Goal: Task Accomplishment & Management: Manage account settings

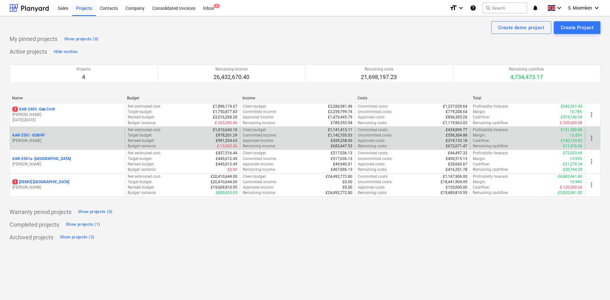
click at [76, 128] on div "KAR-2501 - 83BHP [PERSON_NAME]" at bounding box center [67, 138] width 115 height 22
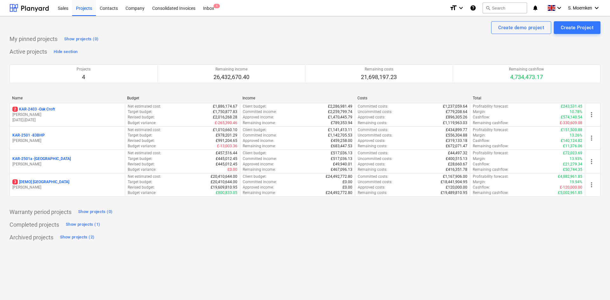
click at [80, 136] on div "KAR-2501 - 83BHP" at bounding box center [67, 135] width 110 height 5
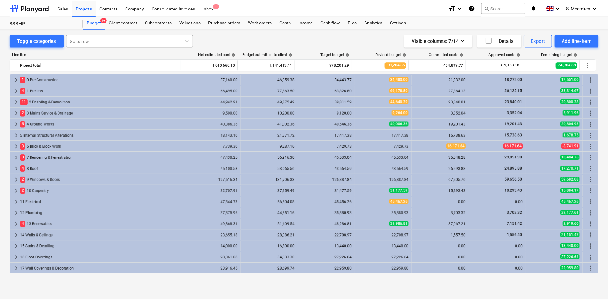
scroll to position [100, 0]
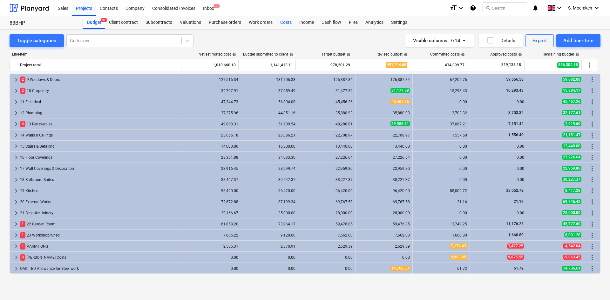
click at [286, 21] on div "Costs" at bounding box center [285, 22] width 19 height 13
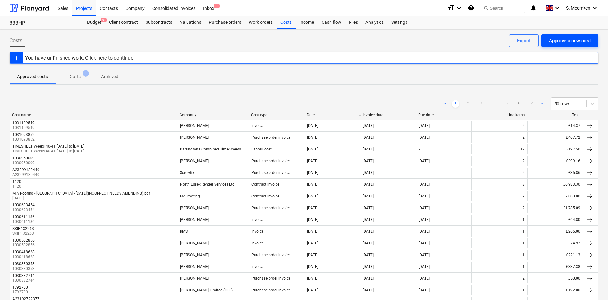
click at [564, 41] on div "Approve a new cost" at bounding box center [569, 41] width 42 height 8
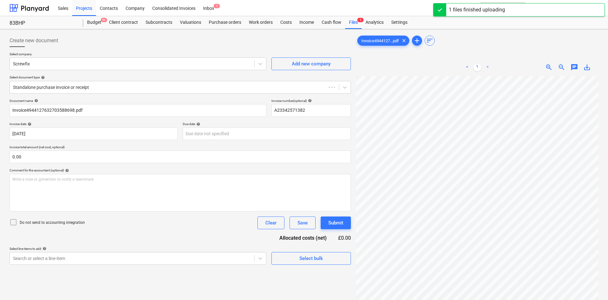
type input "A23342571382"
type input "[DATE]"
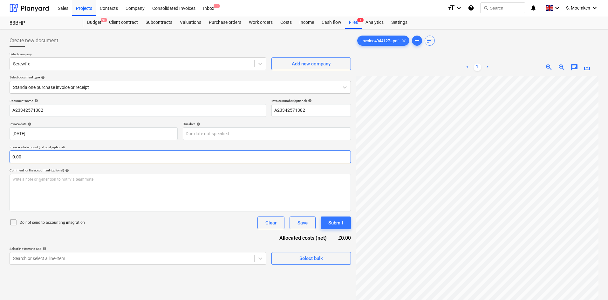
click at [83, 156] on input "0.00" at bounding box center [180, 157] width 341 height 13
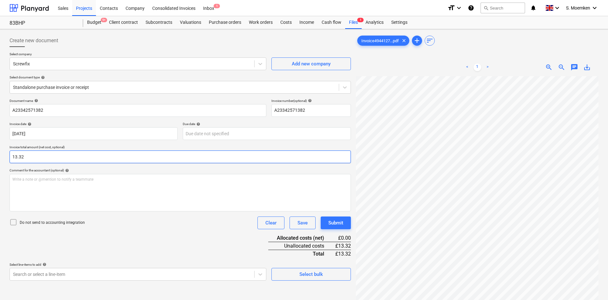
type input "13.32"
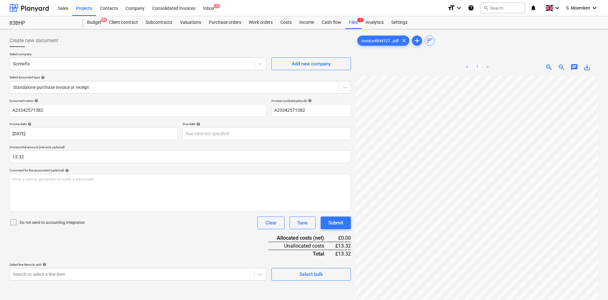
click at [13, 222] on icon at bounding box center [14, 222] width 8 height 8
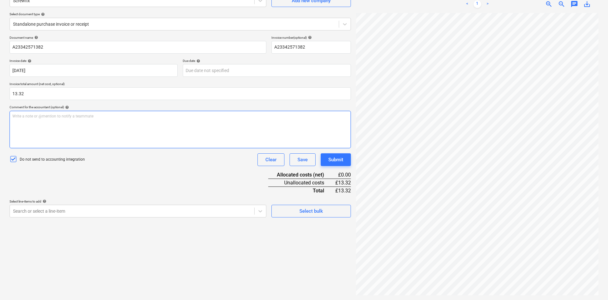
scroll to position [64, 0]
click at [97, 211] on body "Sales Projects Contacts Company Consolidated Invoices Inbox 1 format_size keybo…" at bounding box center [304, 86] width 608 height 300
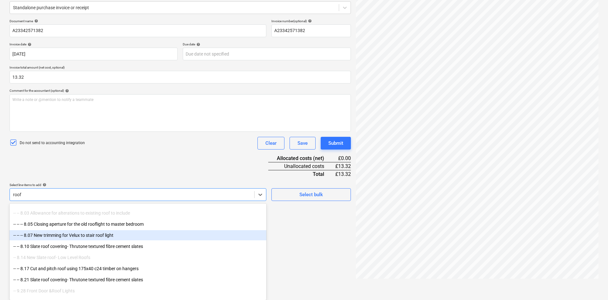
type input "roof"
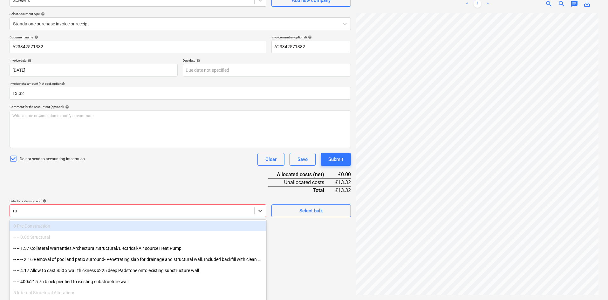
scroll to position [80, 0]
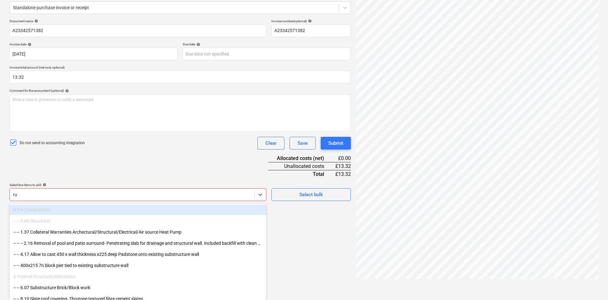
type input "r"
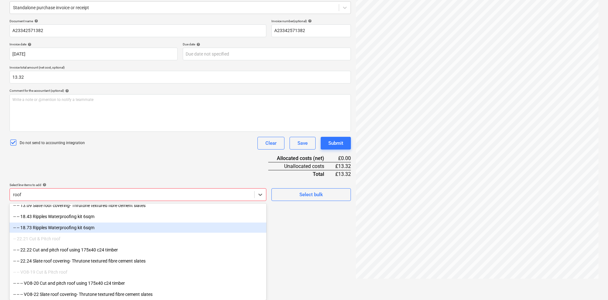
scroll to position [272, 0]
type input "roof"
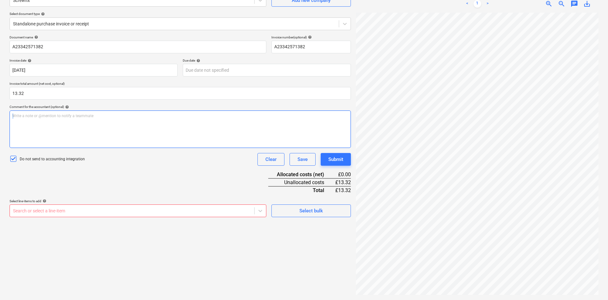
drag, startPoint x: 186, startPoint y: 148, endPoint x: 186, endPoint y: 130, distance: 18.4
click at [186, 130] on div "Document name help A23342571382 Invoice number (optional) help A23342571382 Inv…" at bounding box center [180, 126] width 341 height 182
click at [144, 212] on body "Sales Projects Contacts Company Consolidated Invoices Inbox 1 format_size keybo…" at bounding box center [304, 86] width 608 height 300
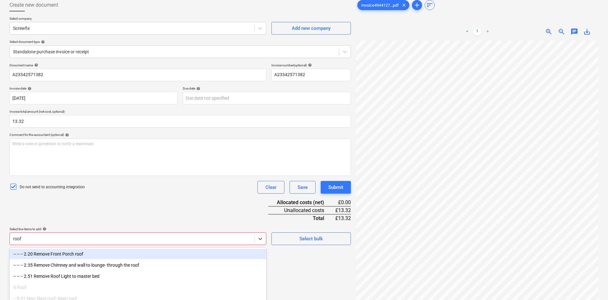
scroll to position [80, 0]
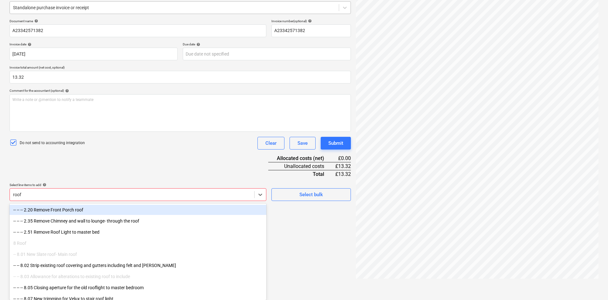
type input "roof"
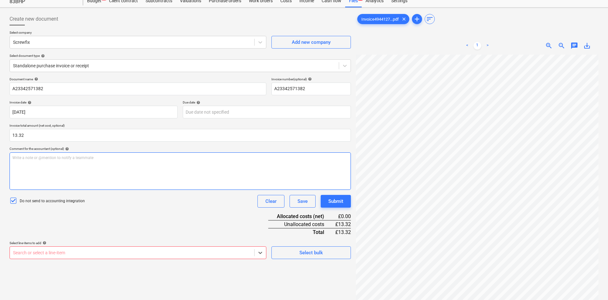
scroll to position [0, 0]
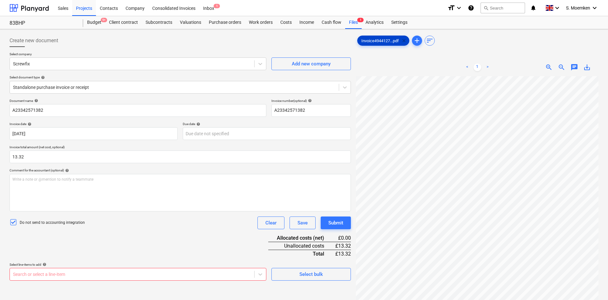
click at [403, 42] on span "clear" at bounding box center [404, 41] width 8 height 8
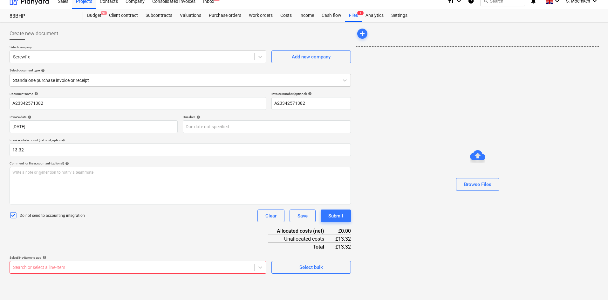
scroll to position [9, 0]
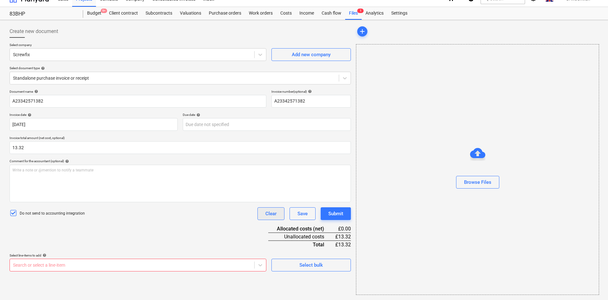
click at [265, 215] on button "Clear" at bounding box center [270, 213] width 27 height 13
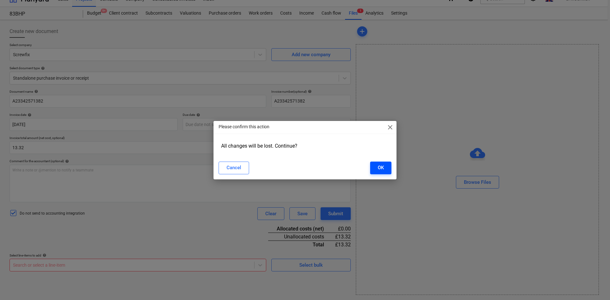
click at [381, 167] on div "OK" at bounding box center [381, 168] width 6 height 8
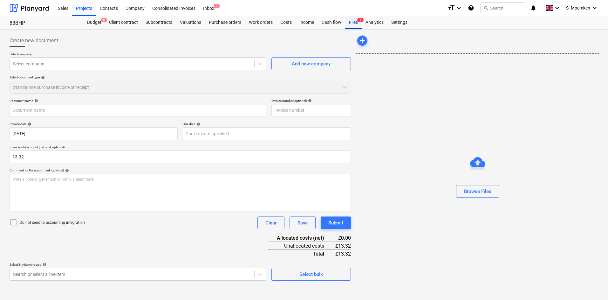
click at [354, 24] on div "Files 1" at bounding box center [353, 22] width 17 height 13
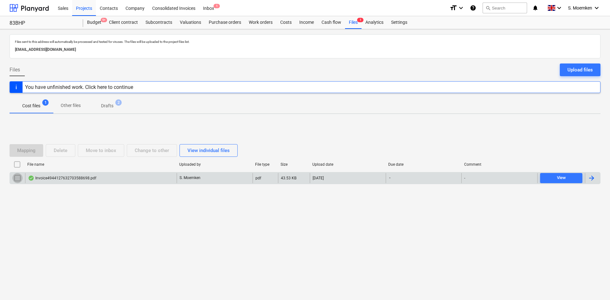
click at [17, 180] on input "checkbox" at bounding box center [17, 178] width 10 height 10
click at [61, 152] on div "Delete" at bounding box center [61, 150] width 14 height 8
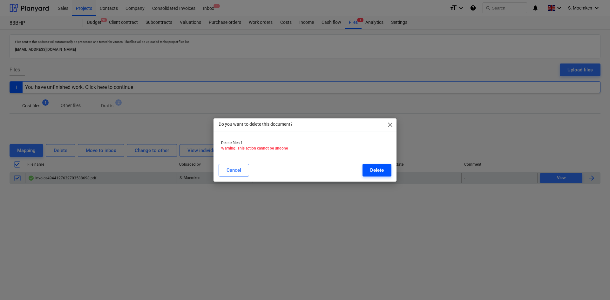
click at [380, 172] on div "Delete" at bounding box center [377, 170] width 14 height 8
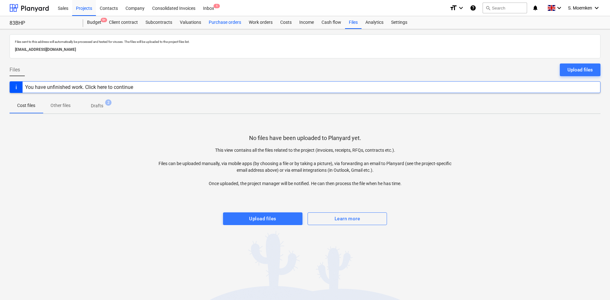
click at [214, 23] on div "Purchase orders" at bounding box center [225, 22] width 40 height 13
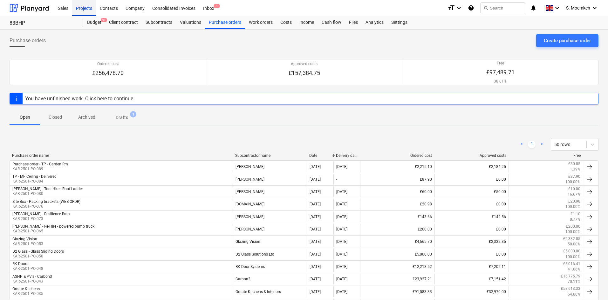
click at [81, 9] on div "Projects" at bounding box center [84, 8] width 24 height 16
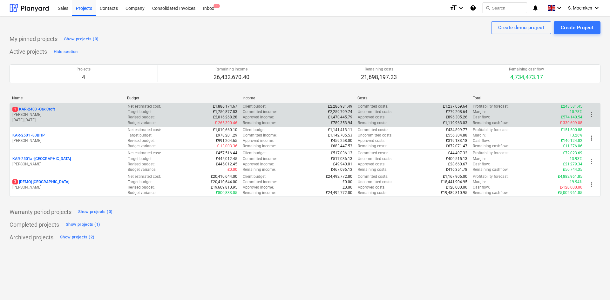
click at [60, 112] on p "[PERSON_NAME]" at bounding box center [67, 114] width 110 height 5
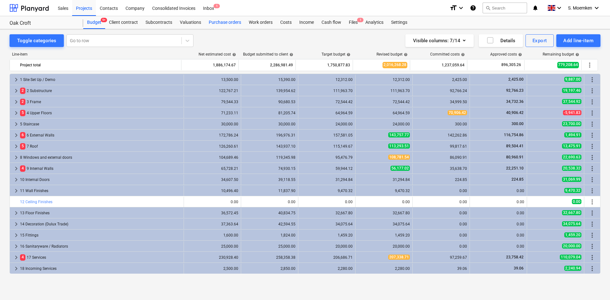
click at [220, 24] on div "Purchase orders" at bounding box center [225, 22] width 40 height 13
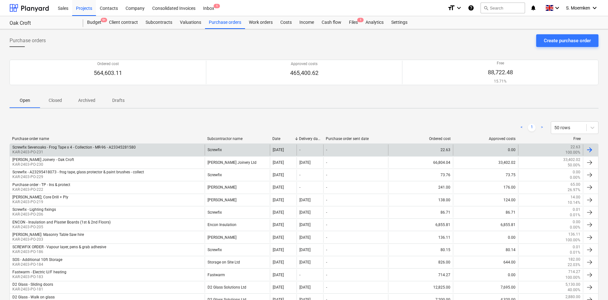
click at [108, 152] on p "KAR-2403-PO-231" at bounding box center [73, 152] width 123 height 5
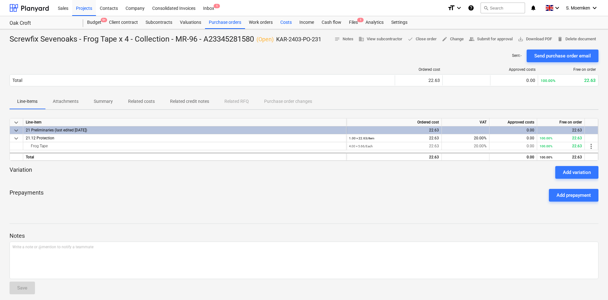
click at [284, 21] on div "Costs" at bounding box center [285, 22] width 19 height 13
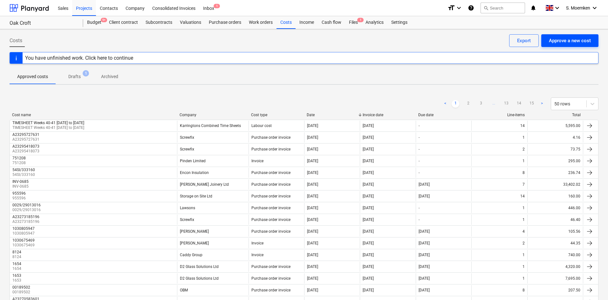
click at [561, 43] on div "Approve a new cost" at bounding box center [569, 41] width 42 height 8
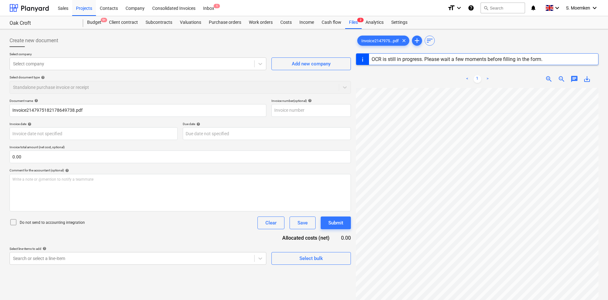
type input "A23345281580"
type input "[DATE]"
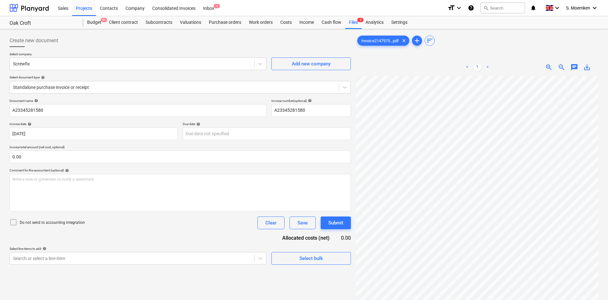
scroll to position [21, 45]
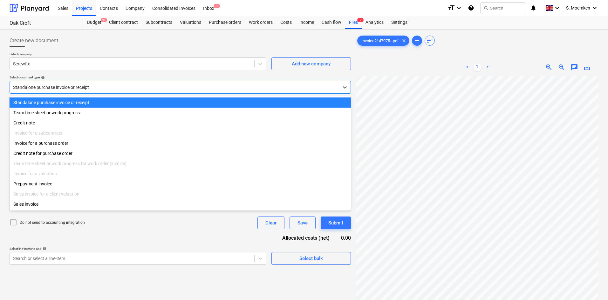
click at [128, 93] on div "Standalone purchase invoice or receipt" at bounding box center [180, 87] width 341 height 13
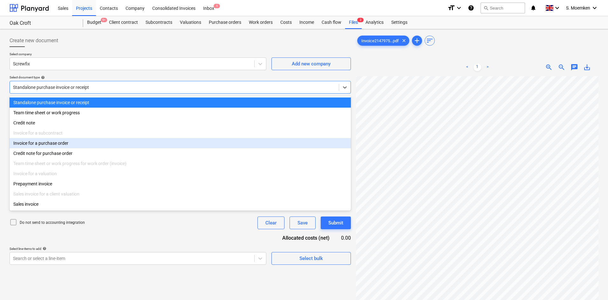
click at [65, 147] on div "Invoice for a purchase order" at bounding box center [180, 143] width 341 height 10
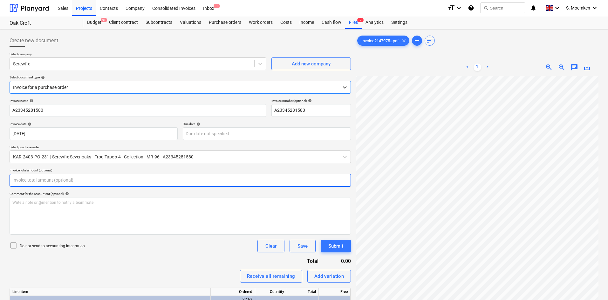
click at [39, 178] on input "text" at bounding box center [180, 180] width 341 height 13
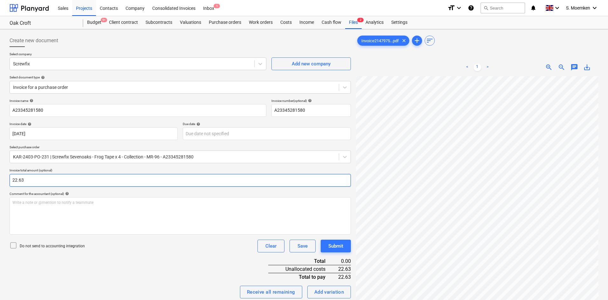
type input "22.63"
click at [13, 245] on icon at bounding box center [14, 246] width 8 height 8
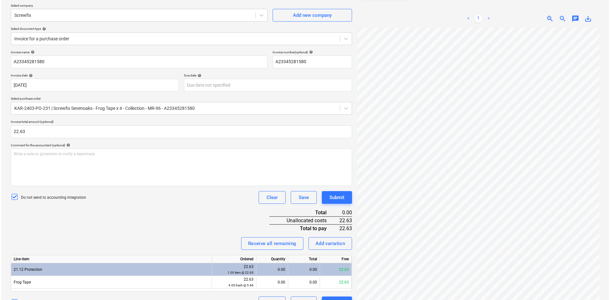
scroll to position [64, 0]
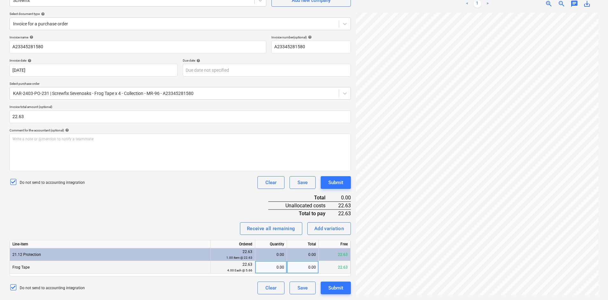
click at [274, 267] on div "0.00" at bounding box center [271, 267] width 26 height 13
type input "4"
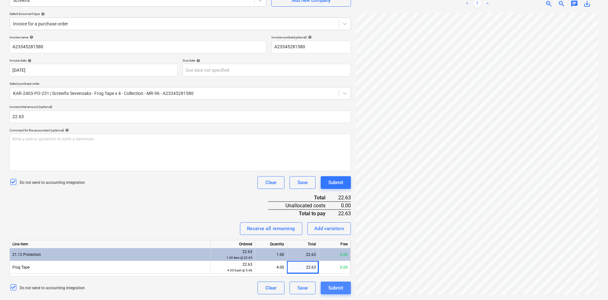
click at [335, 286] on div "Submit" at bounding box center [335, 288] width 15 height 8
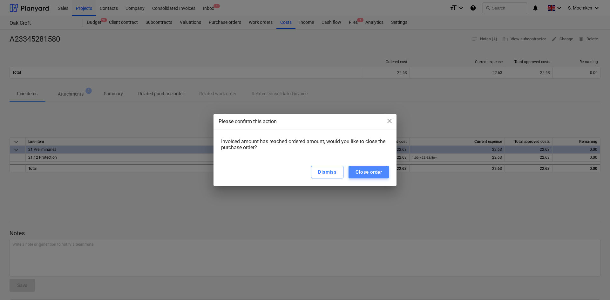
click at [378, 171] on div "Close order" at bounding box center [368, 172] width 26 height 8
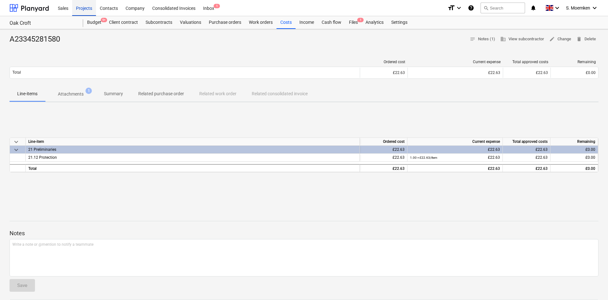
click at [86, 10] on div "Projects" at bounding box center [84, 8] width 24 height 16
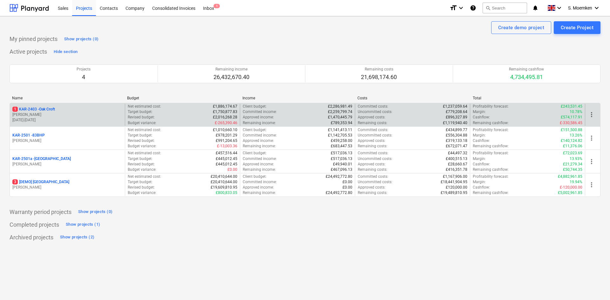
click at [68, 114] on p "[PERSON_NAME]" at bounding box center [67, 114] width 110 height 5
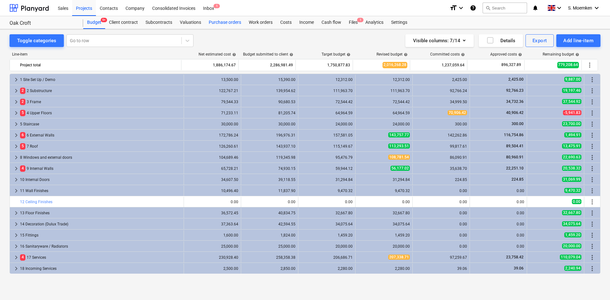
click at [224, 22] on div "Purchase orders" at bounding box center [225, 22] width 40 height 13
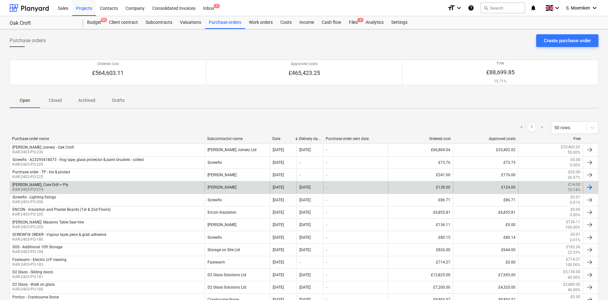
click at [227, 186] on div "[PERSON_NAME]" at bounding box center [237, 187] width 65 height 11
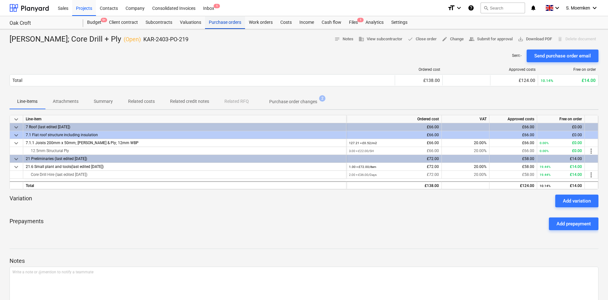
click at [226, 23] on div "Purchase orders" at bounding box center [225, 22] width 40 height 13
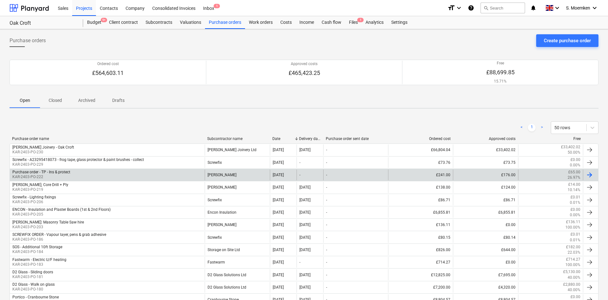
click at [61, 173] on div "Purchase order - TP - Ins & protect" at bounding box center [41, 172] width 58 height 4
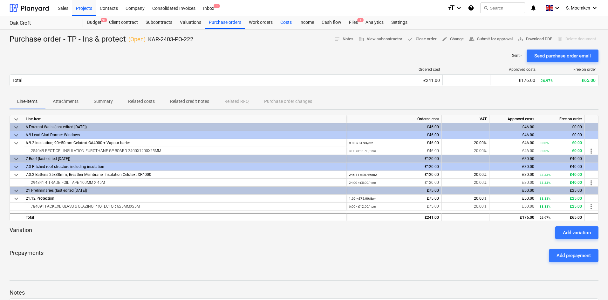
click at [282, 20] on div "Costs" at bounding box center [285, 22] width 19 height 13
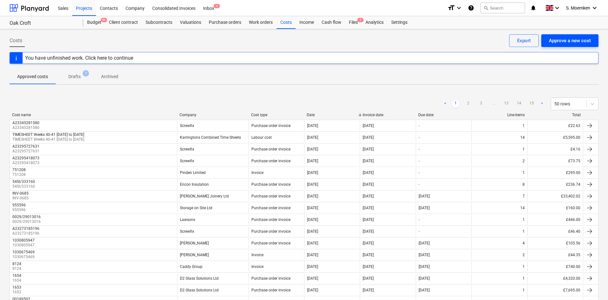
click at [561, 38] on div "Approve a new cost" at bounding box center [569, 41] width 42 height 8
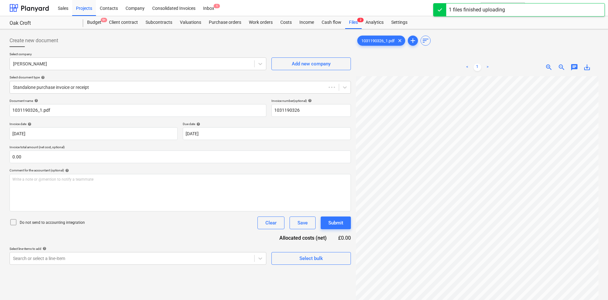
type input "1031190326"
type input "[DATE]"
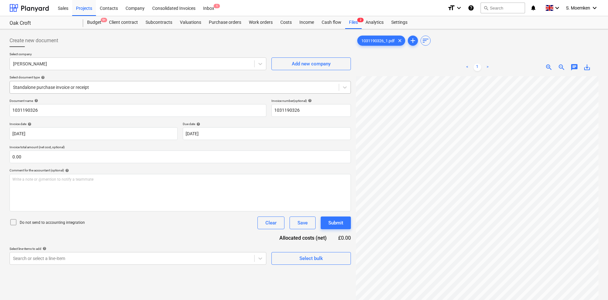
click at [118, 86] on div at bounding box center [174, 87] width 322 height 6
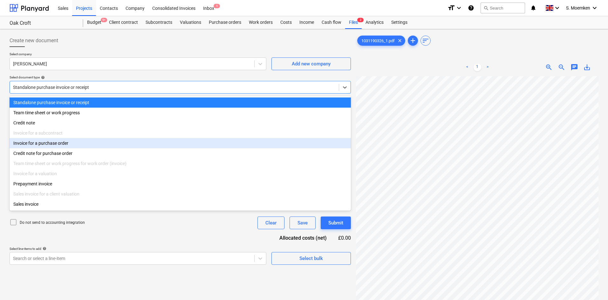
click at [88, 144] on div "Invoice for a purchase order" at bounding box center [180, 143] width 341 height 10
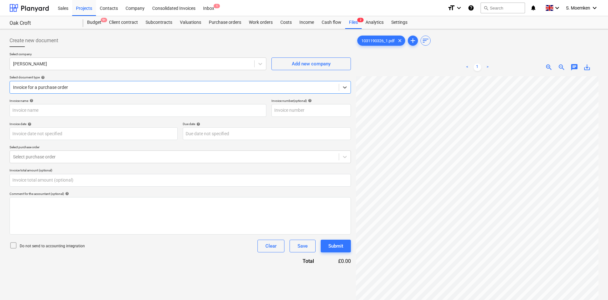
type input "1031190326"
type input "[DATE]"
type input "0.00"
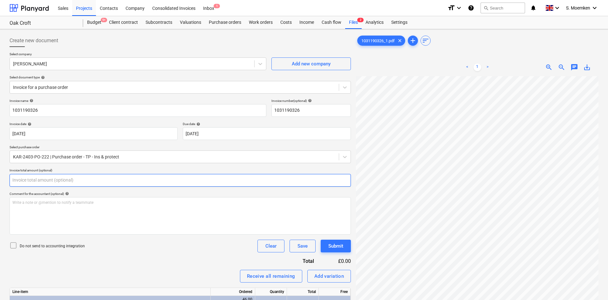
click at [84, 179] on input "text" at bounding box center [180, 180] width 341 height 13
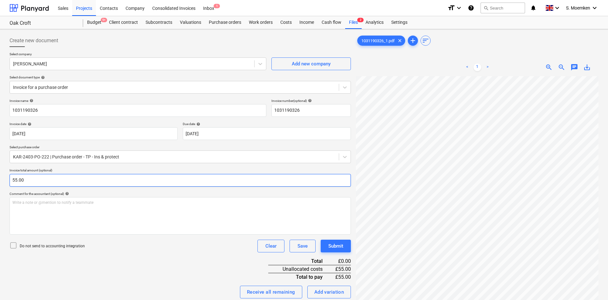
type input "55.00"
click at [14, 245] on icon at bounding box center [14, 246] width 8 height 8
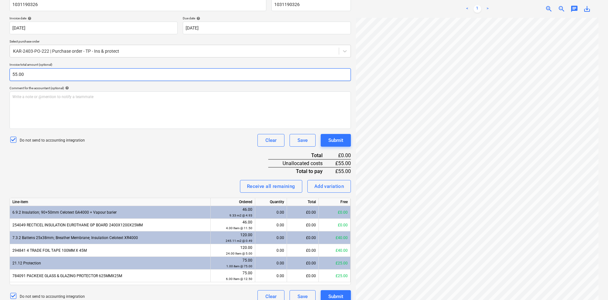
scroll to position [114, 0]
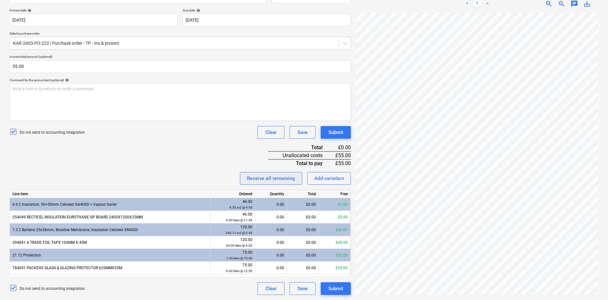
click at [263, 176] on div "Receive all remaining" at bounding box center [271, 178] width 48 height 8
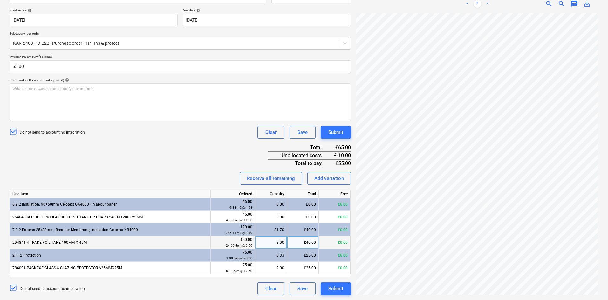
click at [267, 241] on div "8.00" at bounding box center [271, 242] width 26 height 13
type input "0"
click at [267, 242] on div "0.00" at bounding box center [271, 242] width 26 height 13
type input "8"
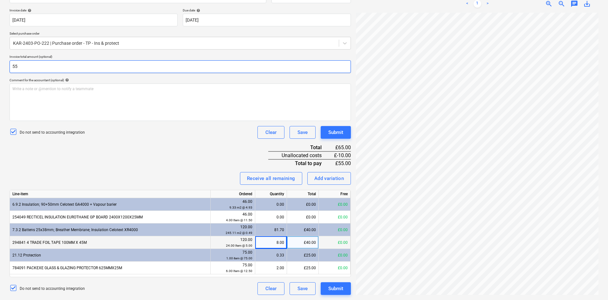
click at [15, 67] on input "55" at bounding box center [180, 66] width 341 height 13
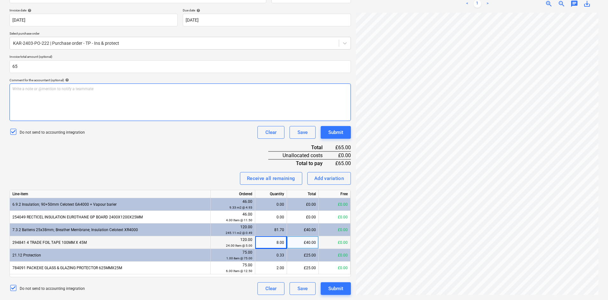
type input "65.00"
click at [65, 91] on p "Write a note or @mention to notify a teammate [PERSON_NAME]" at bounding box center [179, 88] width 335 height 5
click at [336, 288] on div "Submit" at bounding box center [335, 289] width 15 height 8
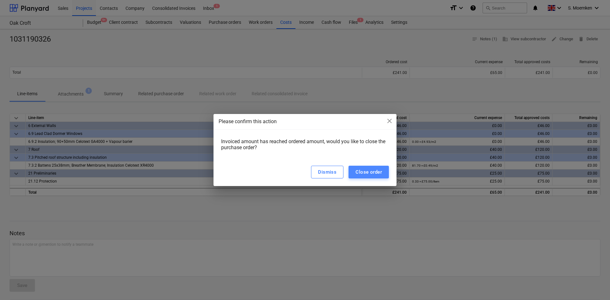
click at [365, 175] on div "Close order" at bounding box center [368, 172] width 26 height 8
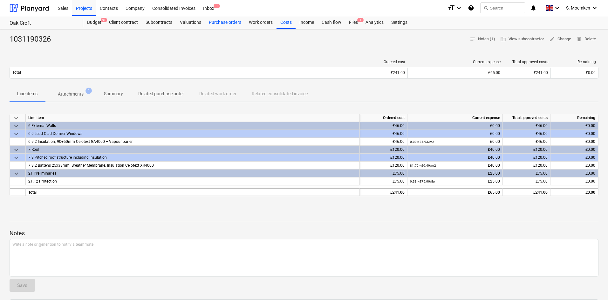
click at [221, 23] on div "Purchase orders" at bounding box center [225, 22] width 40 height 13
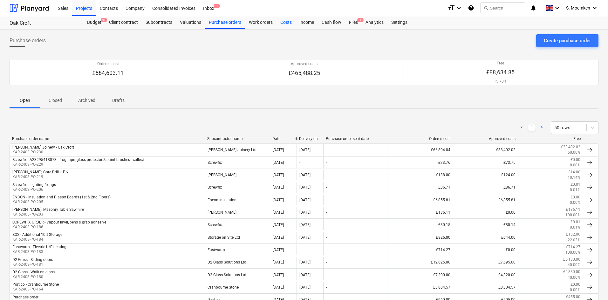
click at [289, 21] on div "Costs" at bounding box center [285, 22] width 19 height 13
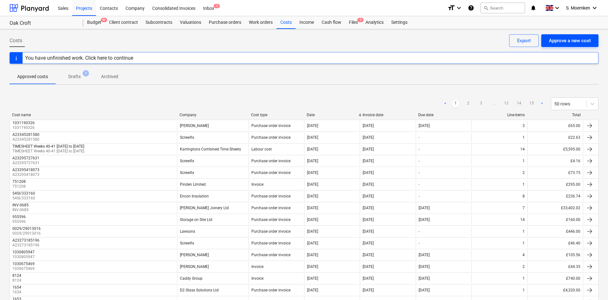
click at [573, 40] on div "Approve a new cost" at bounding box center [569, 41] width 42 height 8
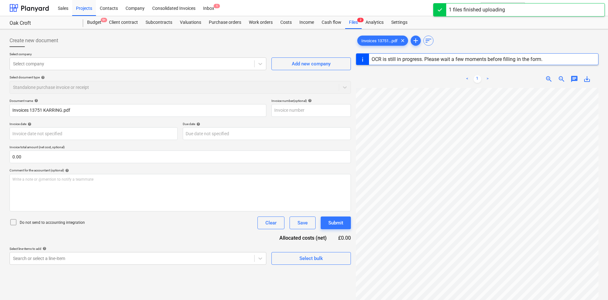
type input "957343"
type input "[DATE]"
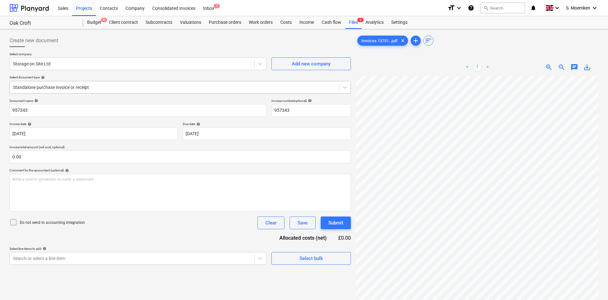
click at [124, 86] on div at bounding box center [174, 87] width 322 height 6
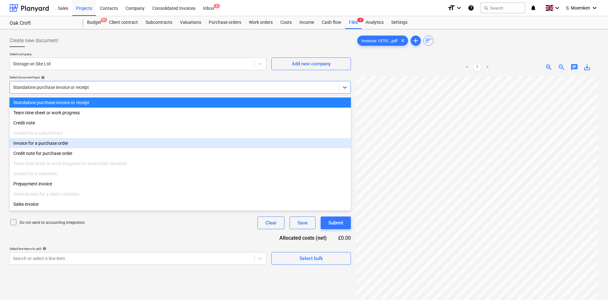
click at [86, 148] on div "Invoice for a purchase order" at bounding box center [180, 143] width 341 height 10
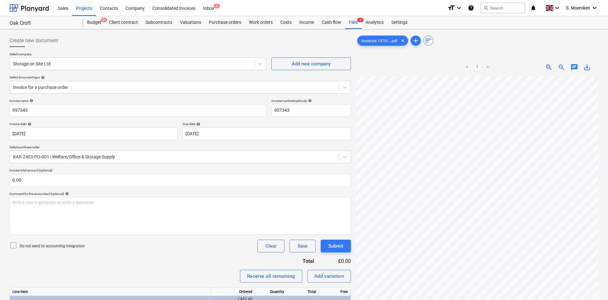
scroll to position [12, 30]
drag, startPoint x: 54, startPoint y: 181, endPoint x: 4, endPoint y: 181, distance: 49.9
click at [4, 181] on div "Create new document Select company Storage on Site Ltd Add new company Select d…" at bounding box center [304, 283] width 608 height 508
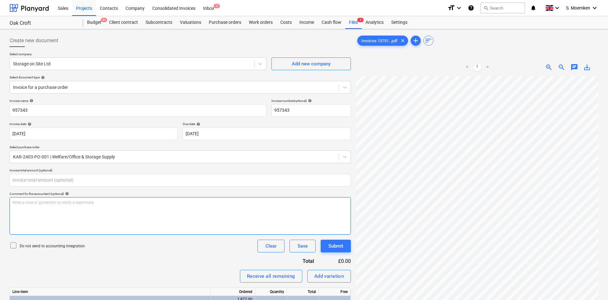
type input "0.00"
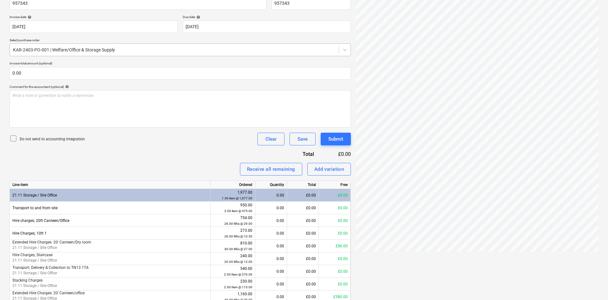
scroll to position [0, 0]
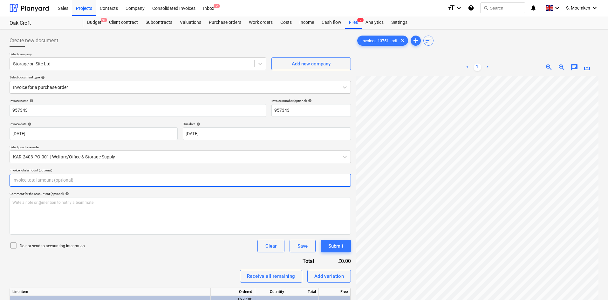
drag, startPoint x: 29, startPoint y: 181, endPoint x: 7, endPoint y: 180, distance: 22.3
click at [7, 180] on div "Create new document Select company Storage on Site Ltd Add new company Select d…" at bounding box center [180, 283] width 346 height 503
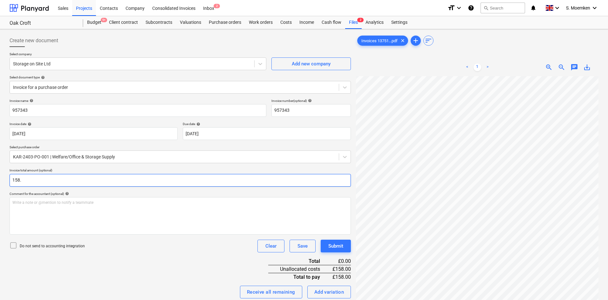
scroll to position [159, 0]
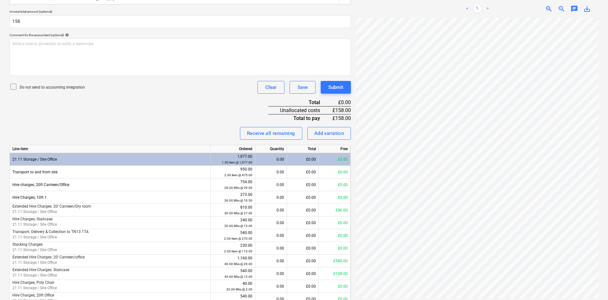
type input "158.00"
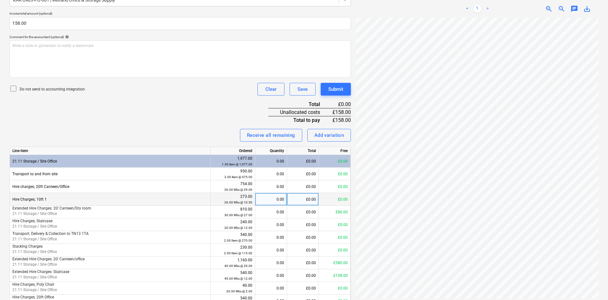
scroll to position [0, 0]
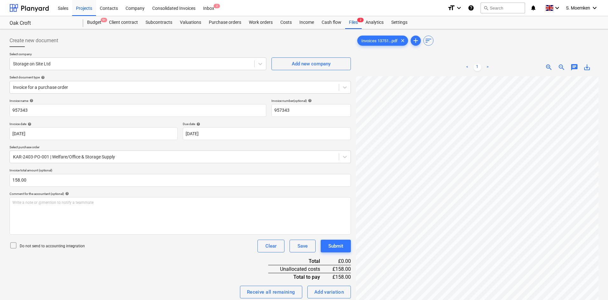
click at [13, 246] on icon at bounding box center [14, 246] width 8 height 8
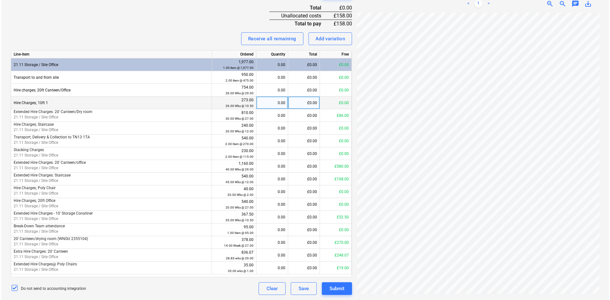
scroll to position [100, 37]
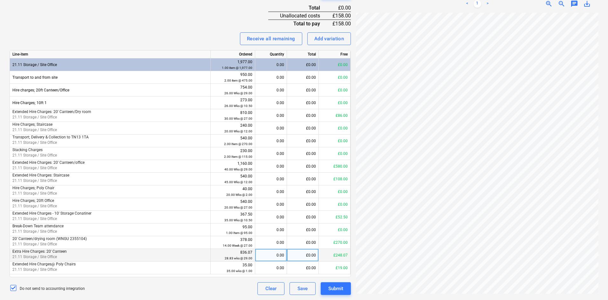
click at [295, 254] on div "£0.00" at bounding box center [303, 255] width 32 height 13
type input "42.00"
click at [295, 254] on div "£42.00" at bounding box center [303, 255] width 32 height 13
type input "116.00"
type input "42.00"
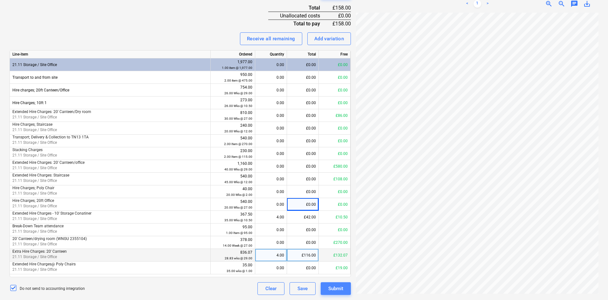
click at [335, 287] on div "Submit" at bounding box center [335, 289] width 15 height 8
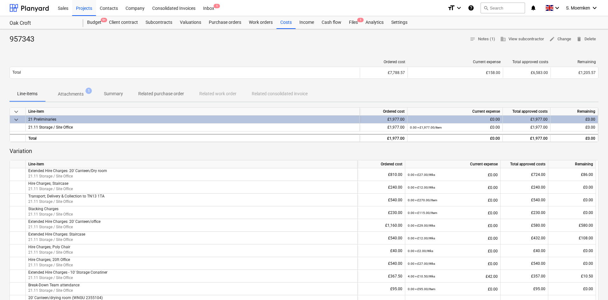
click at [233, 36] on div "957343 notes Notes (1) business View subcontractor edit Change delete Delete" at bounding box center [304, 39] width 588 height 10
click at [218, 50] on div "957343 notes Notes (1) business View subcontractor edit Change delete Delete Or…" at bounding box center [304, 269] width 608 height 480
click at [69, 93] on p "Attachments" at bounding box center [71, 94] width 26 height 7
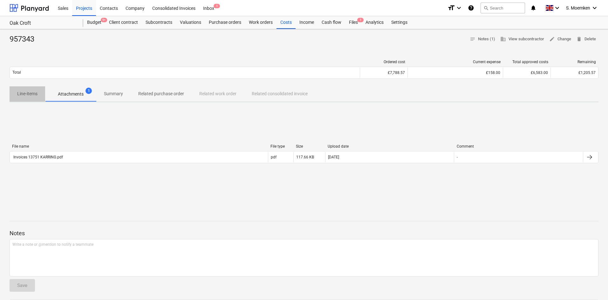
click at [23, 91] on p "Line-items" at bounding box center [27, 94] width 20 height 7
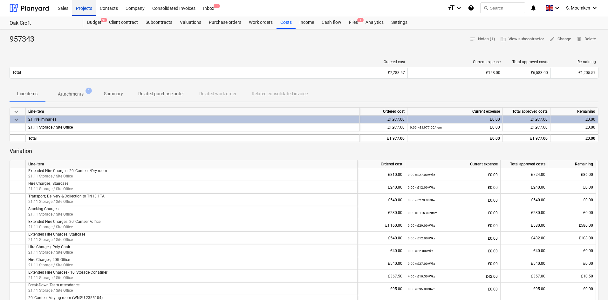
click at [85, 7] on div "Projects" at bounding box center [84, 8] width 24 height 16
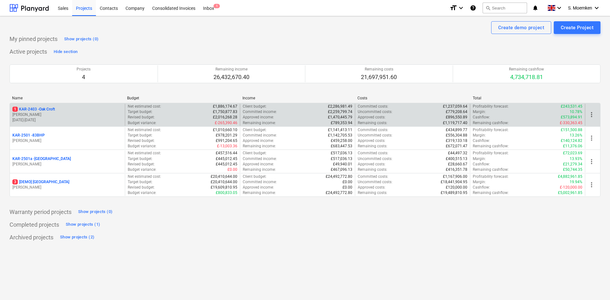
click at [61, 115] on p "[PERSON_NAME]" at bounding box center [67, 114] width 110 height 5
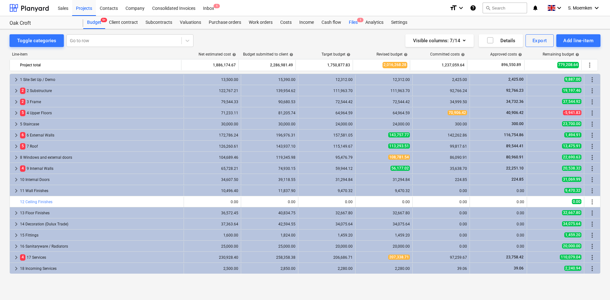
click at [351, 21] on div "Files 1" at bounding box center [353, 22] width 17 height 13
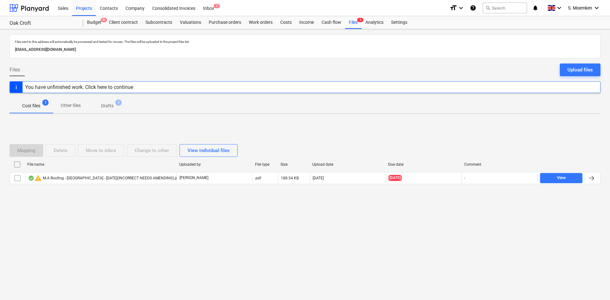
click at [111, 106] on p "Drafts" at bounding box center [107, 106] width 12 height 7
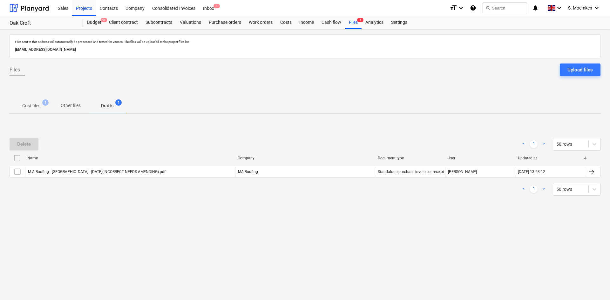
click at [29, 104] on p "Cost files" at bounding box center [31, 106] width 18 height 7
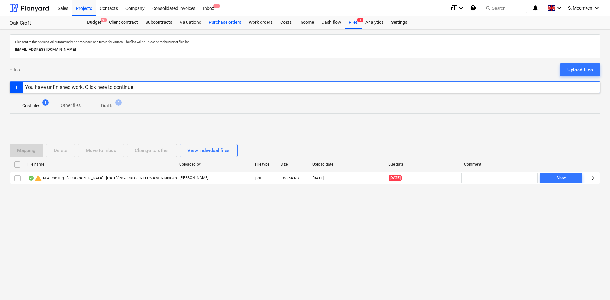
click at [225, 21] on div "Purchase orders" at bounding box center [225, 22] width 40 height 13
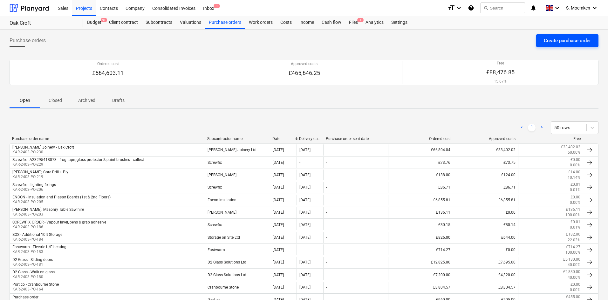
click at [562, 41] on div "Create purchase order" at bounding box center [566, 41] width 47 height 8
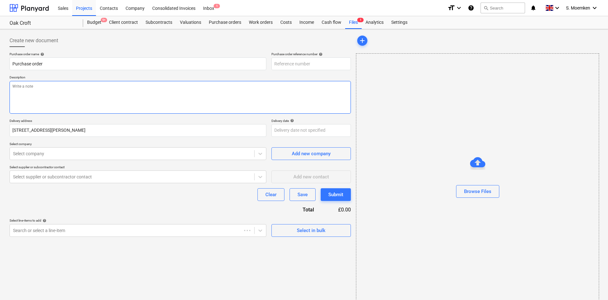
type textarea "x"
type input "KAR-2403-PO-232"
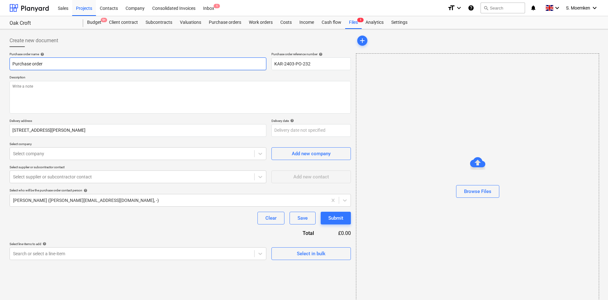
drag, startPoint x: 148, startPoint y: 62, endPoint x: 3, endPoint y: 58, distance: 144.8
click at [3, 58] on div "Create new document Purchase order name help Purchase order Purchase order refe…" at bounding box center [304, 169] width 608 height 280
type textarea "x"
type input "S"
type textarea "x"
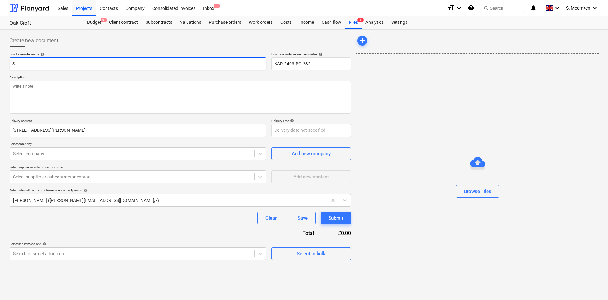
type input "SC"
type textarea "x"
type input "SCr"
type textarea "x"
type input "SCre"
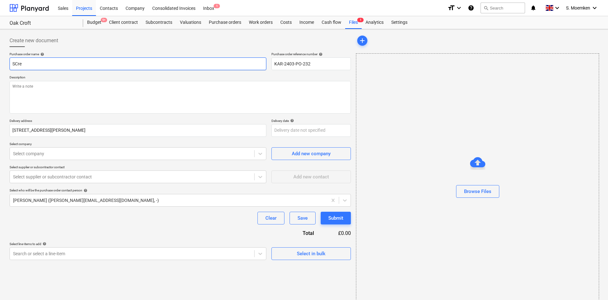
type textarea "x"
type input "SCrew"
type textarea "x"
type input "SCrewf"
type textarea "x"
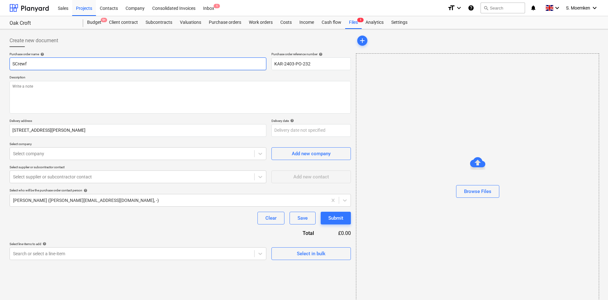
type input "SCrewfi"
type textarea "x"
type input "SCrewfix"
type textarea "x"
type input "SCrewfix"
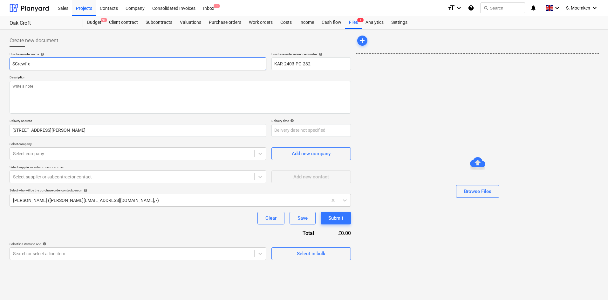
type textarea "x"
type input "SCrewfix -"
click at [17, 62] on input "SCrewfix -" at bounding box center [138, 63] width 257 height 13
type textarea "x"
type input "Srewfix -"
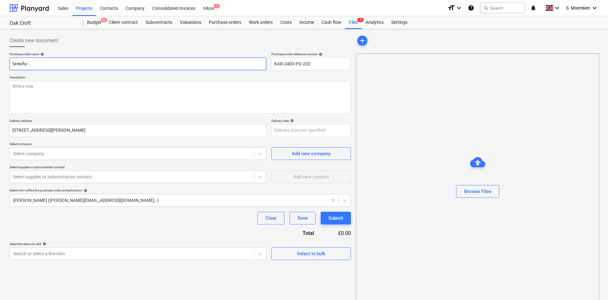
type textarea "x"
type input "Screwfix -"
click at [57, 66] on input "Screwfix -" at bounding box center [138, 63] width 257 height 13
type textarea "x"
type input "Screwfix - c"
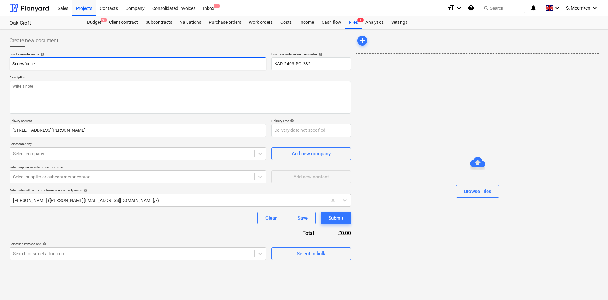
type textarea "x"
type input "Screwfix - co"
type textarea "x"
type input "Screwfix - col"
type textarea "x"
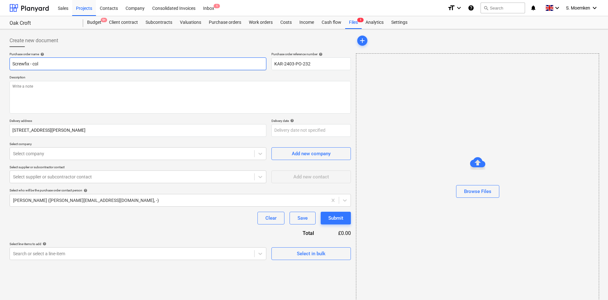
type input "Screwfix - coll"
type textarea "x"
type input "Screwfix - colle"
type textarea "x"
type input "Screwfix - collec"
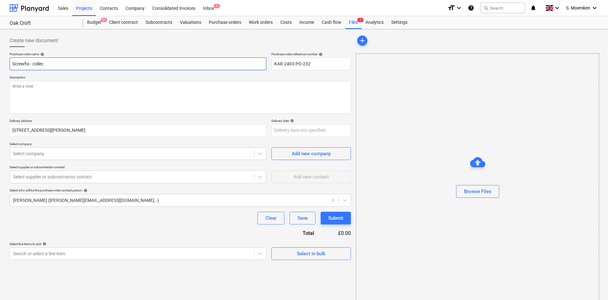
type textarea "x"
type input "Screwfix - collecti"
type textarea "x"
type input "Screwfix - collectio"
type textarea "x"
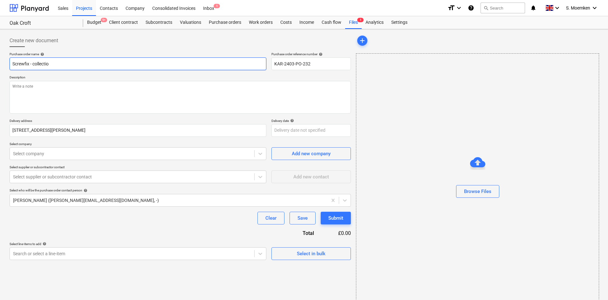
type input "Screwfix - collection"
type textarea "x"
type input "Screwfix - collection"
type textarea "x"
type input "Screwfix - collection -"
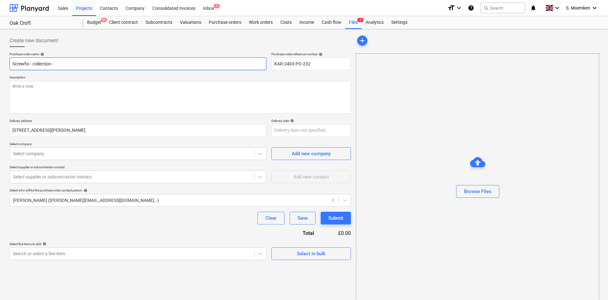
type textarea "x"
type input "Screwfix - collection - S"
type textarea "x"
type input "Screwfix - collection - St"
type textarea "x"
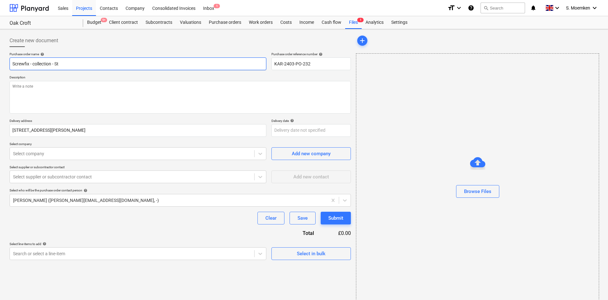
type input "Screwfix - collection - Sta"
type textarea "x"
type input "Screwfix - collection - [PERSON_NAME]"
type textarea "x"
type input "Screwfix - collection - Stanl"
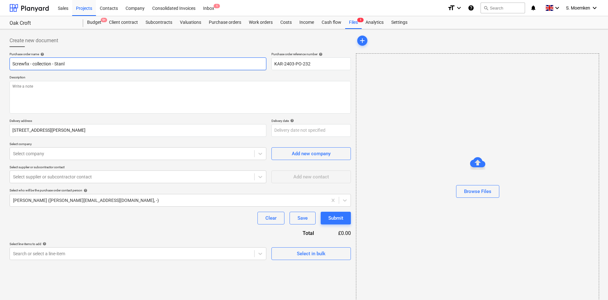
type textarea "x"
type input "Screwfix - collection - Stanle"
type textarea "x"
type input "Screwfix - collection - [PERSON_NAME]"
type textarea "x"
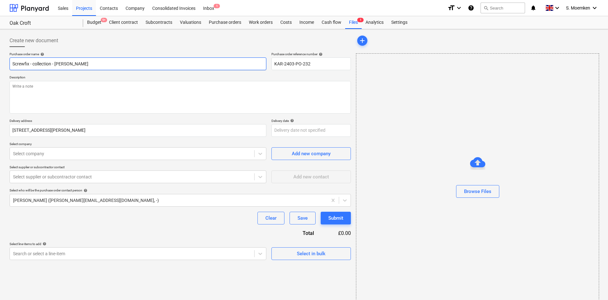
type input "Screwfix - collection - [PERSON_NAME]"
type textarea "x"
type input "Screwfix - collection - [PERSON_NAME]"
type textarea "x"
type input "Screwfix - collection - [PERSON_NAME]"
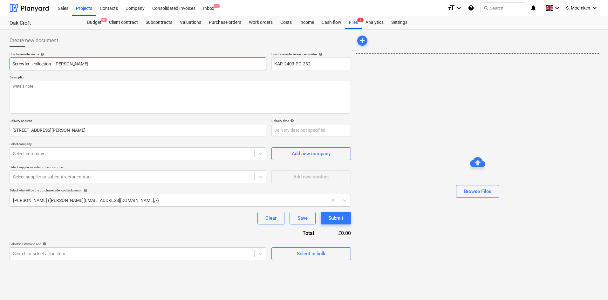
type textarea "x"
type input "Screwfix - collection - [PERSON_NAME]"
type textarea "x"
type input "Screwfix - collection - [PERSON_NAME]"
type textarea "x"
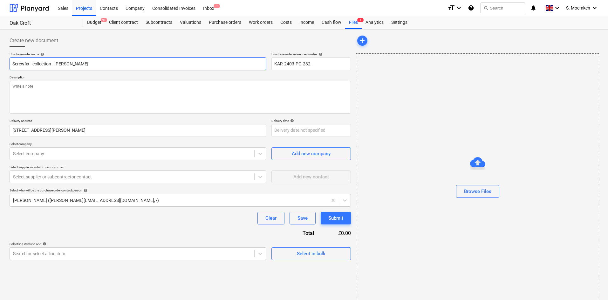
type input "Screwfix - collection - [PERSON_NAME]"
type textarea "x"
type input "Screwfix - collection - [PERSON_NAME]"
type textarea "x"
type input "Screwfix - collection - [PERSON_NAME]"
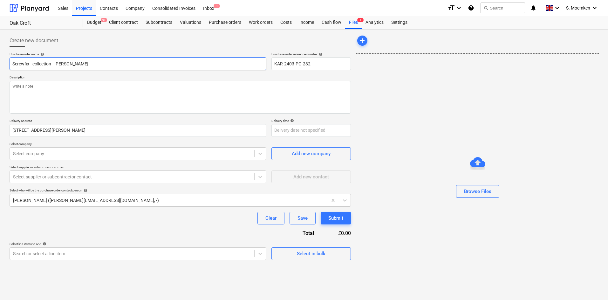
type textarea "x"
type input "Screwfix - collection - [PERSON_NAME] Blades p"
type textarea "x"
type input "Screwfix - collection - [PERSON_NAME] pk"
type textarea "x"
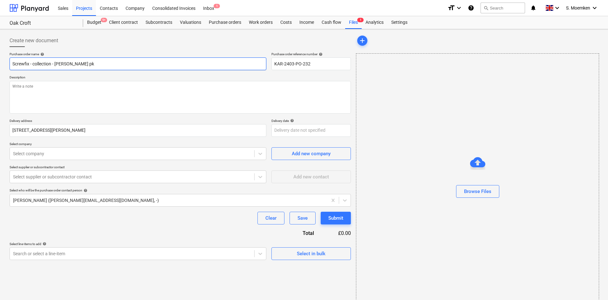
type input "Screwfix - collection - [PERSON_NAME] pk"
type textarea "x"
type input "Screwfix - collection - [PERSON_NAME] Blades pk 1"
type textarea "x"
type input "Screwfix - collection - [PERSON_NAME] Blades pk 10"
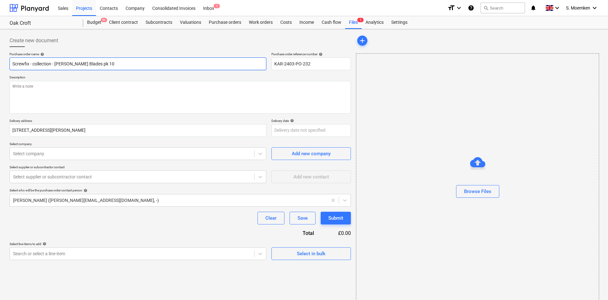
type textarea "x"
type input "Screwfix - collection - [PERSON_NAME] Blades pk 10"
type textarea "x"
type input "Screwfix - collection - [PERSON_NAME] pk 10 -"
type textarea "x"
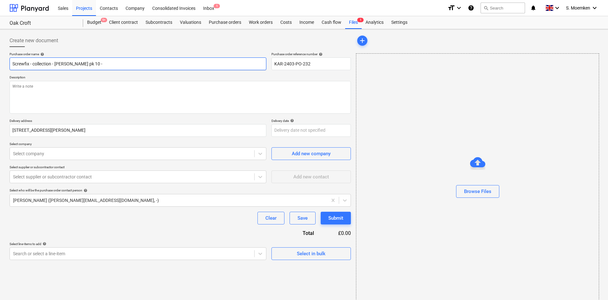
type input "Screwfix - collection - [PERSON_NAME] pk 10 -"
type textarea "x"
type input "Screwfix - collection - [PERSON_NAME] pk 10 - A"
type textarea "x"
type input "Screwfix - collection - [PERSON_NAME] pk 10 - A"
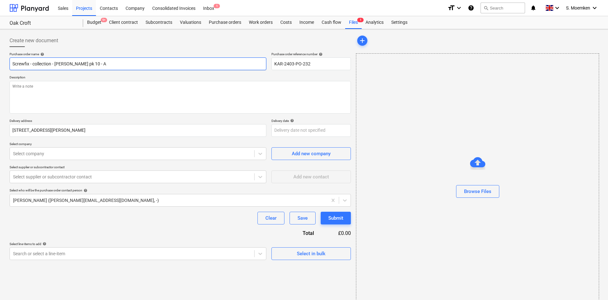
type textarea "x"
type input "Screwfix - collection - [PERSON_NAME] pk 10 - A"
drag, startPoint x: 324, startPoint y: 62, endPoint x: 266, endPoint y: 64, distance: 57.5
click at [266, 64] on div "Purchase order name help Screwfix - collection - [PERSON_NAME] pk 10 - A Purcha…" at bounding box center [180, 61] width 341 height 18
click at [73, 153] on div at bounding box center [132, 154] width 238 height 6
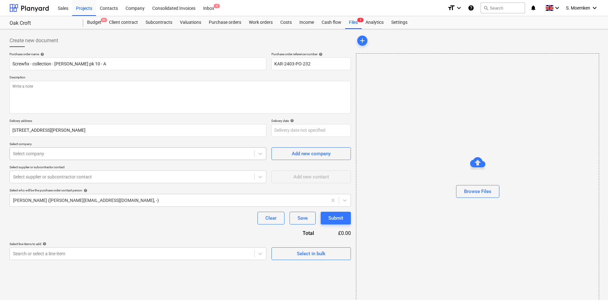
type textarea "x"
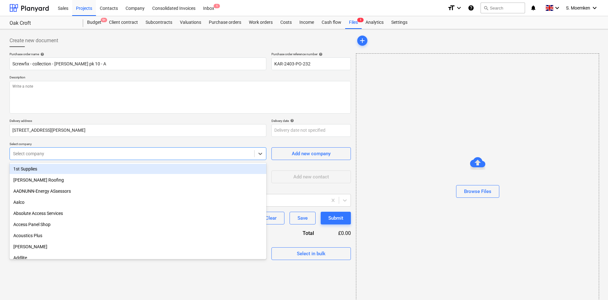
type input "s"
type textarea "x"
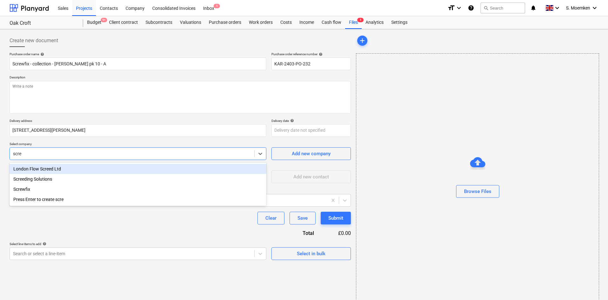
type input "screw"
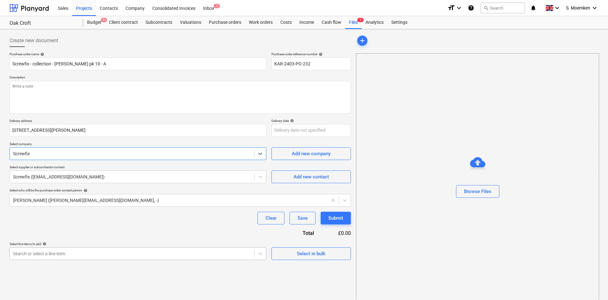
type textarea "x"
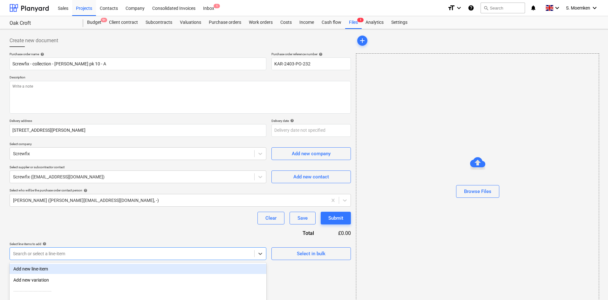
click at [111, 253] on body "Sales Projects Contacts Company Consolidated Invoices Inbox 1 format_size keybo…" at bounding box center [304, 150] width 608 height 300
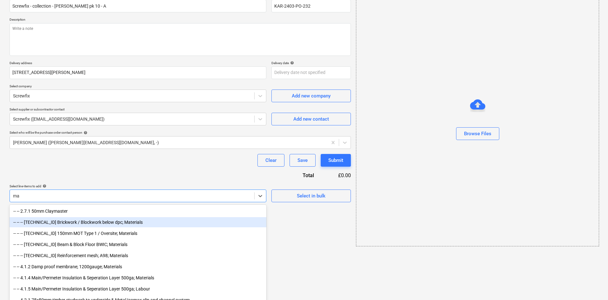
scroll to position [59, 0]
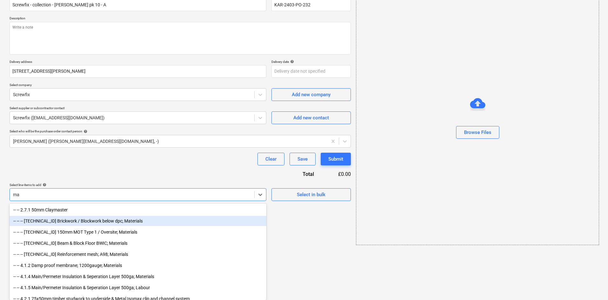
type input "m"
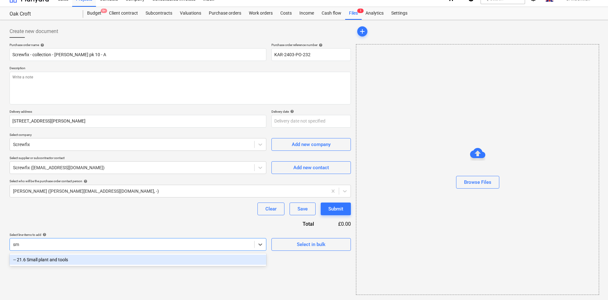
scroll to position [9, 0]
type input "small"
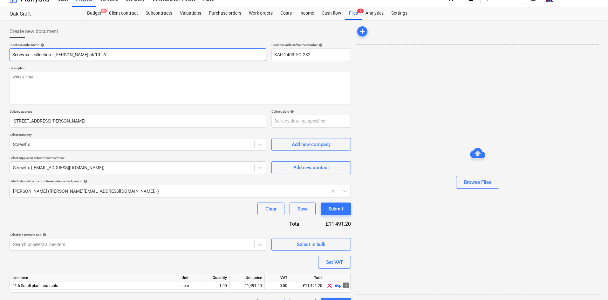
click at [118, 53] on input "Screwfix - collection - [PERSON_NAME] pk 10 - A" at bounding box center [138, 54] width 257 height 13
type textarea "x"
type input "Screwfix - collection - [PERSON_NAME] pk 10 -"
paste input "A23354042480"
type textarea "x"
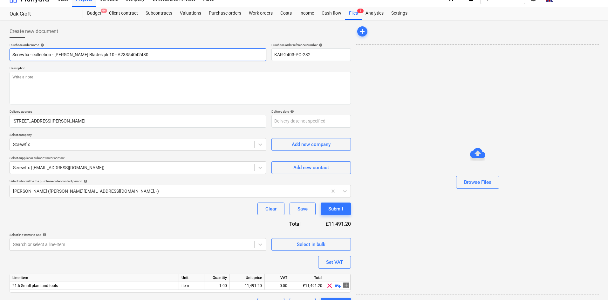
type input "Screwfix - collection - [PERSON_NAME] Blades pk 10 - A23354042480"
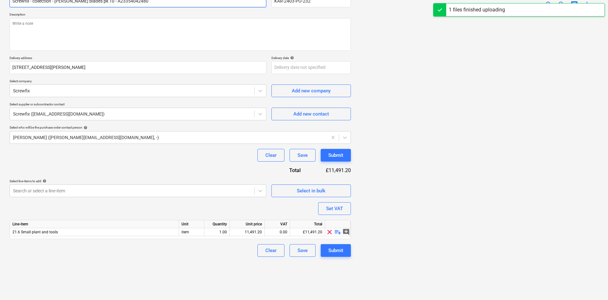
scroll to position [64, 0]
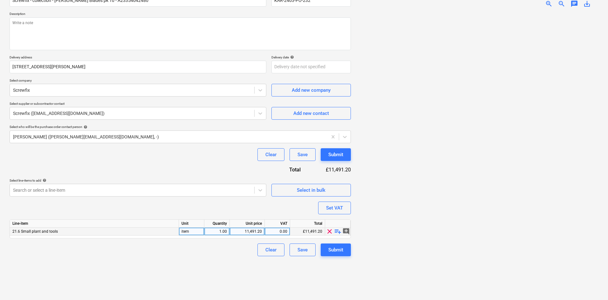
click at [336, 232] on span "playlist_add" at bounding box center [338, 232] width 8 height 8
type textarea "x"
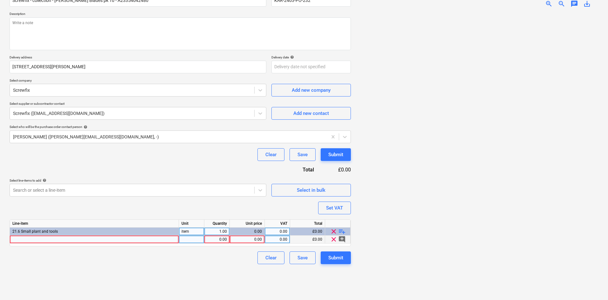
click at [81, 241] on div at bounding box center [94, 240] width 169 height 8
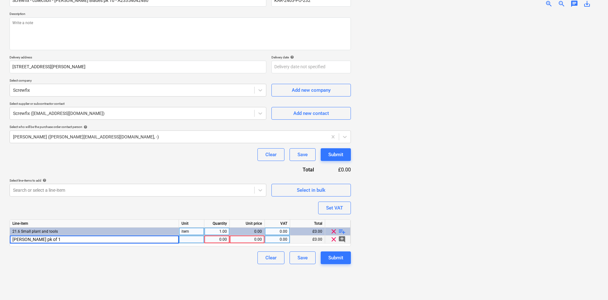
type input "[PERSON_NAME] pk of 10"
type textarea "x"
click at [195, 237] on div at bounding box center [191, 240] width 25 height 8
type input "Item"
click at [260, 238] on div "0.00" at bounding box center [247, 240] width 30 height 8
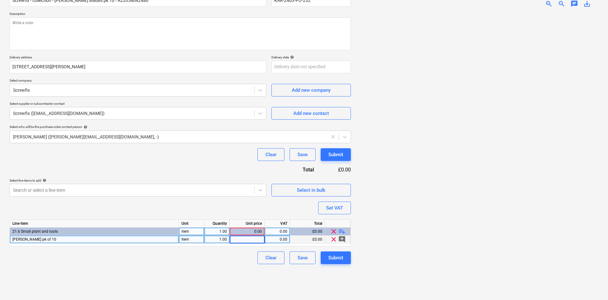
type textarea "x"
type input "3.16"
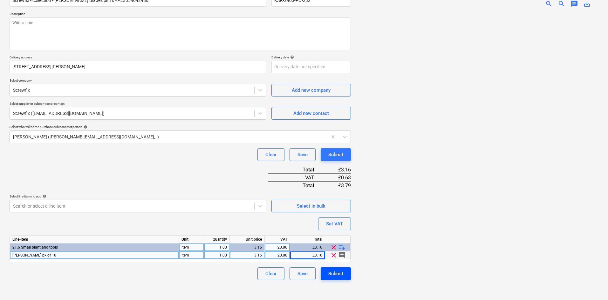
click at [330, 272] on div "Submit" at bounding box center [335, 274] width 15 height 8
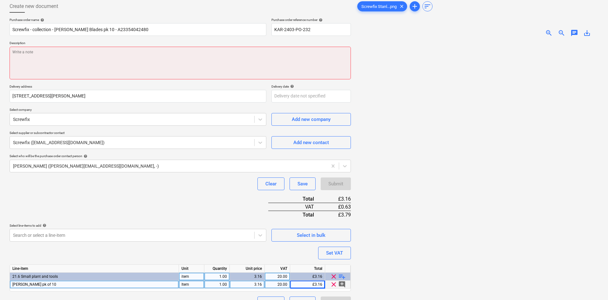
scroll to position [0, 0]
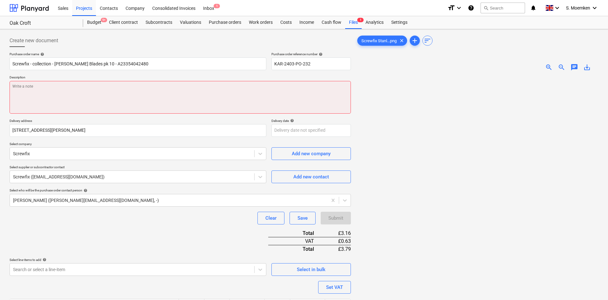
click at [62, 93] on textarea at bounding box center [180, 97] width 341 height 33
type textarea "x"
type textarea "C"
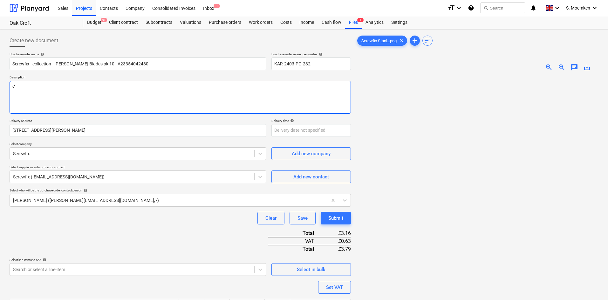
type textarea "x"
type textarea "Co"
type textarea "x"
type textarea "Col"
type textarea "x"
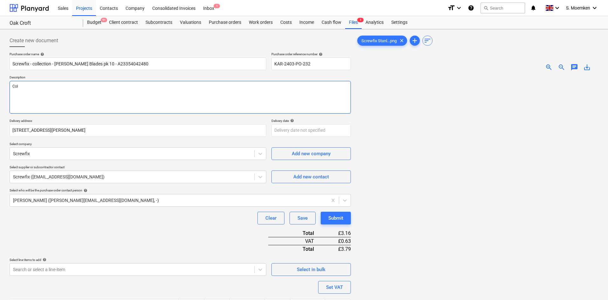
type textarea "Coll"
type textarea "x"
type textarea "Colle"
type textarea "x"
type textarea "Collec"
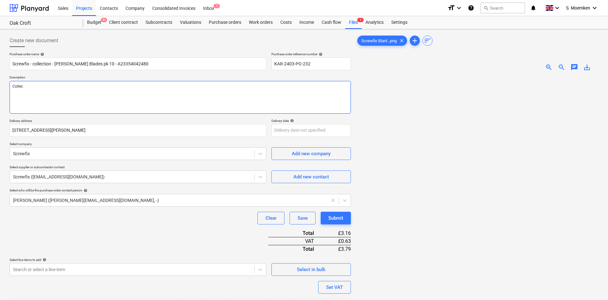
type textarea "x"
type textarea "Collect"
type textarea "x"
type textarea "Collecti"
type textarea "x"
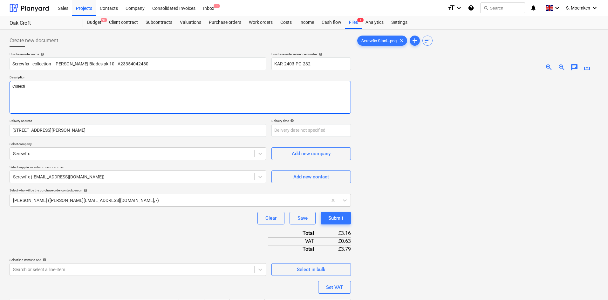
type textarea "Collectio"
type textarea "x"
type textarea "Collection"
type textarea "x"
type textarea "Collection"
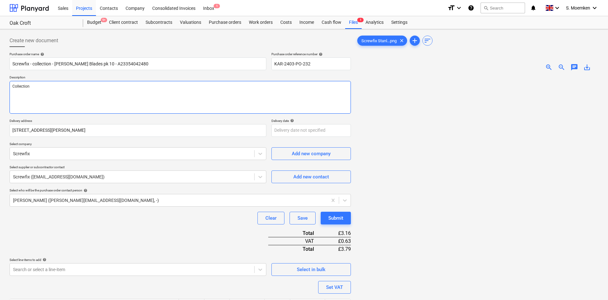
type textarea "x"
type textarea "Collection f"
type textarea "x"
type textarea "Collection fr"
type textarea "x"
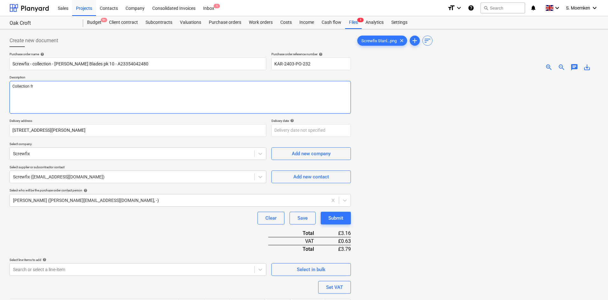
type textarea "Collection fro"
type textarea "x"
type textarea "Collection from"
type textarea "x"
type textarea "Collection from"
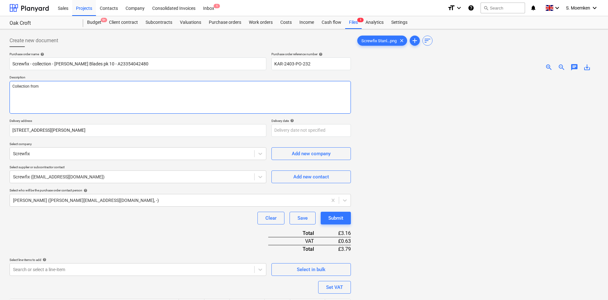
type textarea "x"
type textarea "Collection from S"
type textarea "x"
type textarea "Collection from Se"
type textarea "x"
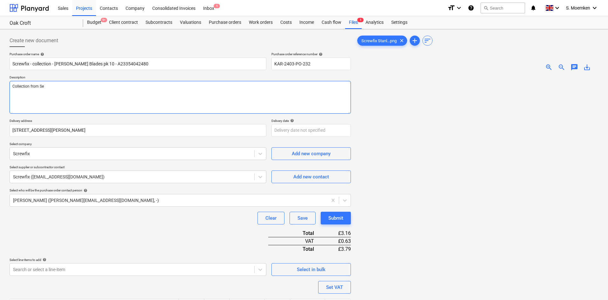
type textarea "Collection from Sev"
type textarea "x"
type textarea "Collection from Seve"
type textarea "x"
type textarea "Collection from Seven"
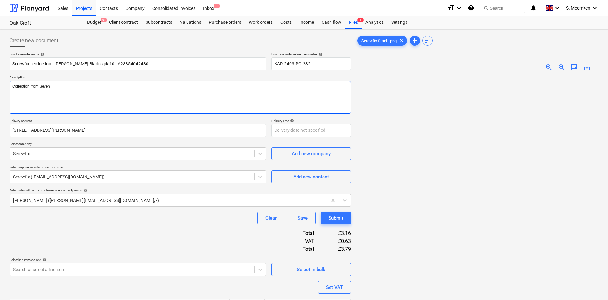
type textarea "x"
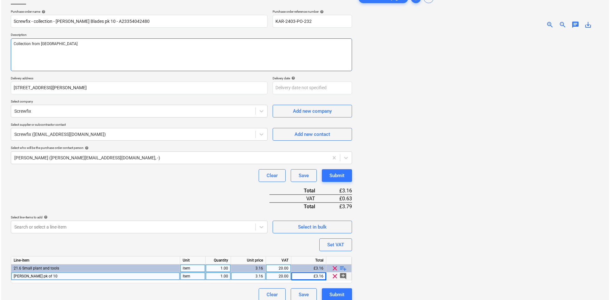
scroll to position [64, 0]
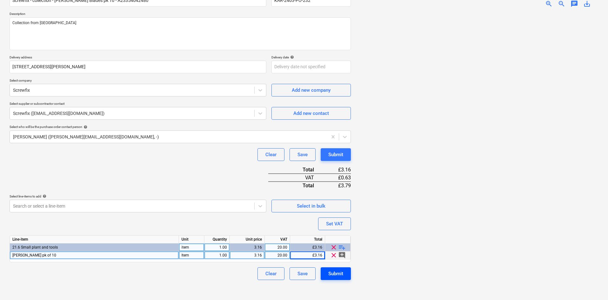
click at [333, 275] on div "Submit" at bounding box center [335, 274] width 15 height 8
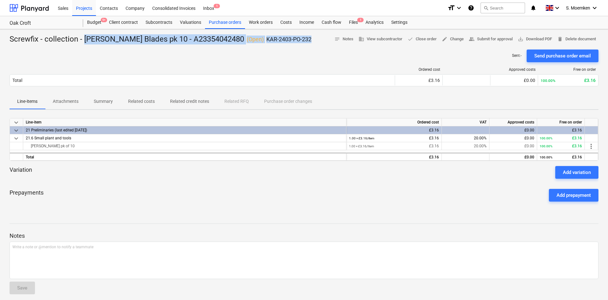
drag, startPoint x: 281, startPoint y: 38, endPoint x: 84, endPoint y: 38, distance: 197.2
click at [84, 38] on div "Screwfix - collection - [PERSON_NAME] pk 10 - A23354042480 ( Open ) KAR-2403-PO…" at bounding box center [304, 39] width 588 height 10
copy div "[PERSON_NAME] Blades pk 10 - A23354042480 ( Open ) KAR-2403-PO-232"
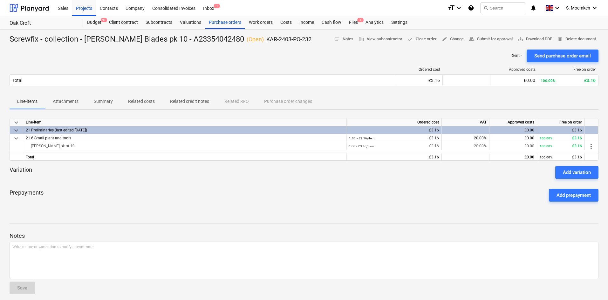
click at [300, 57] on div "Sent : - Send purchase order email" at bounding box center [304, 56] width 588 height 13
click at [85, 5] on div "Projects" at bounding box center [84, 8] width 24 height 16
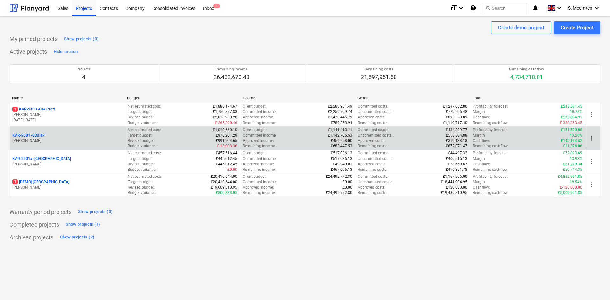
click at [51, 138] on p "[PERSON_NAME]" at bounding box center [67, 140] width 110 height 5
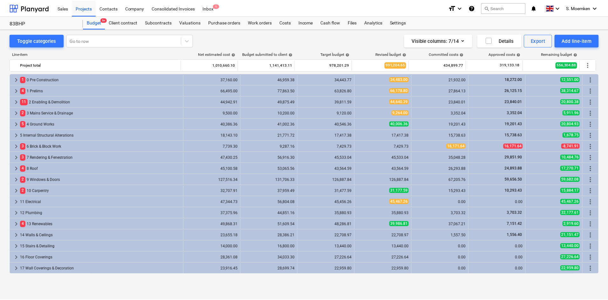
scroll to position [100, 0]
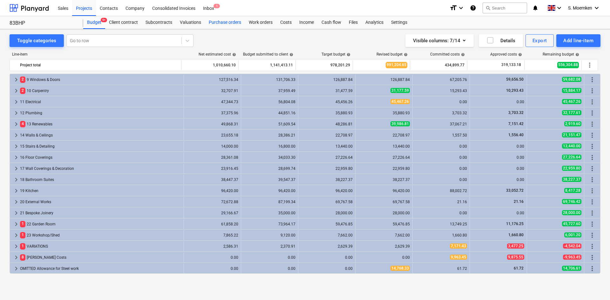
click at [225, 22] on div "Purchase orders" at bounding box center [225, 22] width 40 height 13
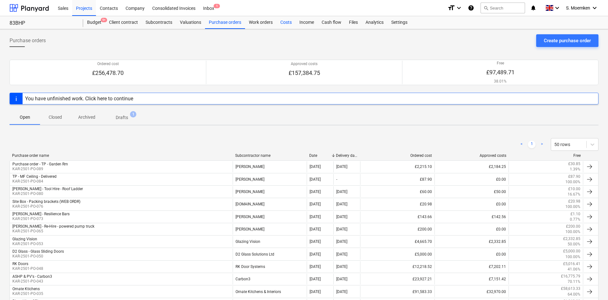
click at [287, 23] on div "Costs" at bounding box center [285, 22] width 19 height 13
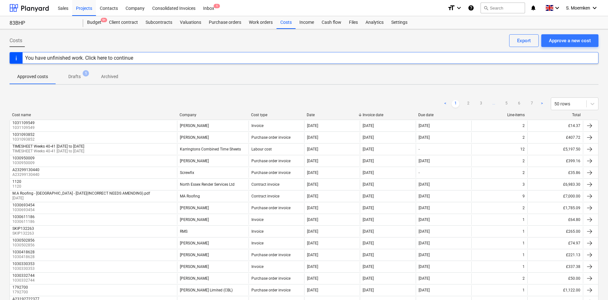
click at [195, 112] on div "< 1 2 3 ... 5 6 7 > 50 rows" at bounding box center [304, 104] width 588 height 18
click at [191, 115] on div "Company" at bounding box center [212, 115] width 66 height 4
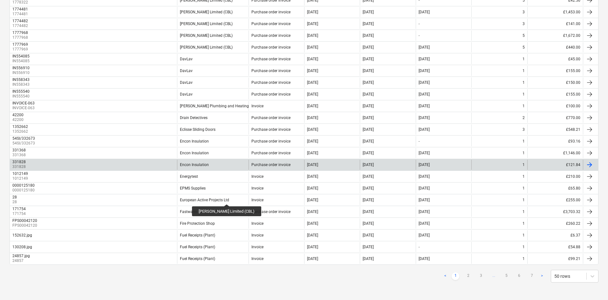
scroll to position [443, 0]
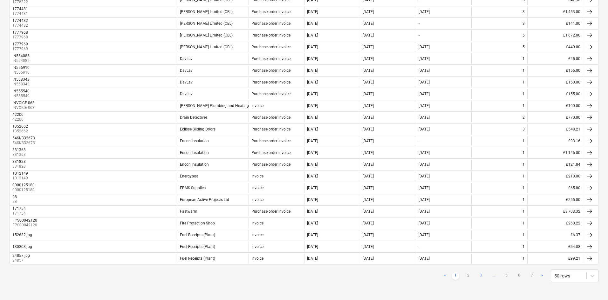
click at [481, 275] on link "3" at bounding box center [481, 276] width 8 height 8
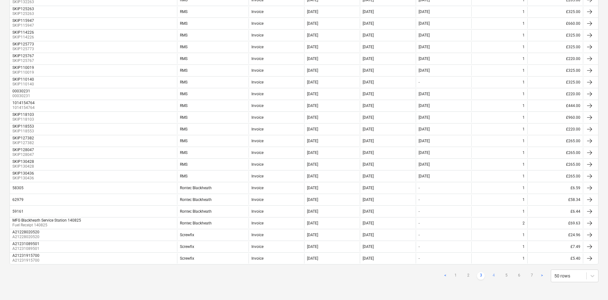
click at [492, 274] on link "4" at bounding box center [493, 276] width 8 height 8
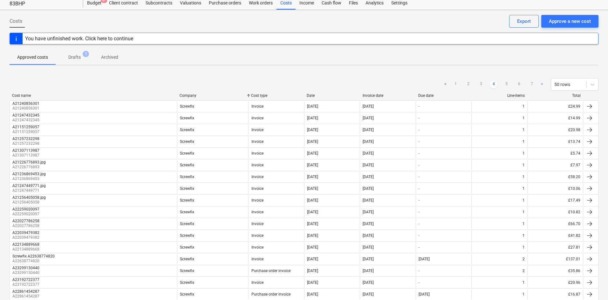
scroll to position [0, 0]
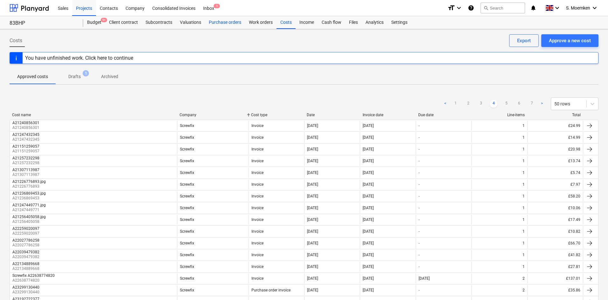
click at [220, 22] on div "Purchase orders" at bounding box center [225, 22] width 40 height 13
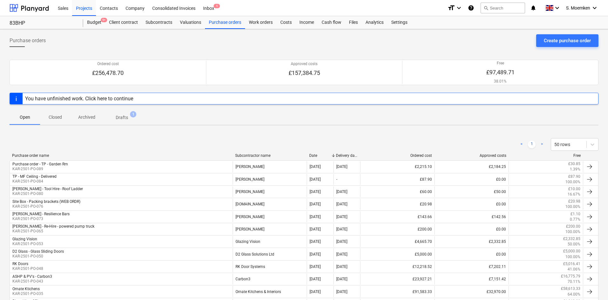
click at [249, 157] on div "Subcontractor name" at bounding box center [269, 155] width 69 height 4
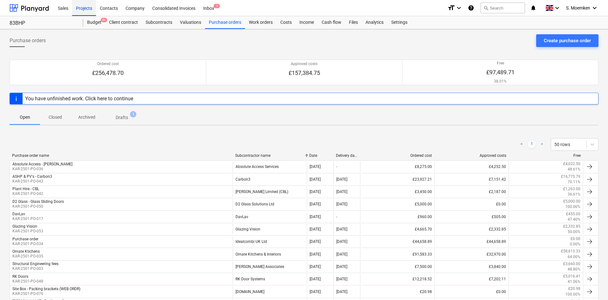
click at [86, 7] on div "Projects" at bounding box center [84, 8] width 24 height 16
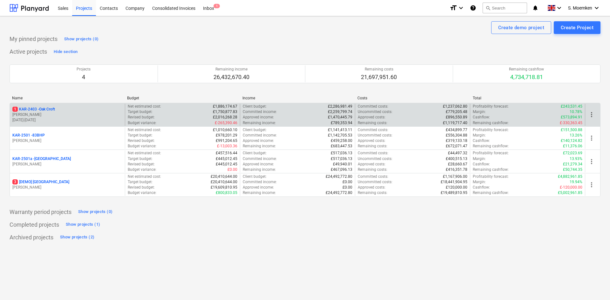
click at [76, 114] on p "[PERSON_NAME]" at bounding box center [67, 114] width 110 height 5
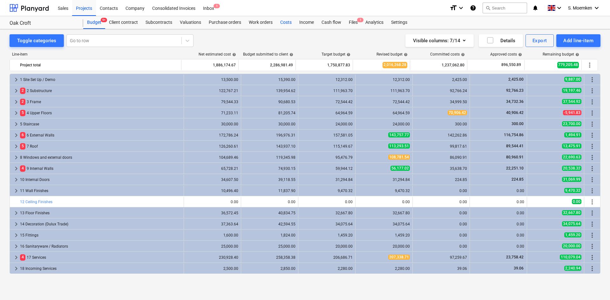
click at [284, 20] on div "Costs" at bounding box center [285, 22] width 19 height 13
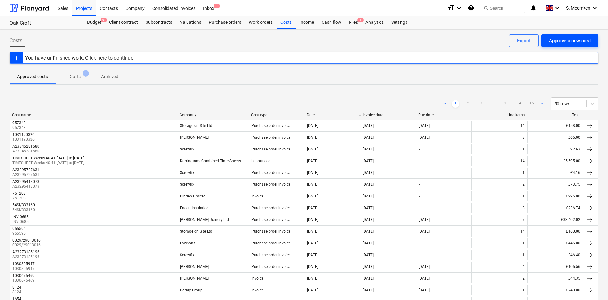
click at [555, 38] on div "Approve a new cost" at bounding box center [569, 41] width 42 height 8
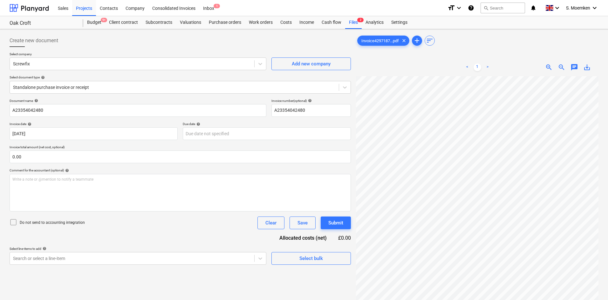
click at [293, 32] on div "Create new document Select company Screwfix Add new company Select document typ…" at bounding box center [304, 196] width 608 height 334
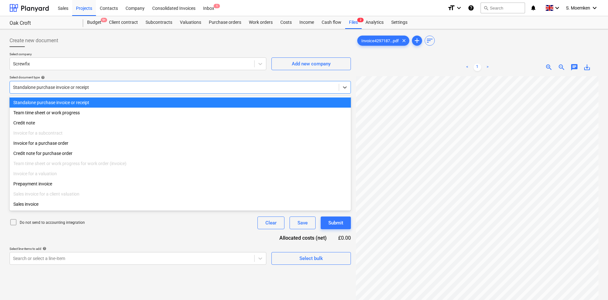
click at [172, 91] on div "Standalone purchase invoice or receipt" at bounding box center [174, 87] width 329 height 9
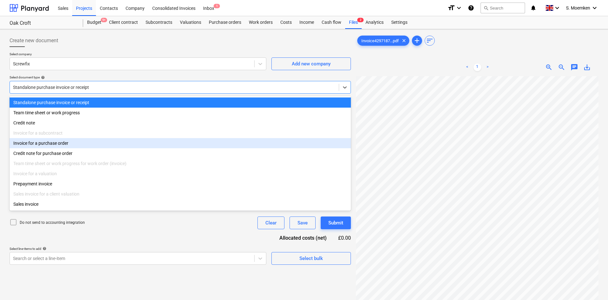
click at [67, 143] on div "Invoice for a purchase order" at bounding box center [180, 143] width 341 height 10
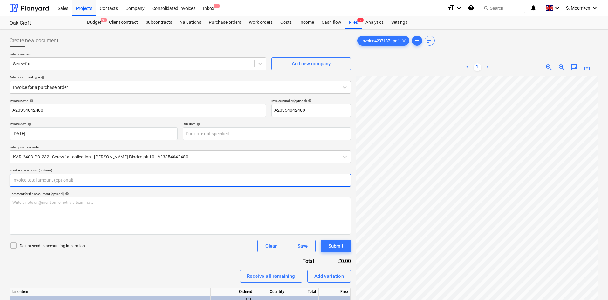
click at [64, 181] on input "text" at bounding box center [180, 180] width 341 height 13
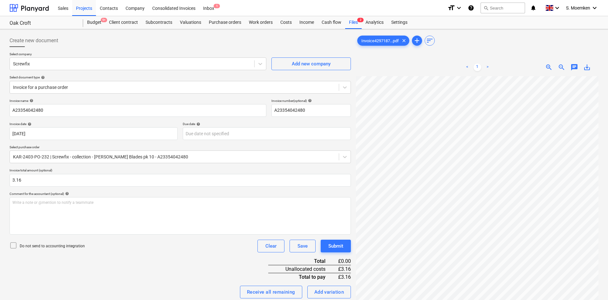
click at [13, 244] on icon at bounding box center [14, 246] width 8 height 8
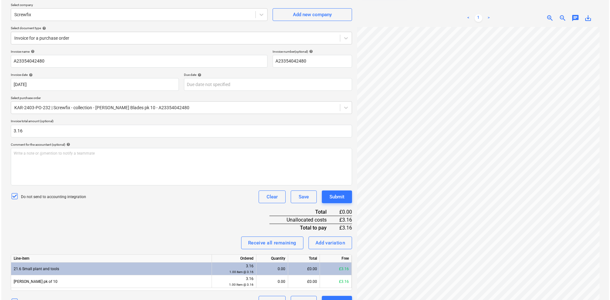
scroll to position [64, 0]
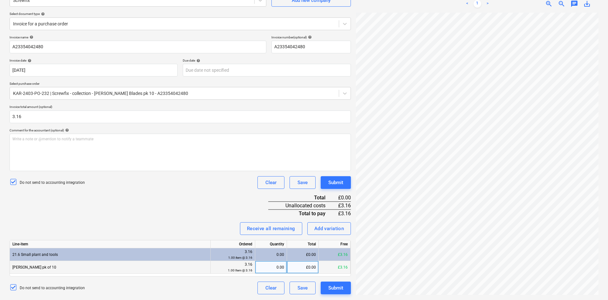
click at [280, 268] on div "0.00" at bounding box center [271, 267] width 26 height 13
click at [333, 288] on div "Submit" at bounding box center [335, 288] width 15 height 8
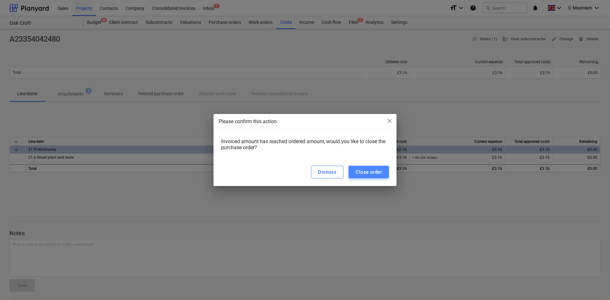
click at [378, 172] on div "Close order" at bounding box center [368, 172] width 26 height 8
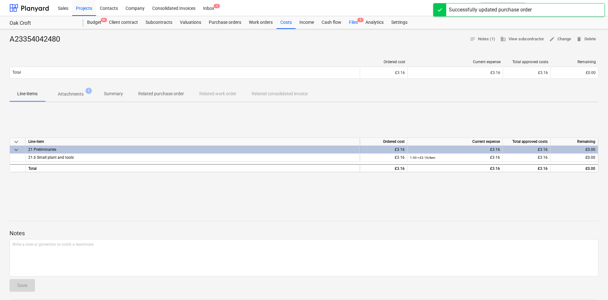
click at [354, 22] on div "Files 1" at bounding box center [353, 22] width 17 height 13
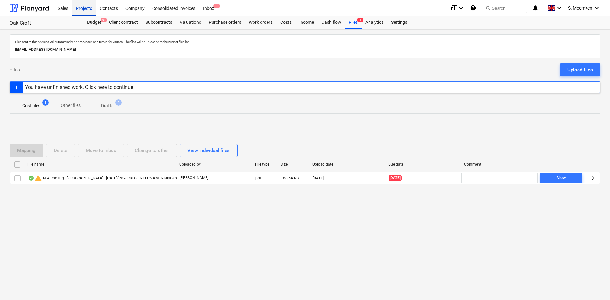
click at [82, 9] on div "Projects" at bounding box center [84, 8] width 24 height 16
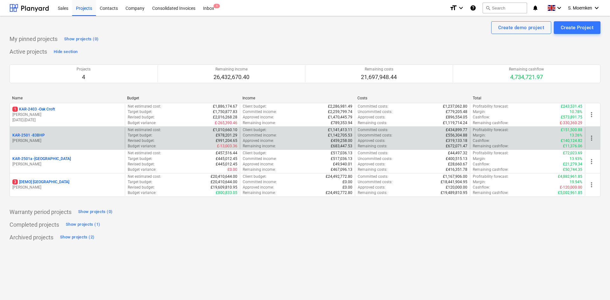
click at [47, 139] on p "[PERSON_NAME]" at bounding box center [67, 140] width 110 height 5
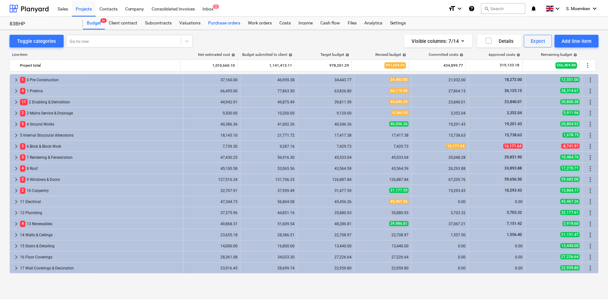
scroll to position [100, 0]
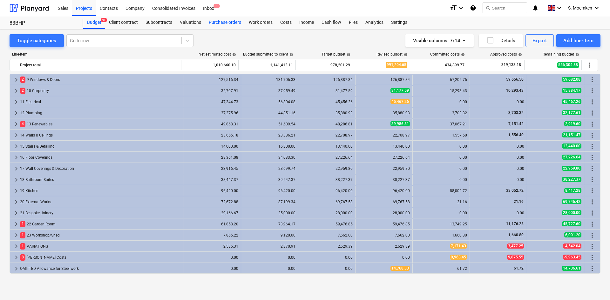
click at [225, 24] on div "Purchase orders" at bounding box center [225, 22] width 40 height 13
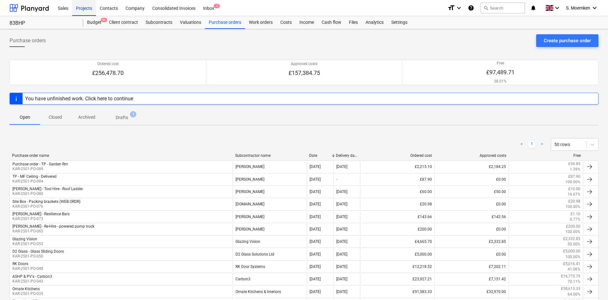
click at [83, 6] on div "Projects" at bounding box center [84, 8] width 24 height 16
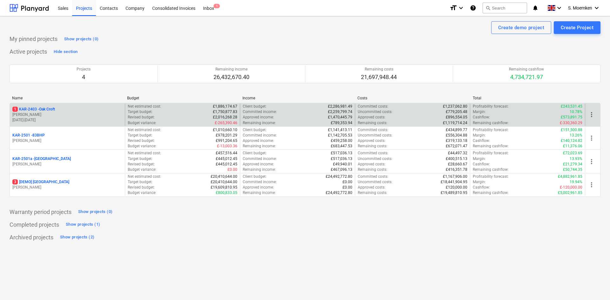
click at [80, 107] on div "1 KAR-2403 - Oak Croft" at bounding box center [67, 109] width 110 height 5
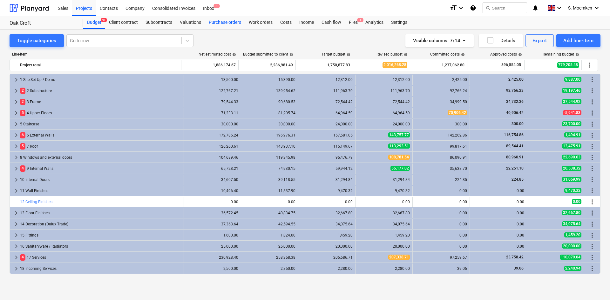
click at [225, 24] on div "Purchase orders" at bounding box center [225, 22] width 40 height 13
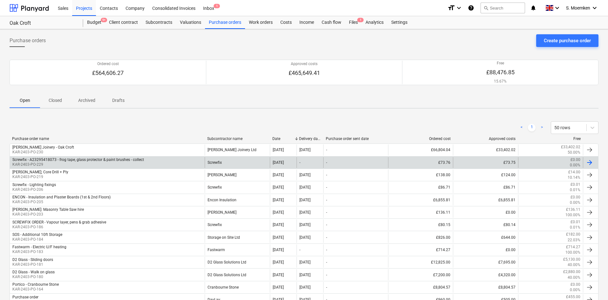
click at [127, 165] on p "KAR-2403-PO-229" at bounding box center [77, 164] width 131 height 5
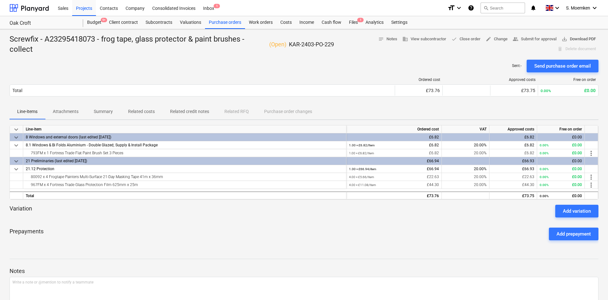
click at [579, 38] on span "save_alt Download PDF" at bounding box center [578, 39] width 34 height 7
click at [110, 60] on div "Screwfix - A23295418073 - frog tape, glass protector & paint brushes - collect …" at bounding box center [304, 184] width 608 height 311
click at [224, 22] on div "Purchase orders" at bounding box center [225, 22] width 40 height 13
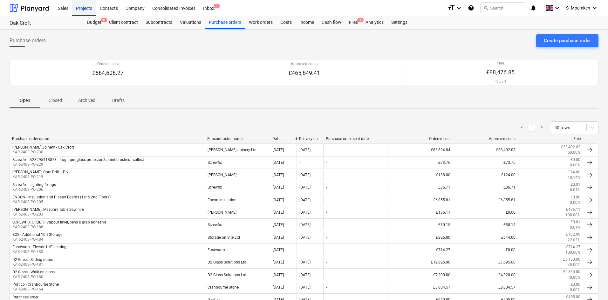
click at [84, 7] on div "Projects" at bounding box center [84, 8] width 24 height 16
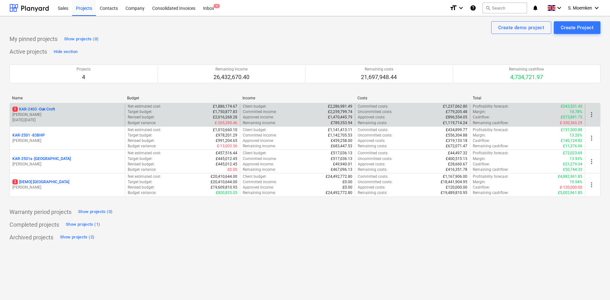
click at [73, 112] on p "[PERSON_NAME]" at bounding box center [67, 114] width 110 height 5
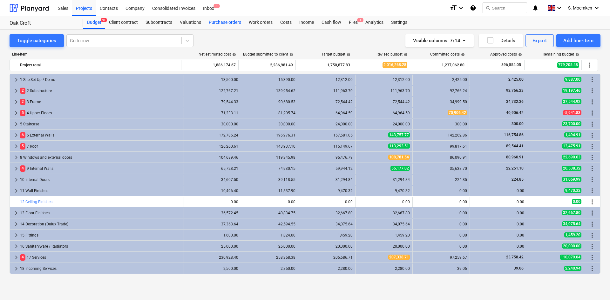
click at [223, 21] on div "Purchase orders" at bounding box center [225, 22] width 40 height 13
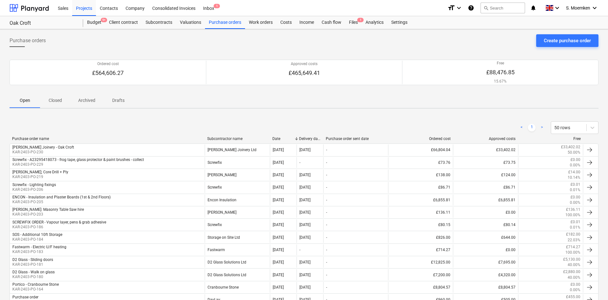
click at [59, 99] on p "Closed" at bounding box center [55, 100] width 15 height 7
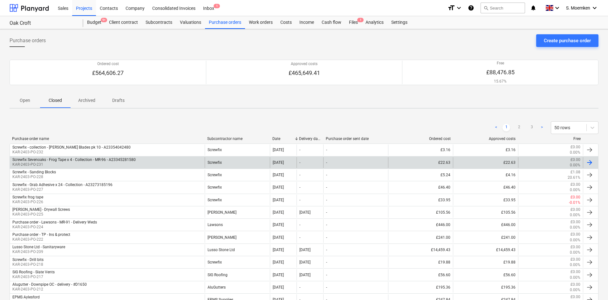
click at [142, 163] on div "Screwfix Sevenoaks - Frog Tape x 4 - Collection - MR-96 - A23345281580 KAR-2403…" at bounding box center [107, 162] width 195 height 11
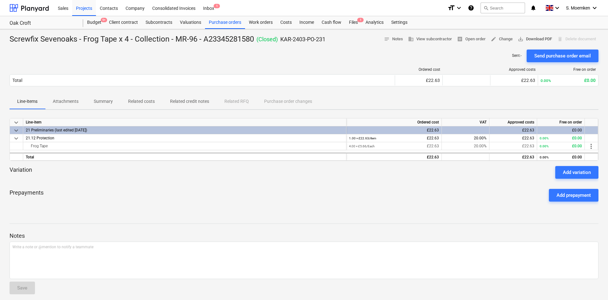
click at [541, 39] on span "save_alt Download PDF" at bounding box center [534, 39] width 34 height 7
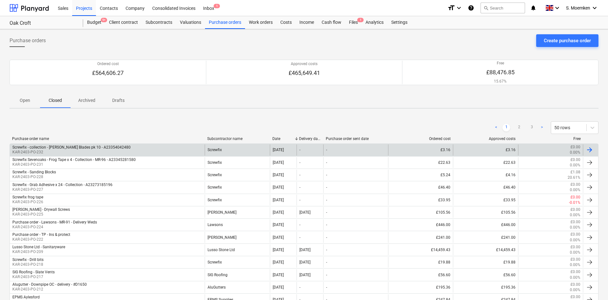
click at [213, 146] on div "Screwfix" at bounding box center [237, 149] width 65 height 11
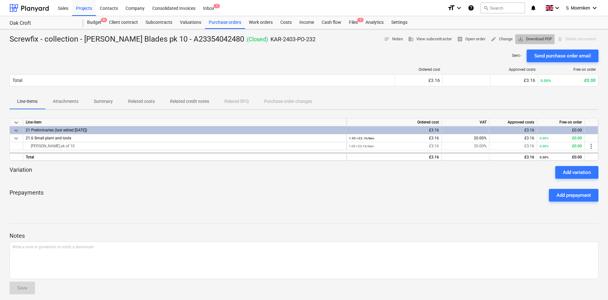
click at [531, 37] on span "save_alt Download PDF" at bounding box center [534, 39] width 34 height 7
click at [222, 21] on div "Purchase orders" at bounding box center [225, 22] width 40 height 13
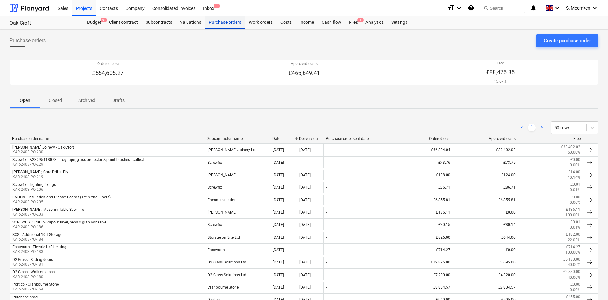
click at [217, 24] on div "Purchase orders" at bounding box center [225, 22] width 40 height 13
click at [57, 102] on p "Closed" at bounding box center [55, 100] width 15 height 7
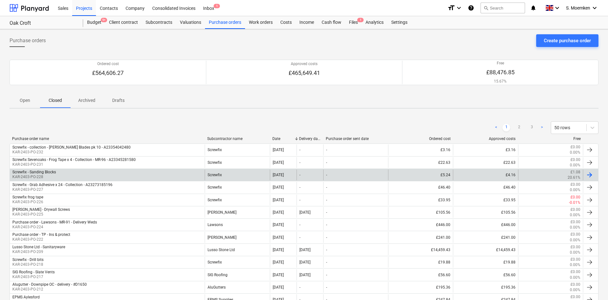
click at [112, 172] on div "Screwfix - Sanding Blocks KAR-2403-PO-228" at bounding box center [107, 175] width 195 height 11
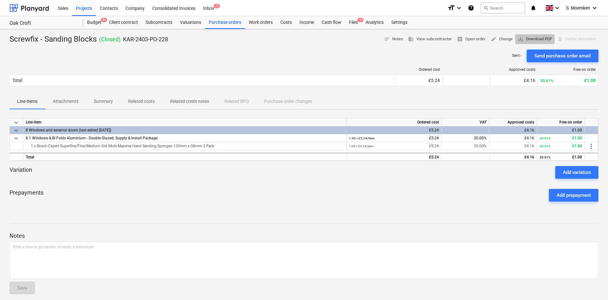
click at [538, 36] on span "save_alt Download PDF" at bounding box center [534, 39] width 34 height 7
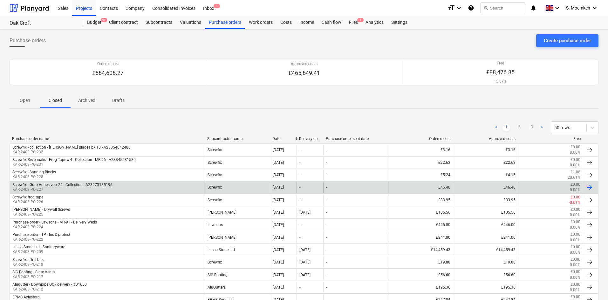
click at [124, 187] on div "Screwfix - Grab Adhesive x 24 - Collection - A23273185196 KAR-2403-PO-227" at bounding box center [107, 187] width 195 height 11
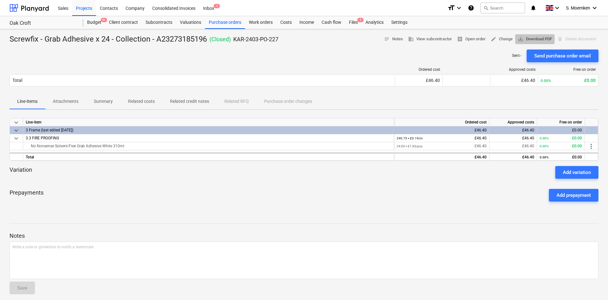
click at [539, 40] on span "save_alt Download PDF" at bounding box center [534, 39] width 34 height 7
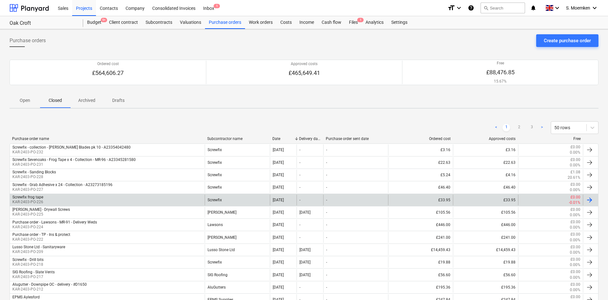
click at [61, 202] on div "Screwfix frog tape KAR-2403-PO-226" at bounding box center [107, 200] width 195 height 11
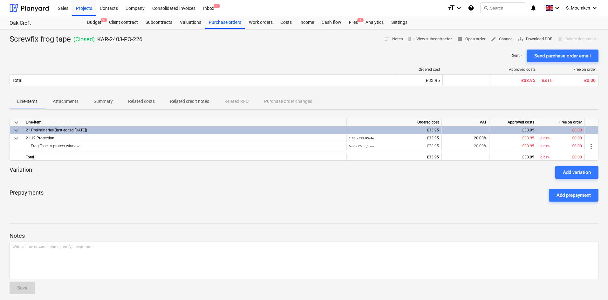
click at [535, 37] on span "save_alt Download PDF" at bounding box center [534, 39] width 34 height 7
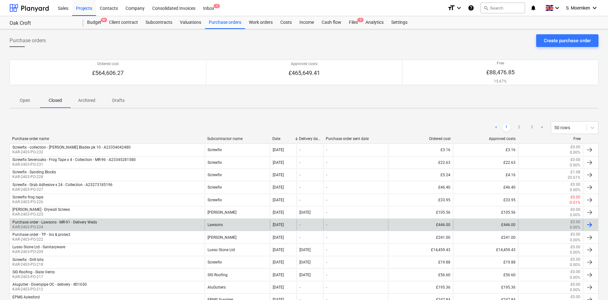
click at [160, 225] on div "Purchase order - Lawsons - MR-91 - Delivery Weds KAR-2403-PO-224" at bounding box center [107, 224] width 195 height 11
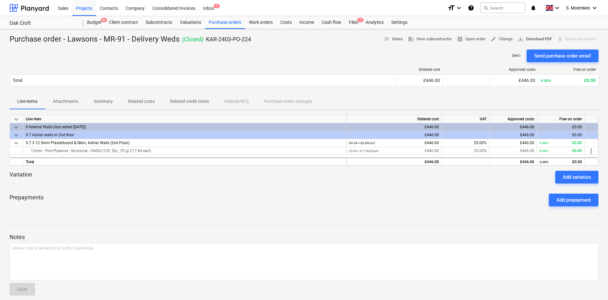
click at [536, 39] on span "save_alt Download PDF" at bounding box center [534, 39] width 34 height 7
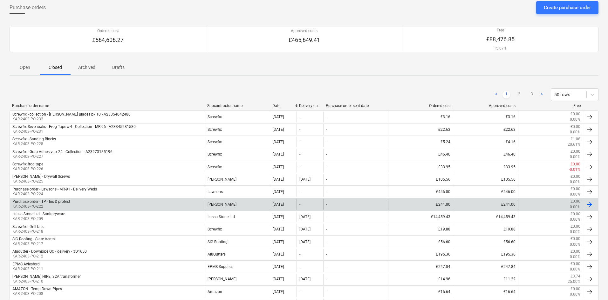
scroll to position [64, 0]
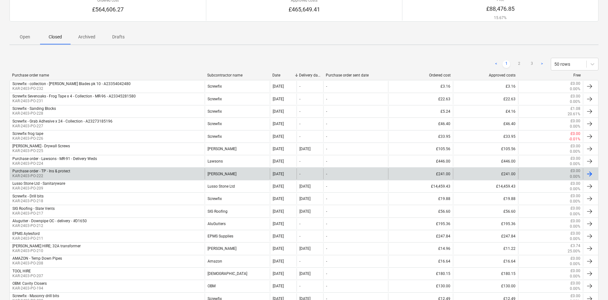
click at [71, 173] on div "Purchase order - TP - Ins & protect KAR-2403-PO-222" at bounding box center [107, 173] width 195 height 11
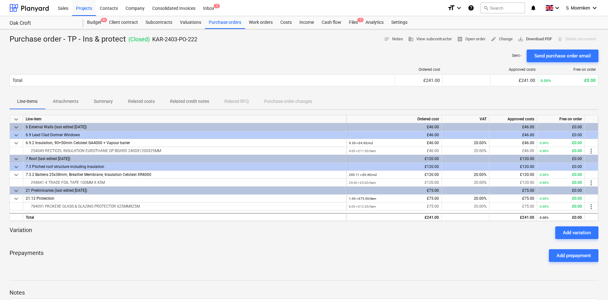
click at [538, 38] on span "save_alt Download PDF" at bounding box center [534, 39] width 34 height 7
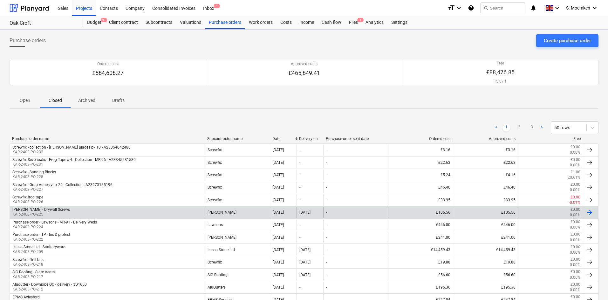
scroll to position [64, 0]
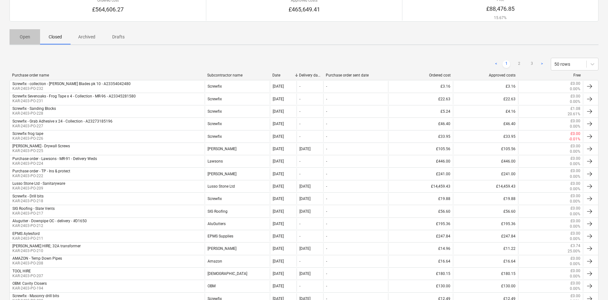
click at [23, 34] on p "Open" at bounding box center [24, 37] width 15 height 7
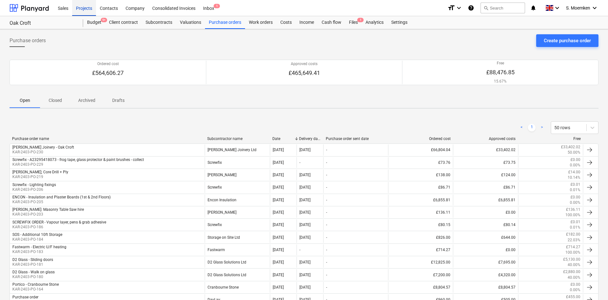
click at [81, 8] on div "Projects" at bounding box center [84, 8] width 24 height 16
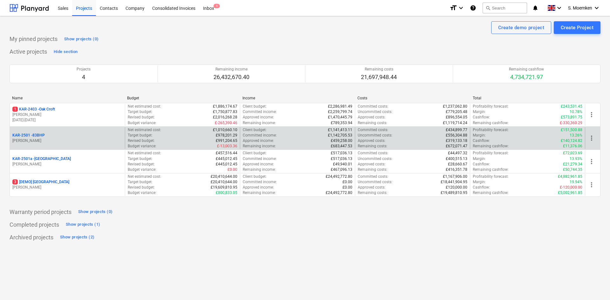
click at [49, 139] on p "[PERSON_NAME]" at bounding box center [67, 140] width 110 height 5
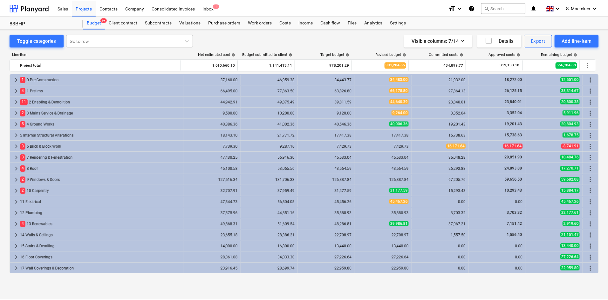
scroll to position [100, 0]
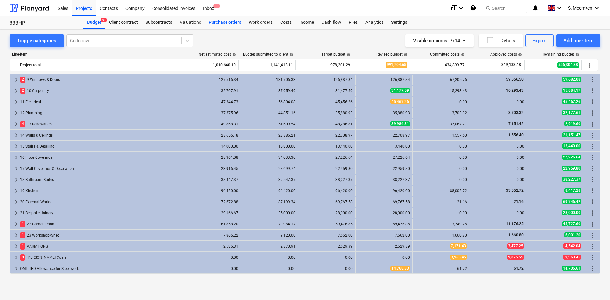
click at [228, 21] on div "Purchase orders" at bounding box center [225, 22] width 40 height 13
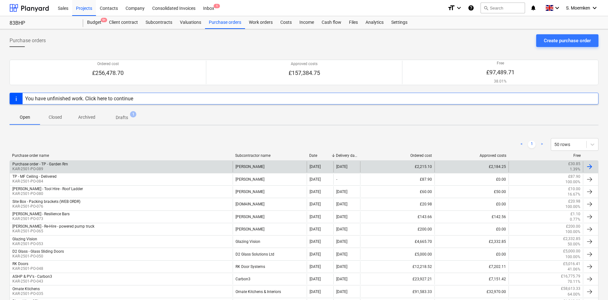
click at [132, 165] on div "Purchase order - TP - Garden Rm KAR-2501-PO-089" at bounding box center [121, 166] width 223 height 11
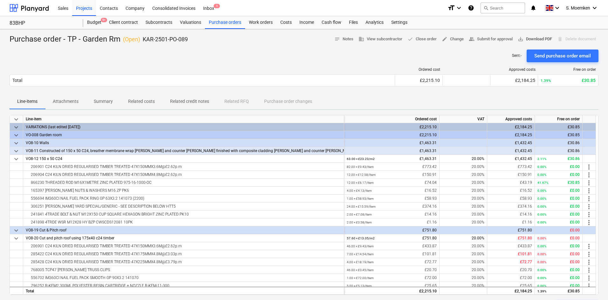
click at [532, 38] on span "save_alt Download PDF" at bounding box center [534, 39] width 34 height 7
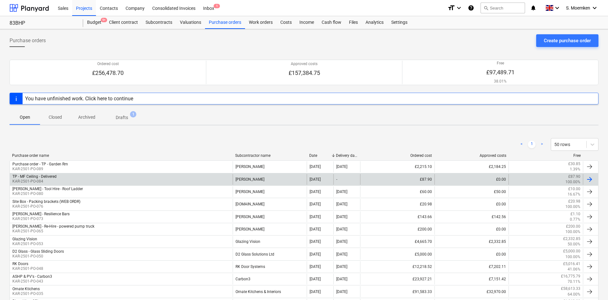
click at [70, 177] on div "TP - MF Ceiling - Delivered KAR-2501-PO-084" at bounding box center [121, 179] width 223 height 11
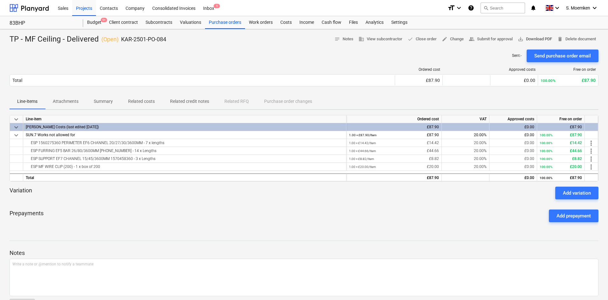
click at [535, 39] on span "save_alt Download PDF" at bounding box center [534, 39] width 34 height 7
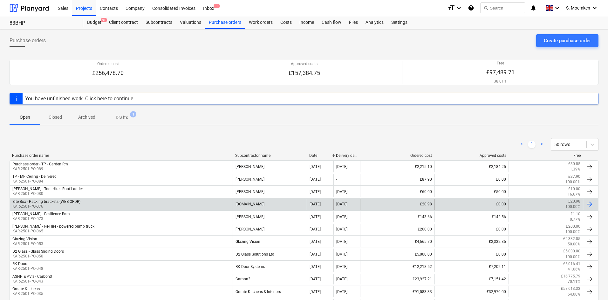
click at [148, 202] on div "Site Box - Packing brackets (WEB ORDR) KAR-2501-PO-076" at bounding box center [121, 204] width 223 height 11
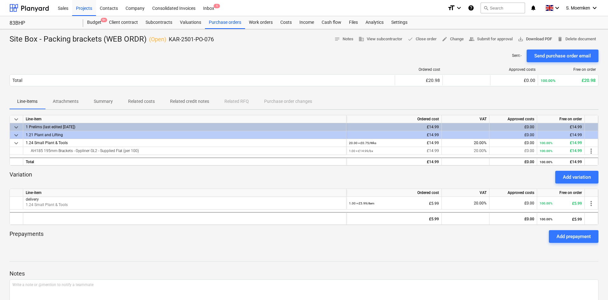
click at [533, 37] on span "save_alt Download PDF" at bounding box center [534, 39] width 34 height 7
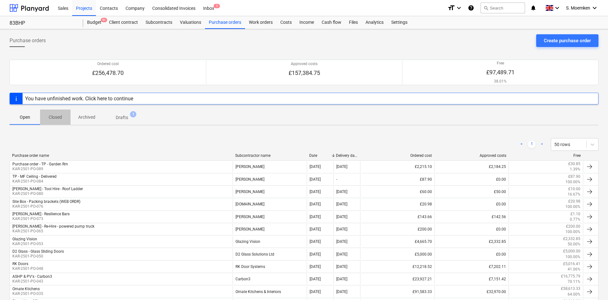
click at [55, 116] on p "Closed" at bounding box center [55, 117] width 15 height 7
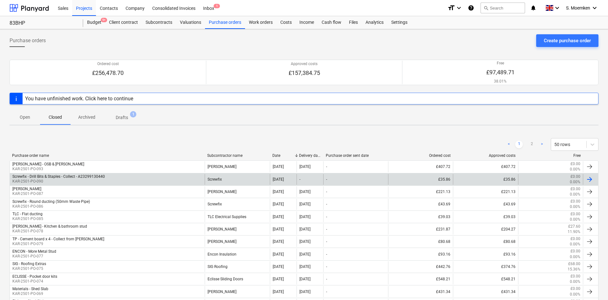
click at [118, 180] on div "Screwfix - Drill Bits & Staples - Collect - A23299130440 KAR-2501-PO-090" at bounding box center [107, 179] width 195 height 11
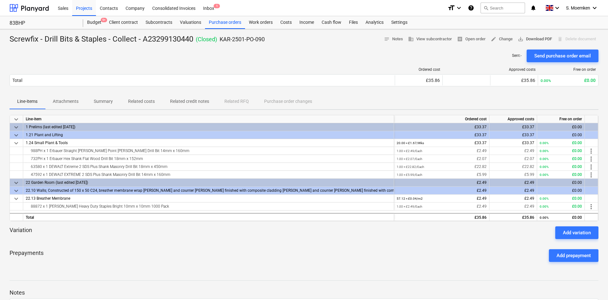
click at [529, 36] on span "save_alt Download PDF" at bounding box center [534, 39] width 34 height 7
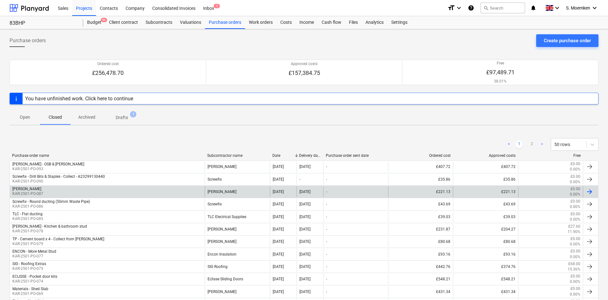
click at [101, 190] on div "[PERSON_NAME] KAR-2501-PO-087" at bounding box center [107, 191] width 195 height 11
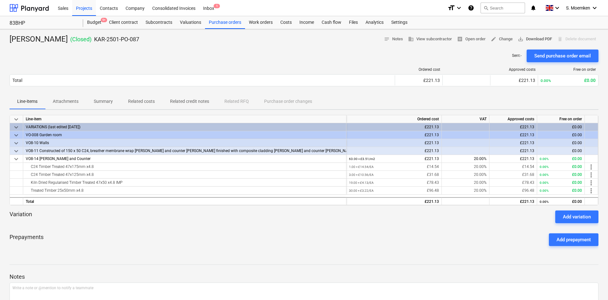
click at [540, 39] on span "save_alt Download PDF" at bounding box center [534, 39] width 34 height 7
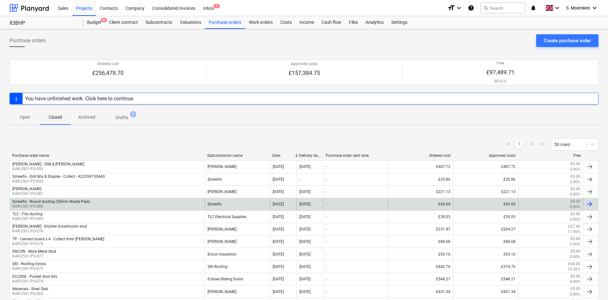
click at [138, 205] on div "Screwfix - Round ducting (50mm Waste Pipe) KAR-2501-PO-086" at bounding box center [107, 204] width 195 height 11
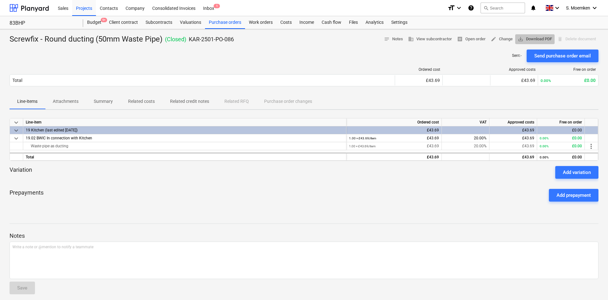
click at [522, 35] on button "save_alt Download PDF" at bounding box center [534, 39] width 39 height 10
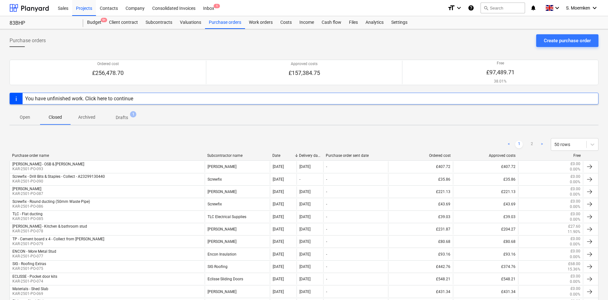
click at [125, 115] on p "Drafts" at bounding box center [122, 117] width 12 height 7
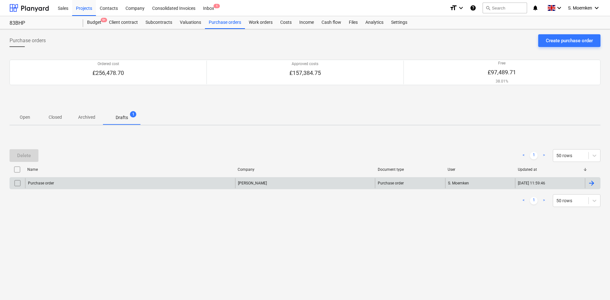
click at [277, 182] on div "[PERSON_NAME]" at bounding box center [305, 183] width 140 height 10
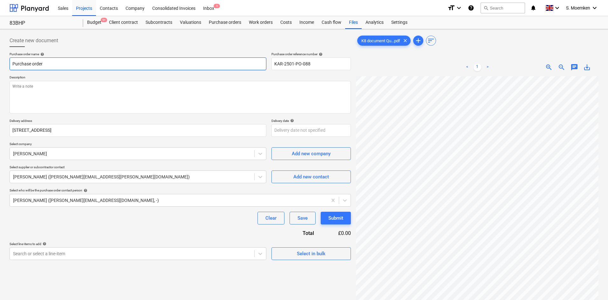
drag, startPoint x: 72, startPoint y: 62, endPoint x: 7, endPoint y: 63, distance: 64.5
click at [7, 63] on div "Create new document Purchase order name help Purchase order Purchase order refe…" at bounding box center [180, 196] width 346 height 329
click at [537, 40] on div "K8 document Qu...pdf clear add sort < 1 > zoom_in zoom_out chat 0 save_alt" at bounding box center [477, 196] width 242 height 324
click at [44, 63] on input "Lawsons" at bounding box center [138, 63] width 257 height 13
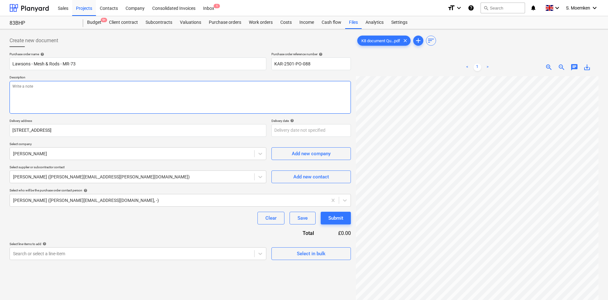
click at [30, 90] on textarea at bounding box center [180, 97] width 341 height 33
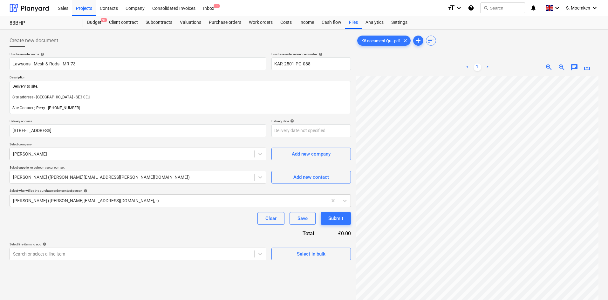
click at [149, 158] on div "[PERSON_NAME]" at bounding box center [132, 154] width 244 height 9
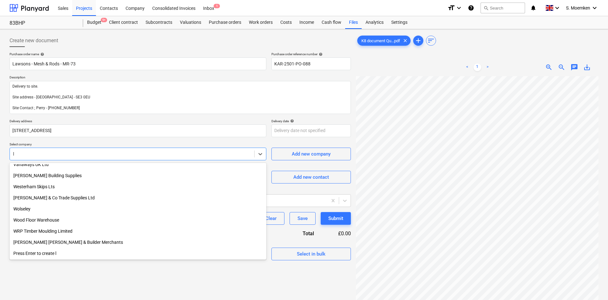
scroll to position [460, 0]
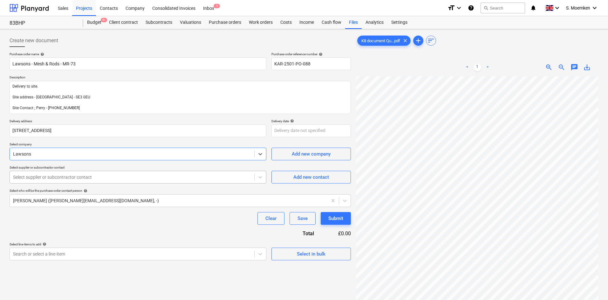
click at [104, 178] on div at bounding box center [132, 177] width 238 height 6
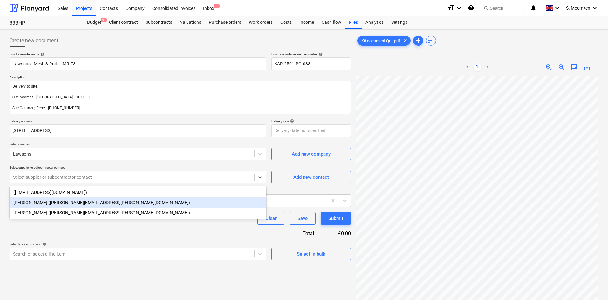
click at [76, 203] on div "[PERSON_NAME] ([PERSON_NAME][EMAIL_ADDRESS][PERSON_NAME][DOMAIN_NAME])" at bounding box center [138, 203] width 257 height 10
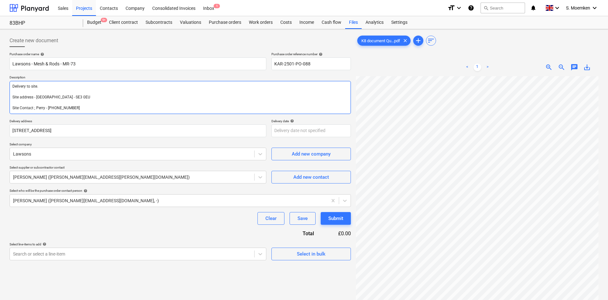
click at [72, 88] on textarea "Delivery to site. Site address - [GEOGRAPHIC_DATA] - SE3 0EU Site Contact ; Per…" at bounding box center [180, 97] width 341 height 33
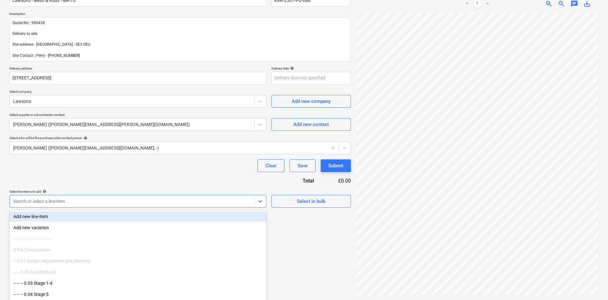
scroll to position [70, 0]
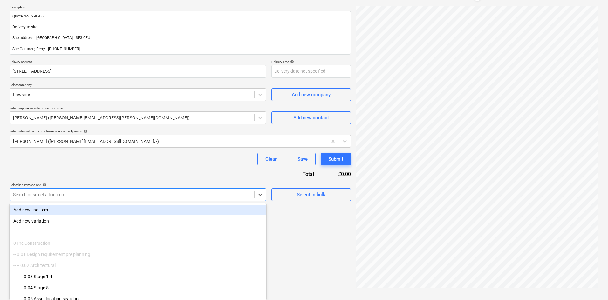
click at [204, 201] on div "Search or select a line-item" at bounding box center [138, 194] width 257 height 13
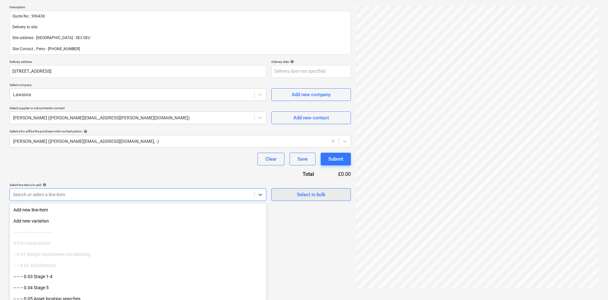
scroll to position [64, 0]
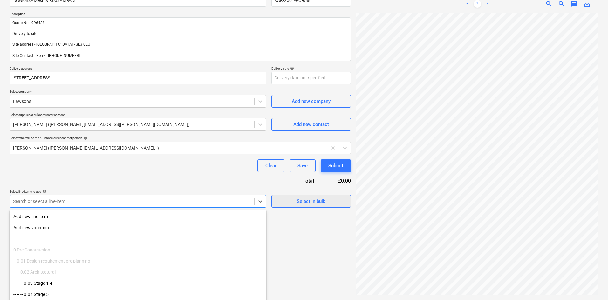
click at [311, 194] on div "Select in bulk" at bounding box center [310, 199] width 79 height 18
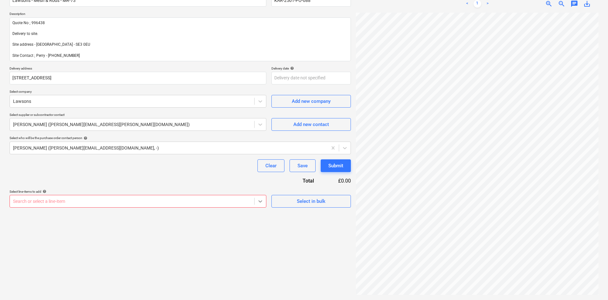
click at [254, 204] on body "Sales Projects Contacts Company Consolidated Invoices Inbox 1 format_size keybo…" at bounding box center [304, 86] width 608 height 300
click at [299, 196] on button "Select in bulk" at bounding box center [310, 201] width 79 height 13
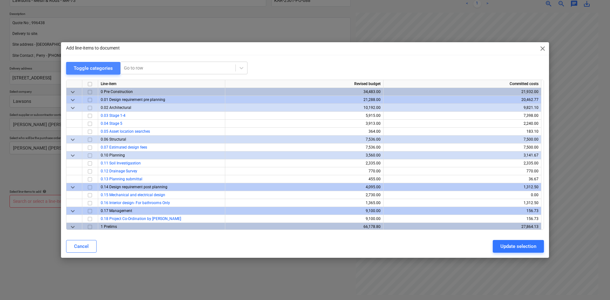
click at [94, 72] on div "Toggle categories" at bounding box center [93, 68] width 39 height 8
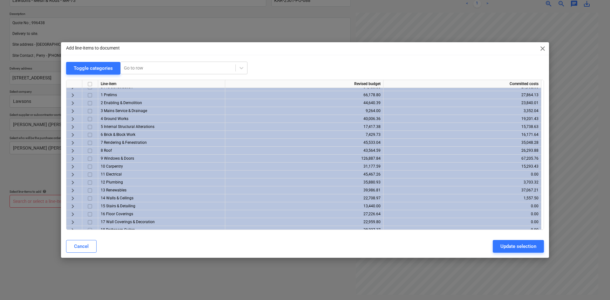
scroll to position [0, 0]
click at [71, 122] on span "keyboard_arrow_right" at bounding box center [73, 124] width 8 height 8
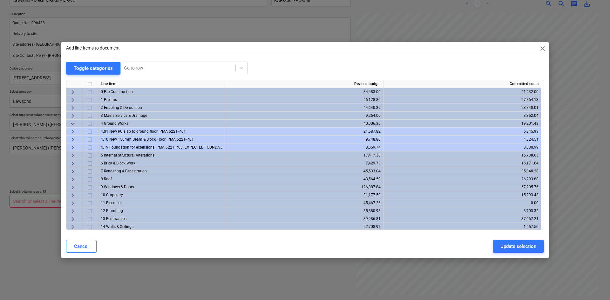
click at [71, 147] on span "keyboard_arrow_right" at bounding box center [73, 148] width 8 height 8
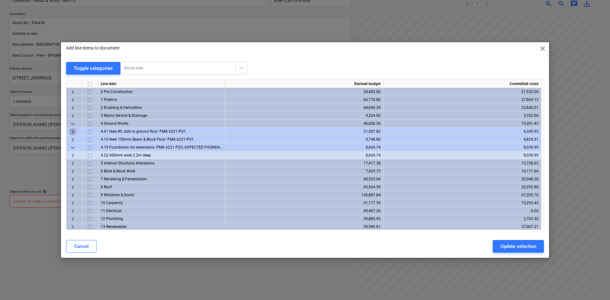
click at [71, 131] on span "keyboard_arrow_right" at bounding box center [73, 132] width 8 height 8
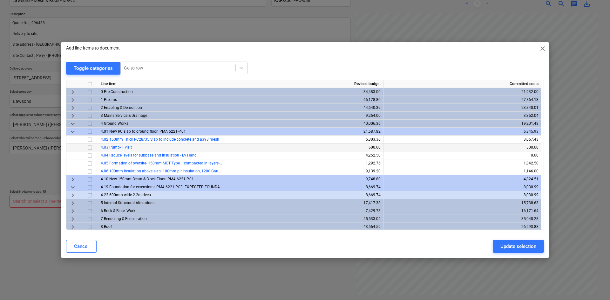
click at [72, 180] on span "keyboard_arrow_right" at bounding box center [73, 180] width 8 height 8
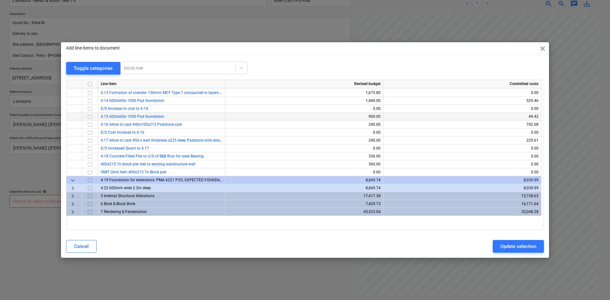
scroll to position [127, 0]
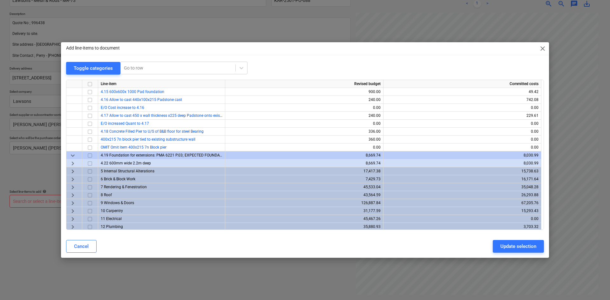
click at [72, 161] on span "keyboard_arrow_right" at bounding box center [73, 164] width 8 height 8
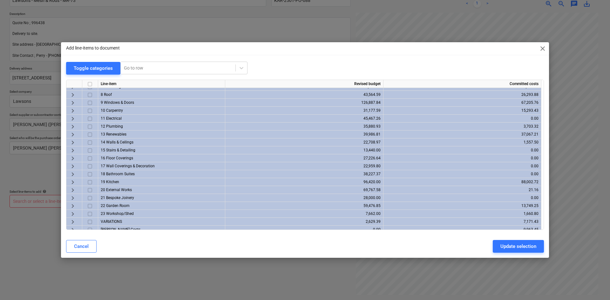
scroll to position [286, 0]
click at [72, 179] on span "keyboard_arrow_right" at bounding box center [73, 180] width 8 height 8
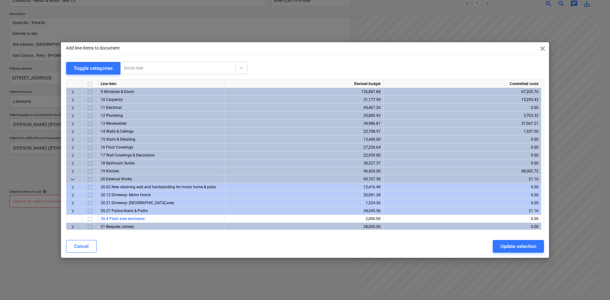
click at [72, 184] on span "keyboard_arrow_right" at bounding box center [73, 188] width 8 height 8
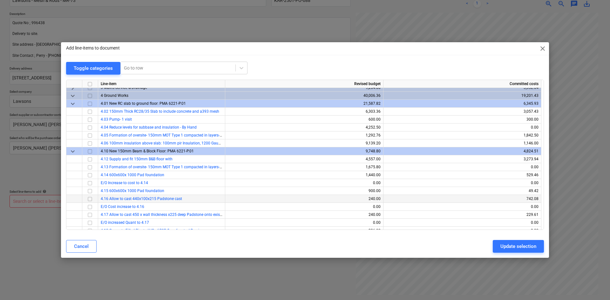
scroll to position [0, 0]
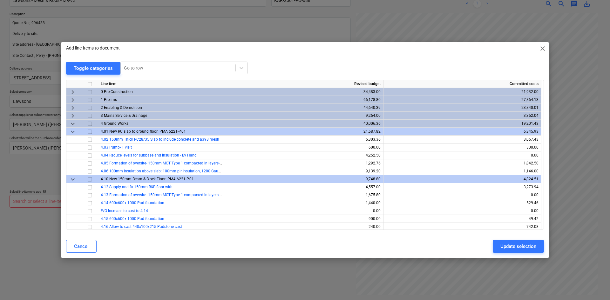
click at [73, 130] on span "keyboard_arrow_down" at bounding box center [73, 132] width 8 height 8
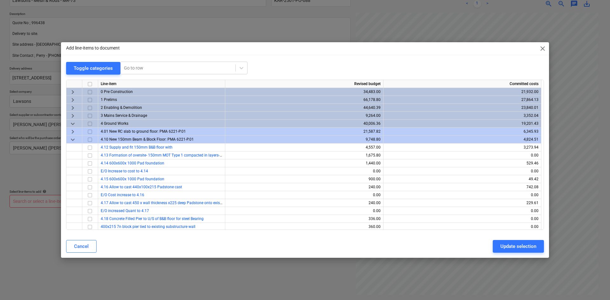
click at [70, 138] on span "keyboard_arrow_down" at bounding box center [73, 140] width 8 height 8
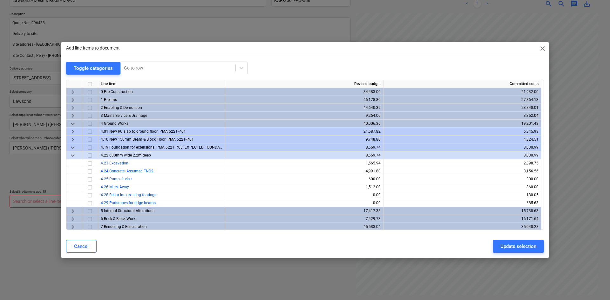
click at [74, 122] on span "keyboard_arrow_down" at bounding box center [73, 124] width 8 height 8
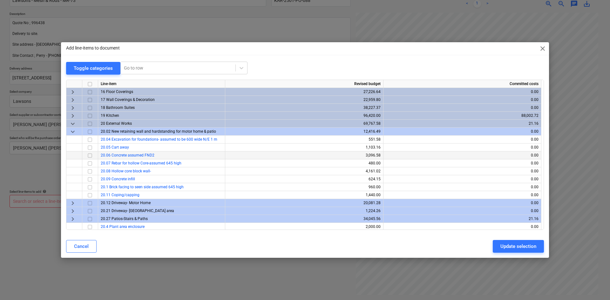
scroll to position [159, 0]
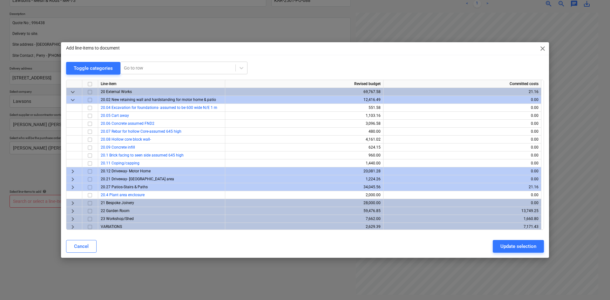
click at [71, 171] on span "keyboard_arrow_right" at bounding box center [73, 172] width 8 height 8
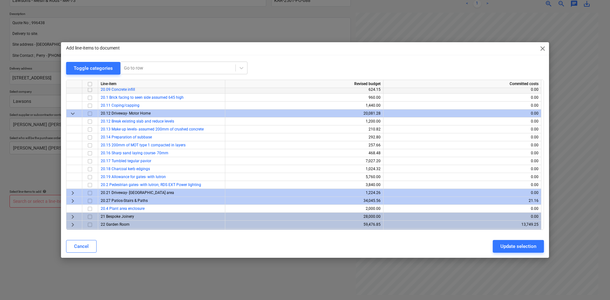
scroll to position [222, 0]
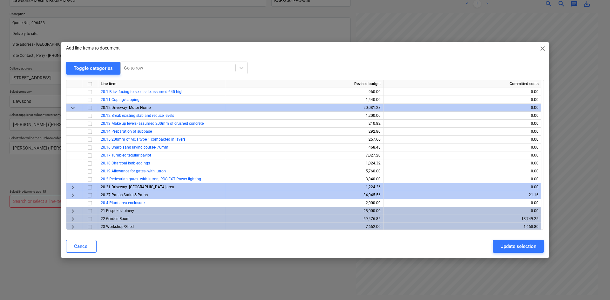
click at [71, 187] on span "keyboard_arrow_right" at bounding box center [73, 188] width 8 height 8
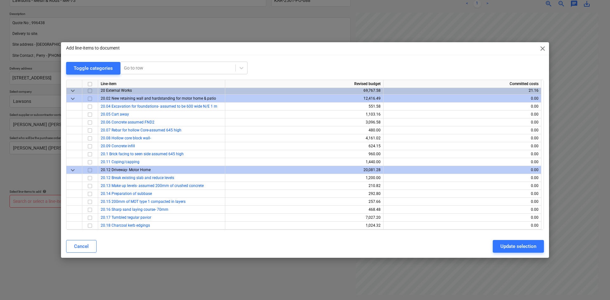
scroll to position [128, 0]
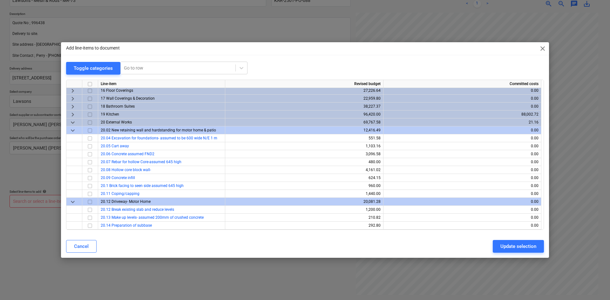
click at [73, 200] on span "keyboard_arrow_down" at bounding box center [73, 202] width 8 height 8
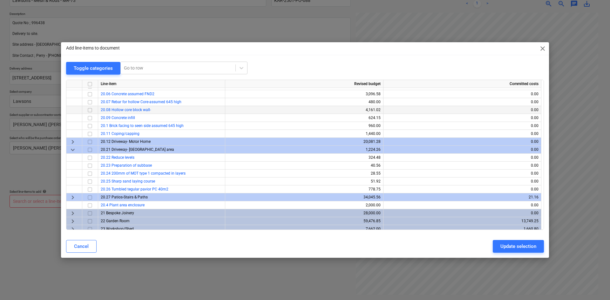
scroll to position [192, 0]
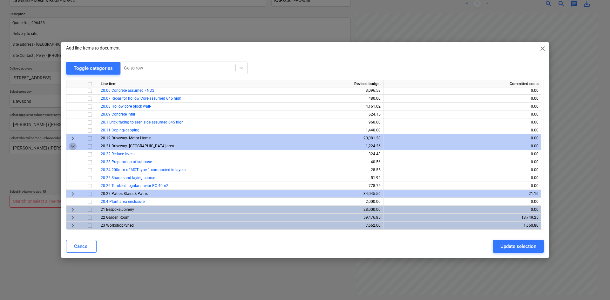
click at [73, 145] on span "keyboard_arrow_down" at bounding box center [73, 147] width 8 height 8
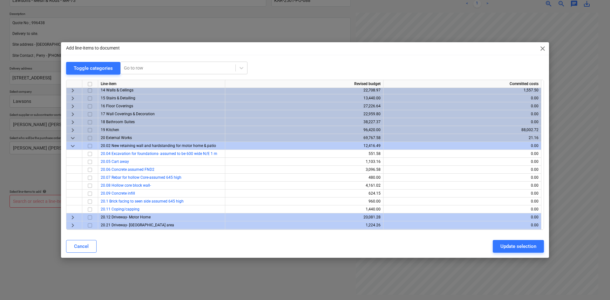
scroll to position [112, 0]
click at [159, 67] on div at bounding box center [178, 68] width 108 height 6
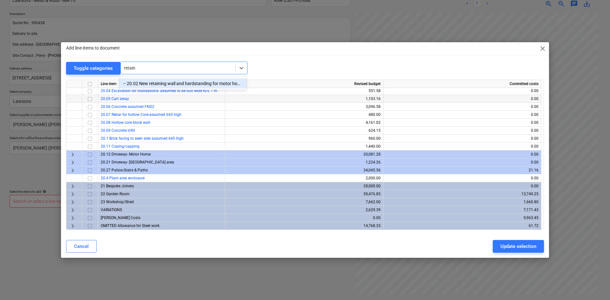
scroll to position [176, 0]
click at [72, 209] on span "keyboard_arrow_right" at bounding box center [73, 210] width 8 height 8
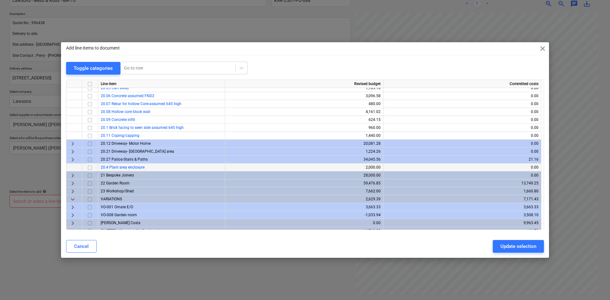
scroll to position [192, 0]
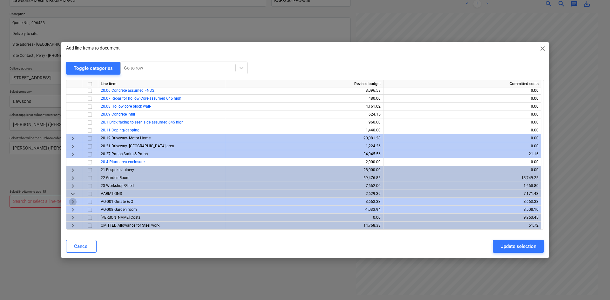
click at [71, 200] on span "keyboard_arrow_right" at bounding box center [73, 202] width 8 height 8
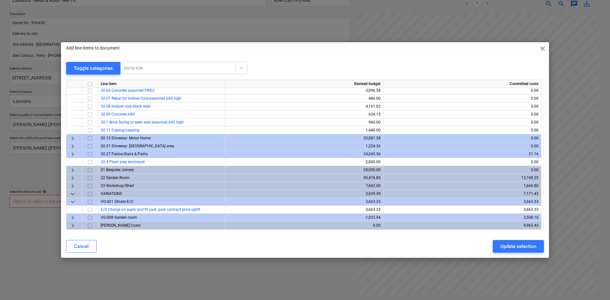
scroll to position [200, 0]
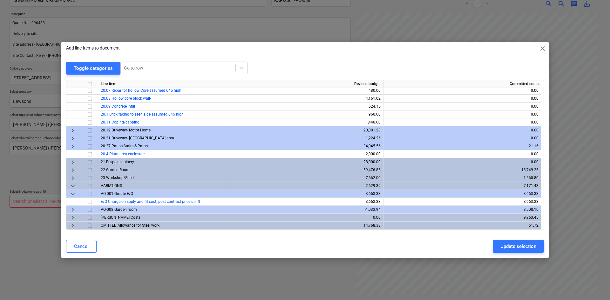
click at [72, 209] on span "keyboard_arrow_right" at bounding box center [73, 210] width 8 height 8
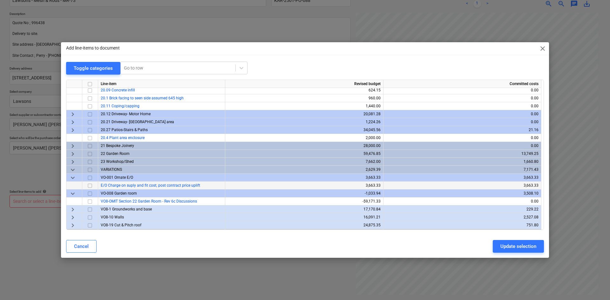
scroll to position [232, 0]
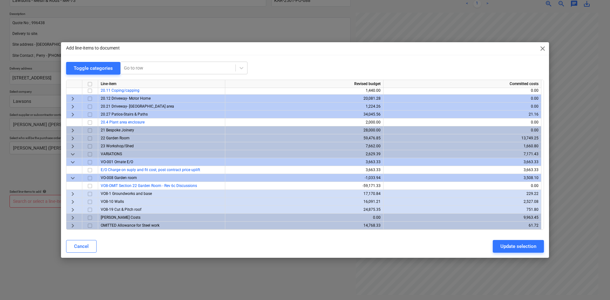
click at [73, 194] on span "keyboard_arrow_right" at bounding box center [73, 194] width 8 height 8
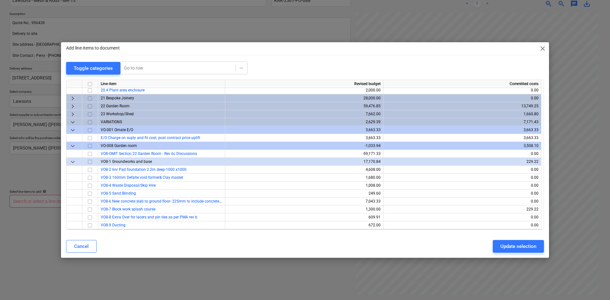
scroll to position [295, 0]
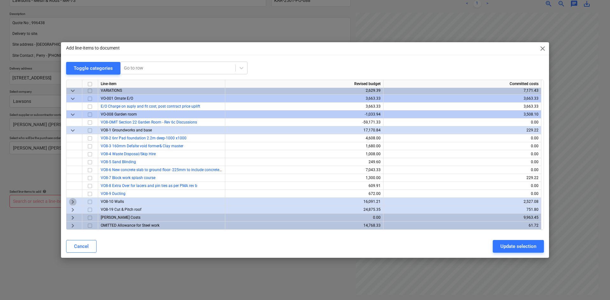
click at [72, 203] on span "keyboard_arrow_right" at bounding box center [73, 202] width 8 height 8
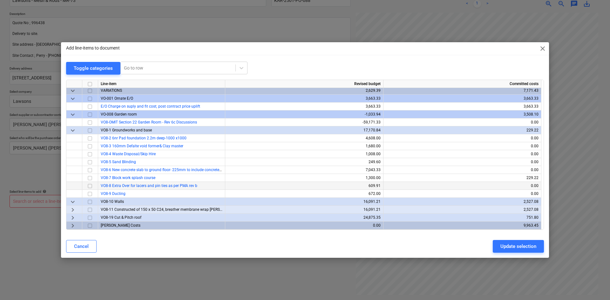
scroll to position [303, 0]
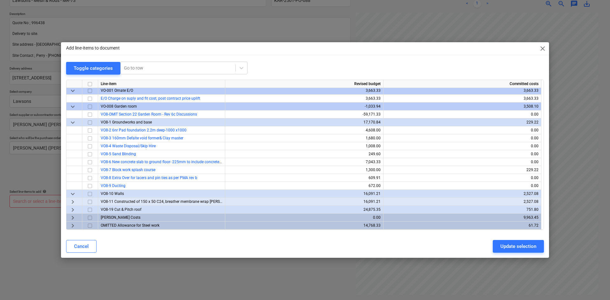
click at [71, 122] on span "keyboard_arrow_down" at bounding box center [73, 123] width 8 height 8
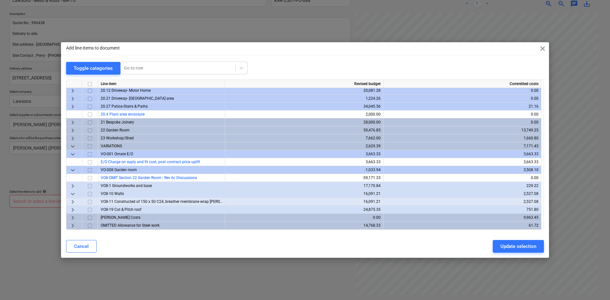
scroll to position [239, 0]
click at [73, 145] on span "keyboard_arrow_down" at bounding box center [73, 147] width 8 height 8
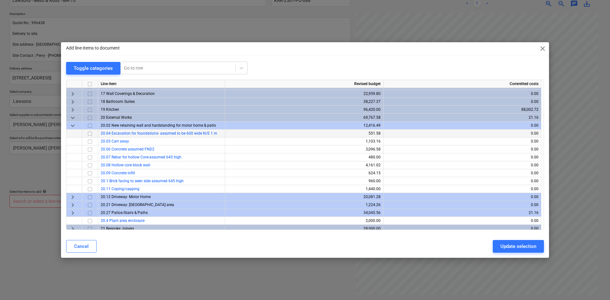
scroll to position [144, 0]
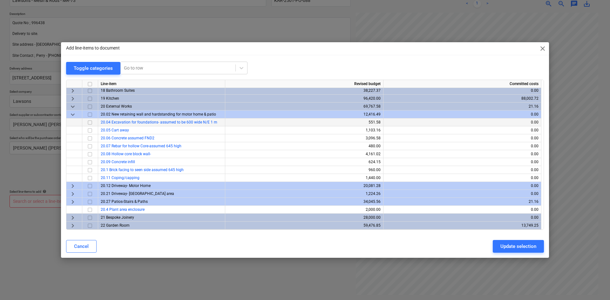
click at [74, 202] on span "keyboard_arrow_right" at bounding box center [73, 202] width 8 height 8
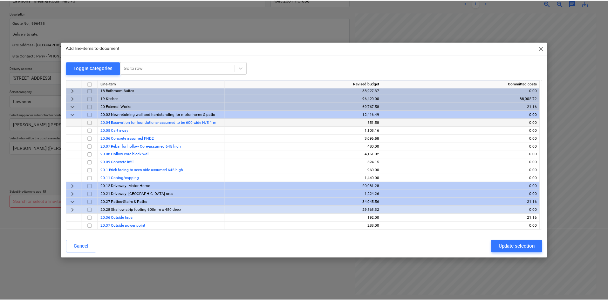
scroll to position [208, 0]
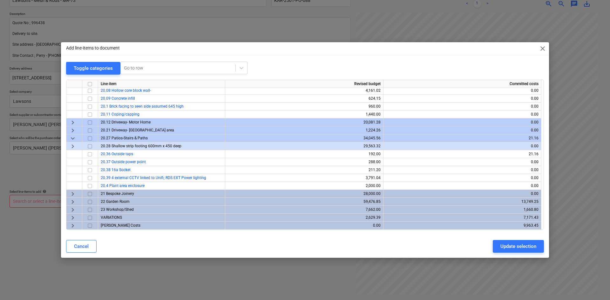
click at [71, 146] on span "keyboard_arrow_right" at bounding box center [73, 147] width 8 height 8
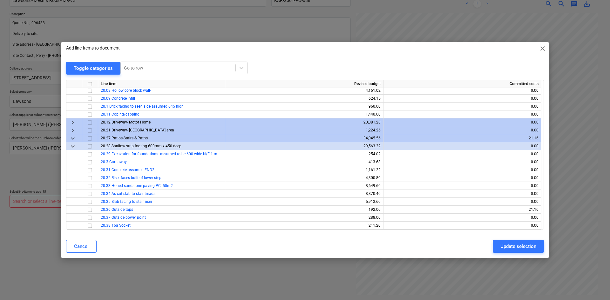
click at [543, 49] on span "close" at bounding box center [543, 49] width 8 height 8
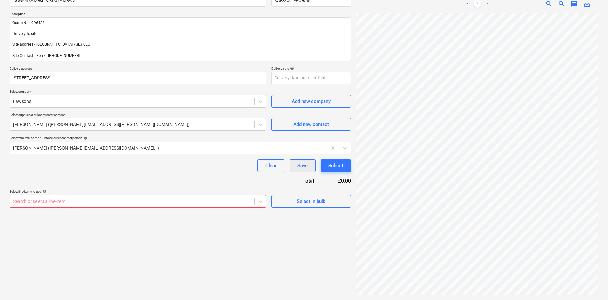
click at [299, 168] on div "Save" at bounding box center [302, 166] width 10 height 8
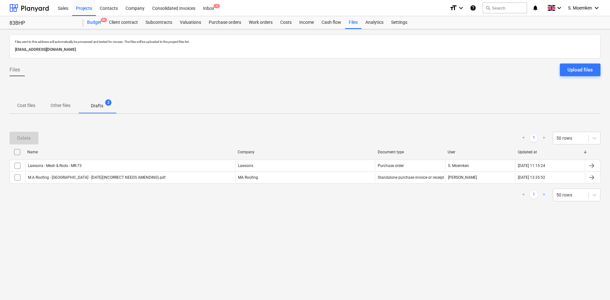
click at [96, 19] on div "Budget 9+" at bounding box center [94, 22] width 22 height 13
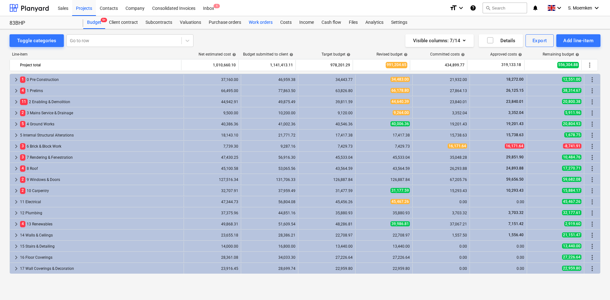
scroll to position [100, 0]
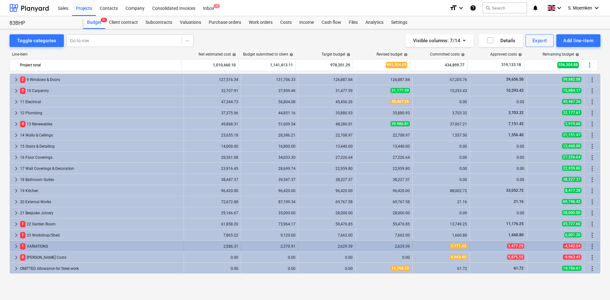
click at [17, 246] on span "keyboard_arrow_right" at bounding box center [16, 247] width 8 height 8
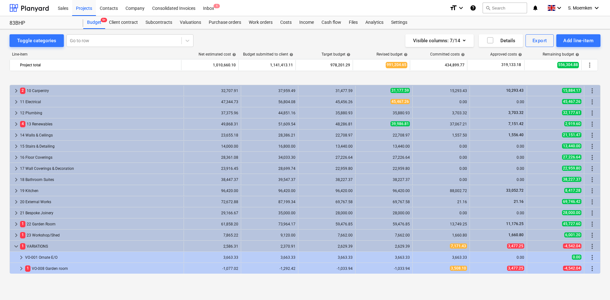
scroll to position [122, 0]
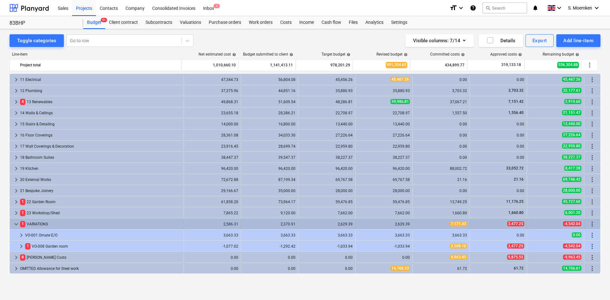
click at [15, 223] on span "keyboard_arrow_down" at bounding box center [16, 224] width 8 height 8
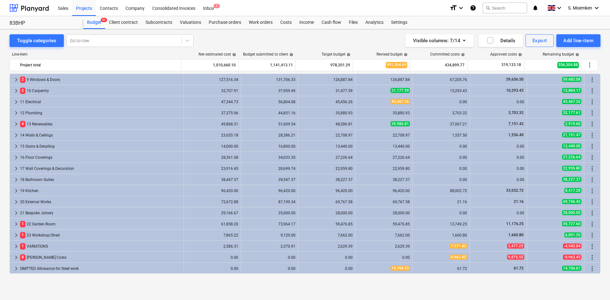
scroll to position [100, 0]
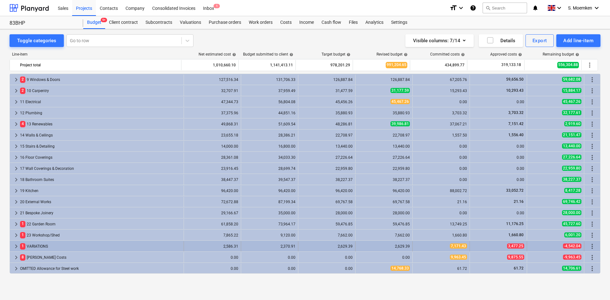
click at [589, 245] on span "more_vert" at bounding box center [592, 247] width 8 height 8
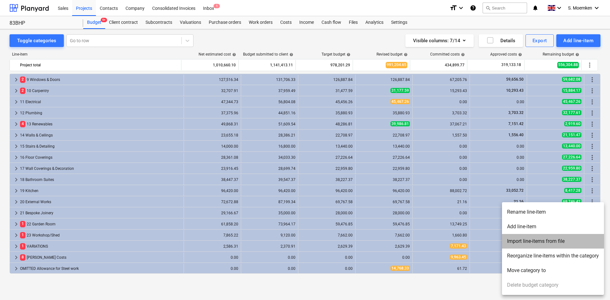
click at [554, 242] on li "Import line-items from file" at bounding box center [553, 241] width 102 height 15
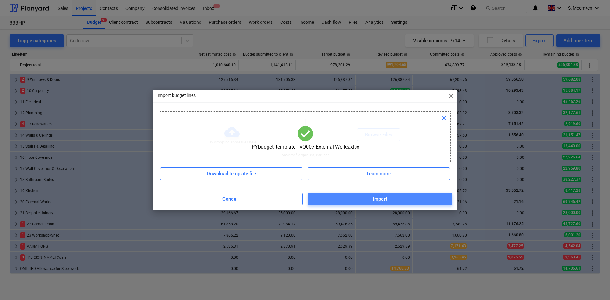
click at [331, 194] on button "Import" at bounding box center [380, 199] width 144 height 13
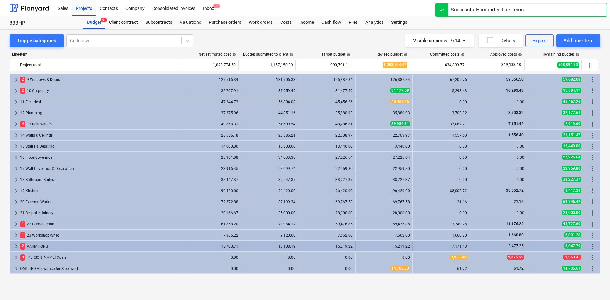
click at [14, 244] on span "keyboard_arrow_right" at bounding box center [16, 247] width 8 height 8
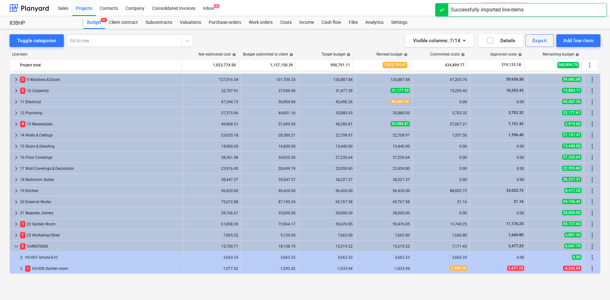
scroll to position [133, 0]
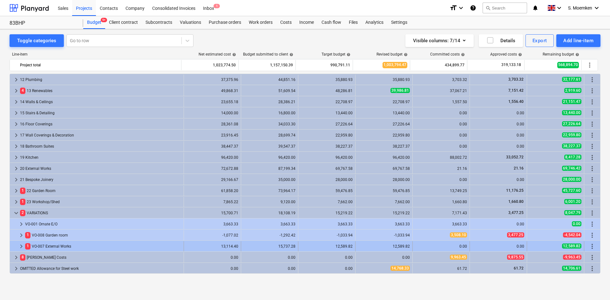
click at [20, 246] on span "keyboard_arrow_right" at bounding box center [21, 247] width 8 height 8
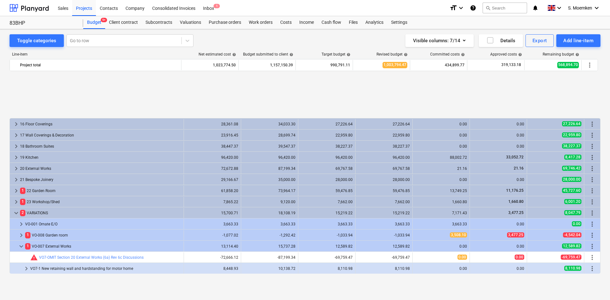
scroll to position [200, 0]
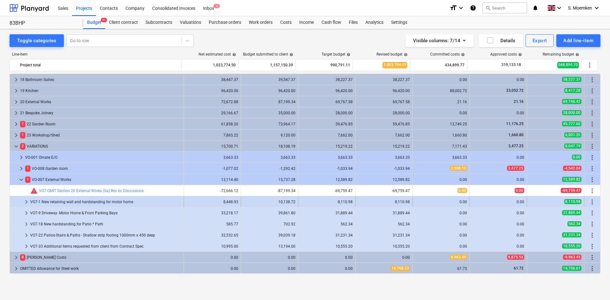
click at [26, 202] on span "keyboard_arrow_right" at bounding box center [27, 202] width 8 height 8
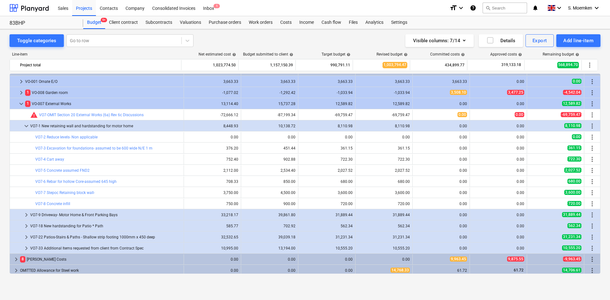
scroll to position [278, 0]
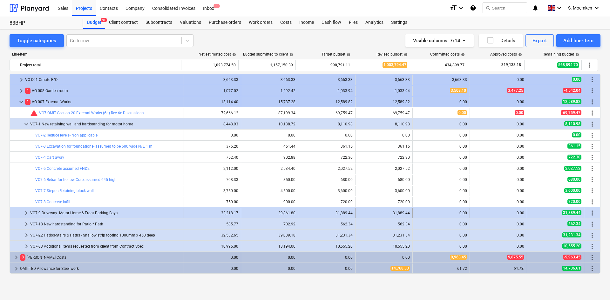
click at [26, 212] on span "keyboard_arrow_right" at bounding box center [27, 213] width 8 height 8
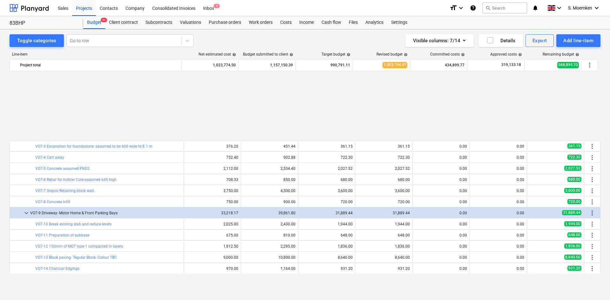
scroll to position [367, 0]
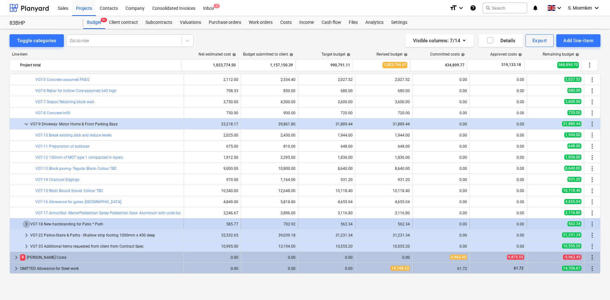
click at [25, 224] on span "keyboard_arrow_right" at bounding box center [27, 224] width 8 height 8
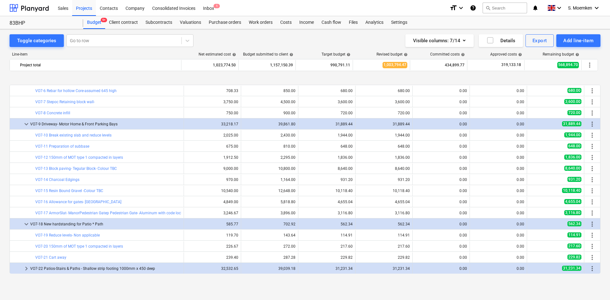
scroll to position [400, 0]
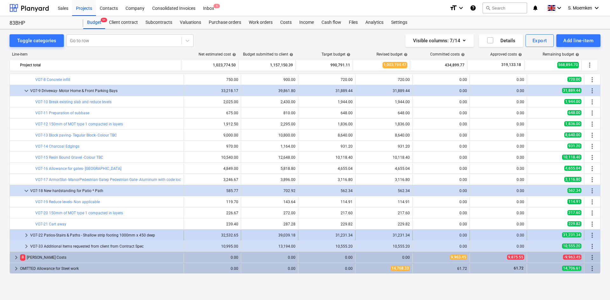
click at [27, 235] on span "keyboard_arrow_right" at bounding box center [27, 236] width 8 height 8
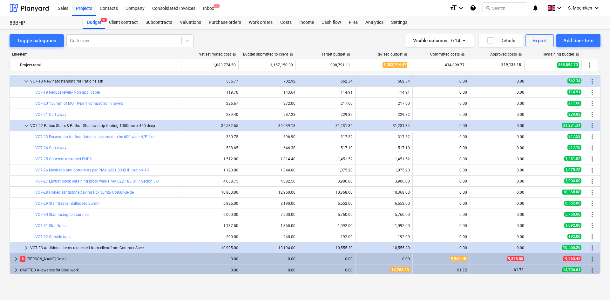
scroll to position [511, 0]
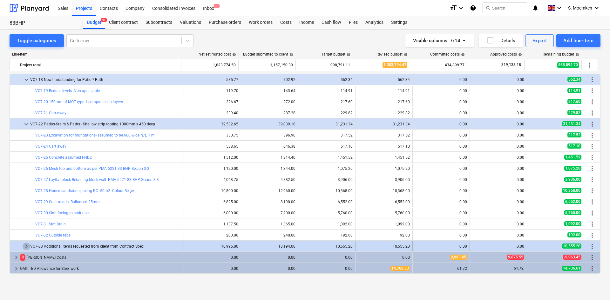
click at [25, 247] on span "keyboard_arrow_right" at bounding box center [27, 247] width 8 height 8
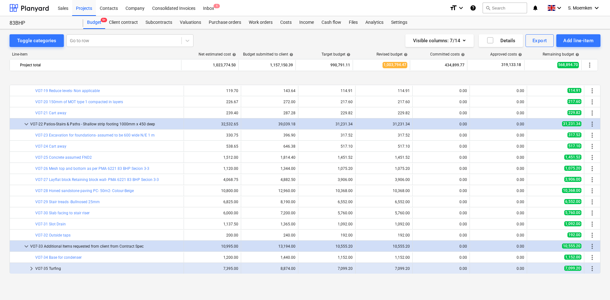
scroll to position [545, 0]
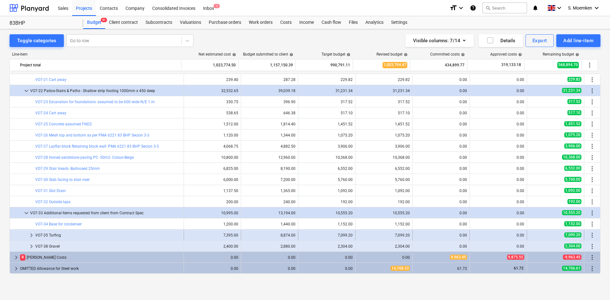
click at [31, 236] on span "keyboard_arrow_right" at bounding box center [32, 236] width 8 height 8
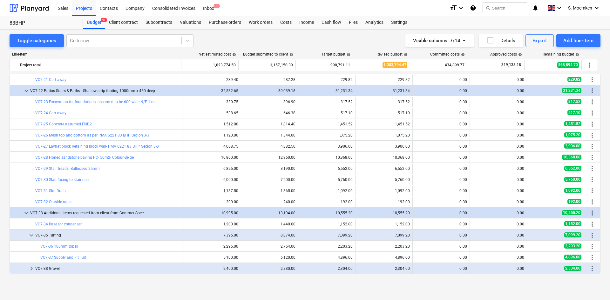
scroll to position [567, 0]
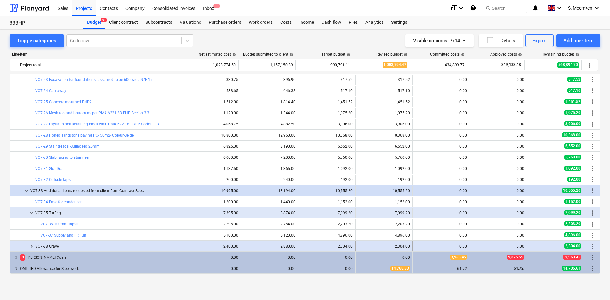
click at [32, 246] on span "keyboard_arrow_right" at bounding box center [32, 247] width 8 height 8
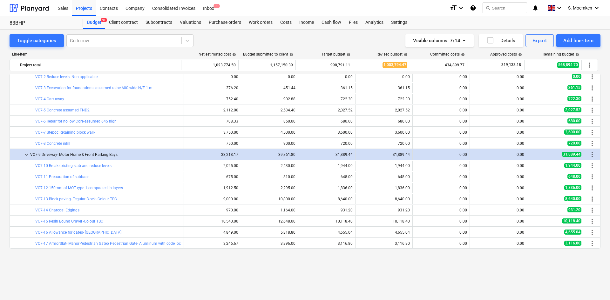
scroll to position [283, 0]
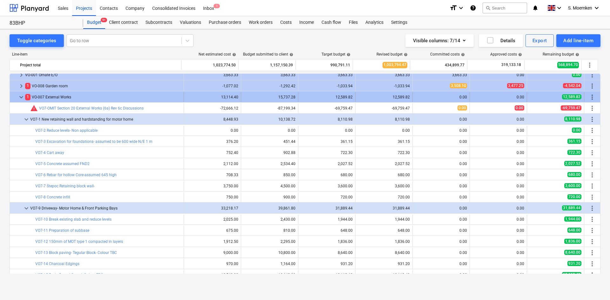
click at [22, 96] on span "keyboard_arrow_down" at bounding box center [21, 97] width 8 height 8
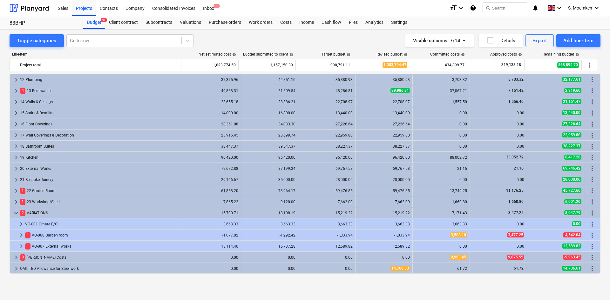
scroll to position [133, 0]
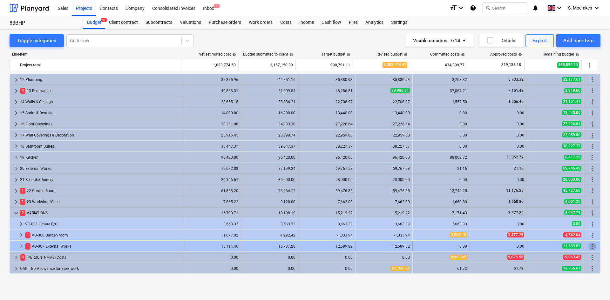
click at [588, 244] on span "more_vert" at bounding box center [592, 247] width 8 height 8
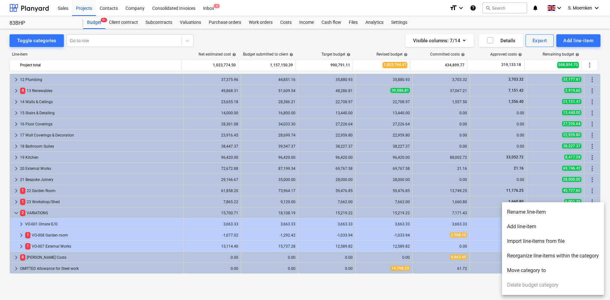
click at [526, 270] on li "Move category to" at bounding box center [553, 270] width 102 height 15
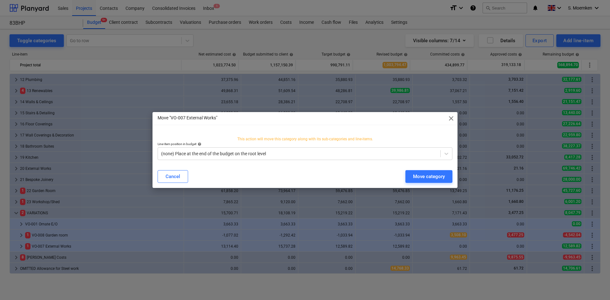
click at [450, 117] on span "close" at bounding box center [451, 119] width 8 height 8
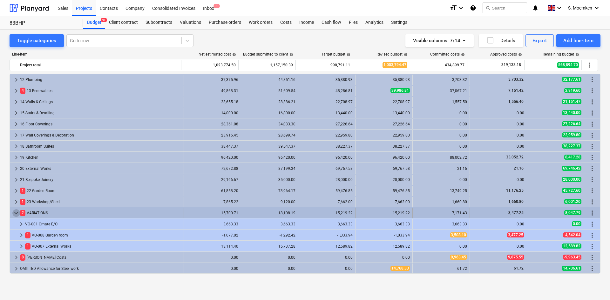
click at [17, 212] on span "keyboard_arrow_down" at bounding box center [16, 213] width 8 height 8
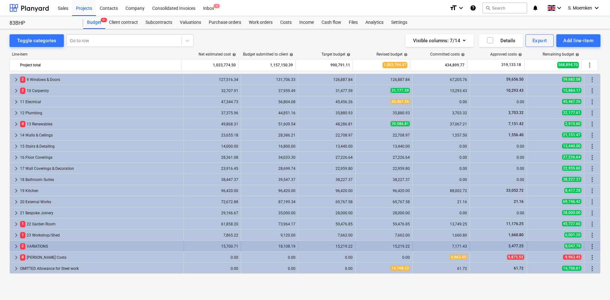
click at [590, 245] on span "more_vert" at bounding box center [592, 247] width 8 height 8
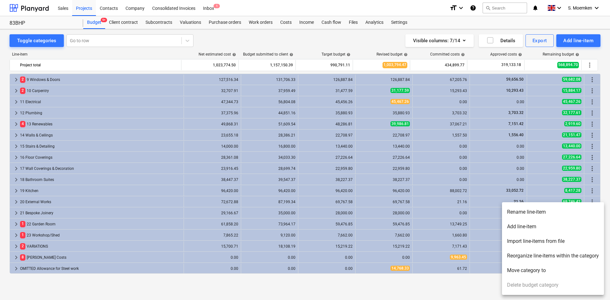
click at [527, 256] on li "Reorganize line-items within the category" at bounding box center [553, 256] width 102 height 15
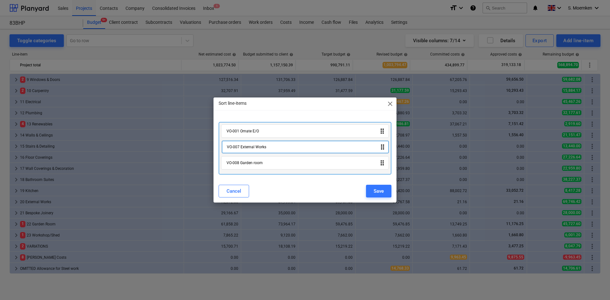
drag, startPoint x: 273, startPoint y: 165, endPoint x: 273, endPoint y: 147, distance: 17.8
click at [273, 147] on div "VO-001 Ornate E/O drag_indicator VO-008 Garden room drag_indicator VO-007 Exter…" at bounding box center [304, 148] width 173 height 53
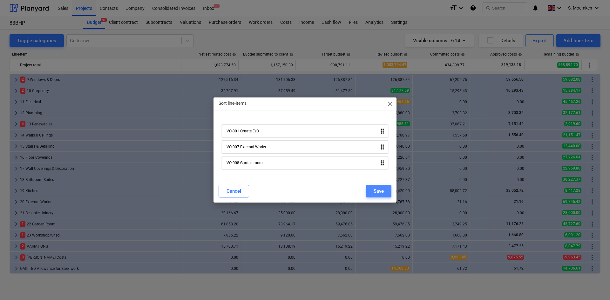
click at [382, 191] on div "Save" at bounding box center [378, 191] width 10 height 8
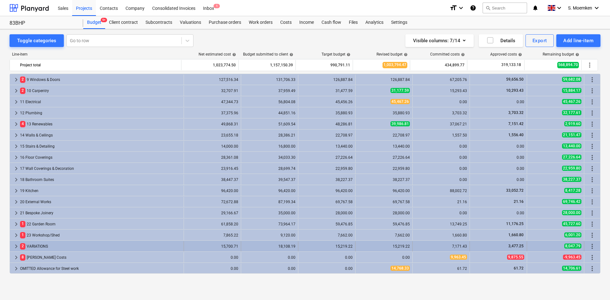
click at [15, 245] on span "keyboard_arrow_right" at bounding box center [16, 247] width 8 height 8
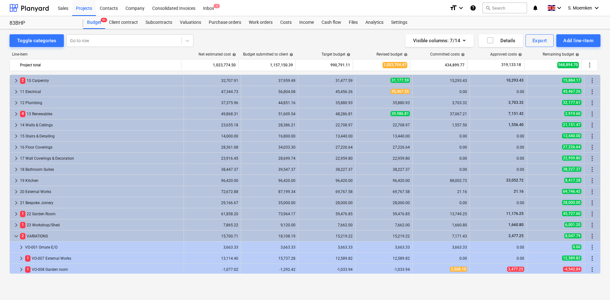
scroll to position [133, 0]
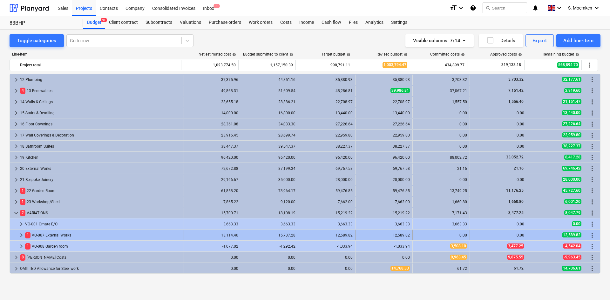
click at [20, 235] on span "keyboard_arrow_right" at bounding box center [21, 236] width 8 height 8
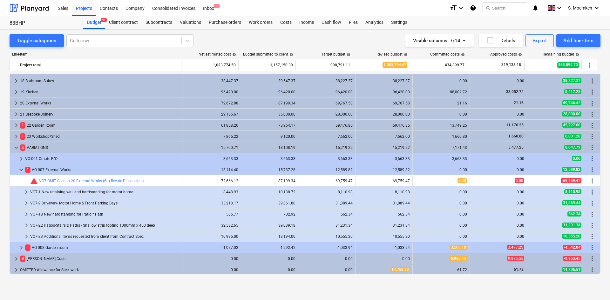
scroll to position [200, 0]
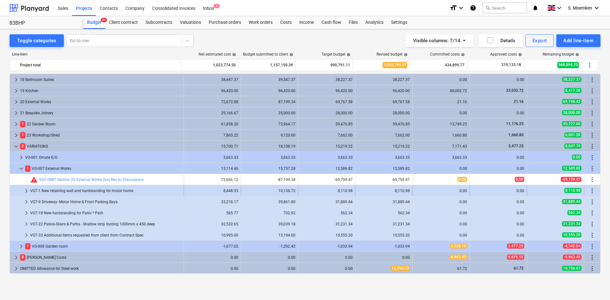
click at [26, 189] on span "keyboard_arrow_right" at bounding box center [27, 191] width 8 height 8
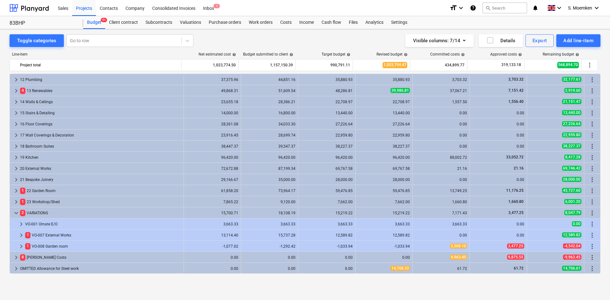
scroll to position [133, 0]
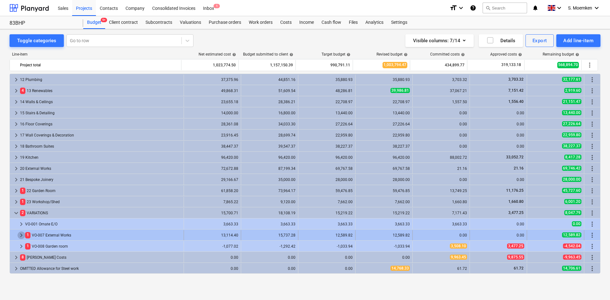
click at [21, 233] on span "keyboard_arrow_right" at bounding box center [21, 236] width 8 height 8
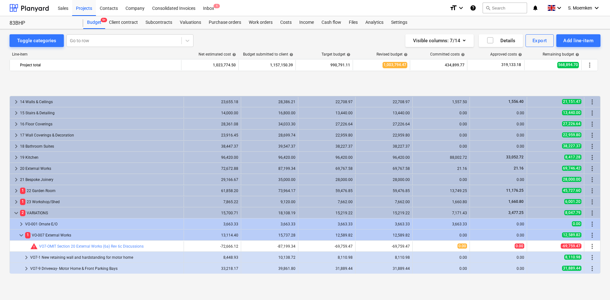
scroll to position [200, 0]
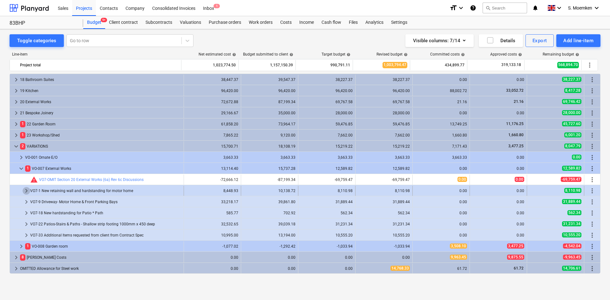
click at [26, 191] on span "keyboard_arrow_right" at bounding box center [27, 191] width 8 height 8
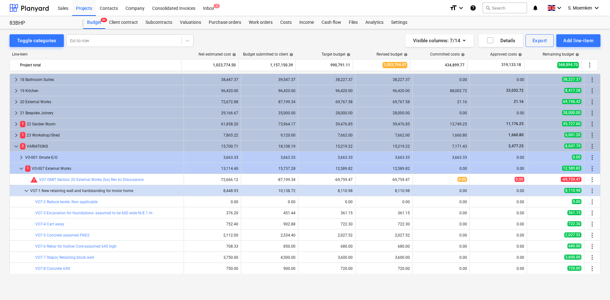
scroll to position [232, 0]
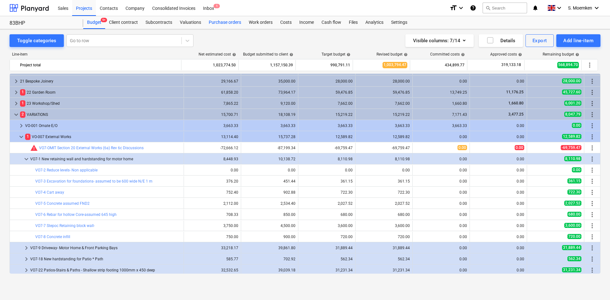
click at [225, 22] on div "Purchase orders" at bounding box center [225, 22] width 40 height 13
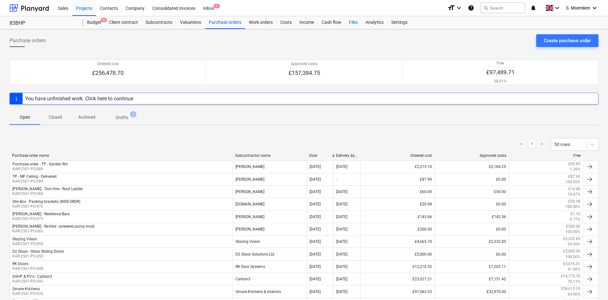
click at [354, 21] on div "Files" at bounding box center [353, 22] width 17 height 13
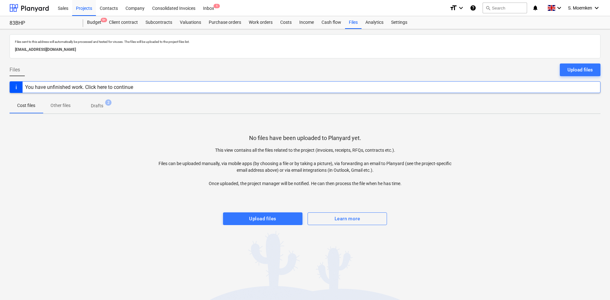
click at [98, 105] on p "Drafts" at bounding box center [97, 106] width 12 height 7
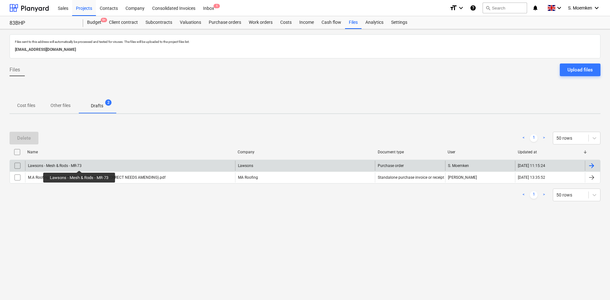
click at [86, 165] on div "Lawsons - Mesh & Rods - MR-73" at bounding box center [130, 166] width 210 height 10
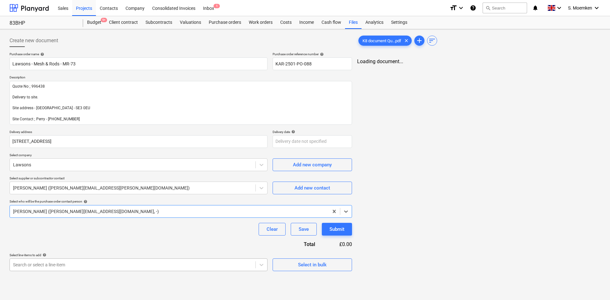
click at [102, 265] on body "Sales Projects Contacts Company Consolidated Invoices Inbox 1 format_size keybo…" at bounding box center [305, 150] width 610 height 300
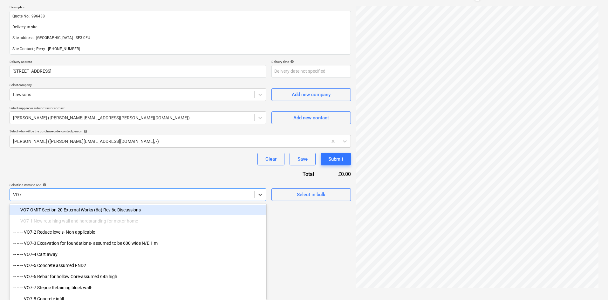
scroll to position [32, 0]
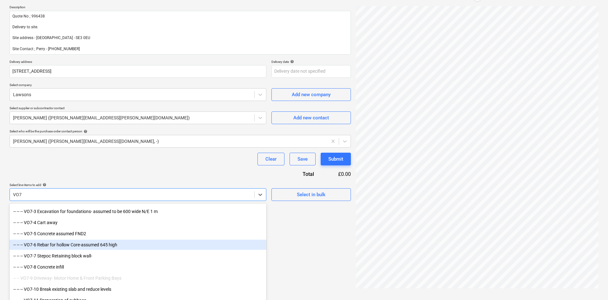
click at [72, 244] on div "-- -- -- VO7-6 Rebar for hollow Core-assumed 645 high" at bounding box center [138, 245] width 257 height 10
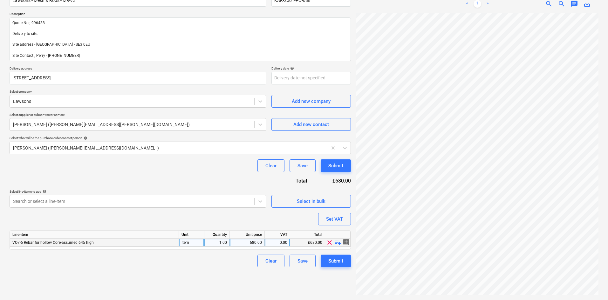
click at [337, 243] on span "playlist_add" at bounding box center [338, 243] width 8 height 8
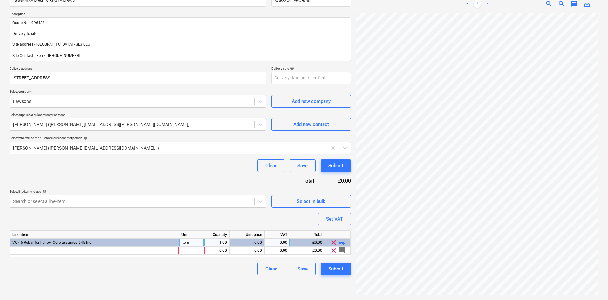
click at [337, 243] on span "clear" at bounding box center [334, 243] width 8 height 8
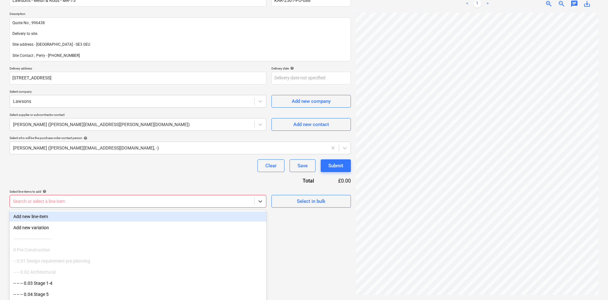
click at [133, 203] on div "Create new document Purchase order name help [PERSON_NAME] - Mesh & Rods - MR-7…" at bounding box center [180, 132] width 346 height 329
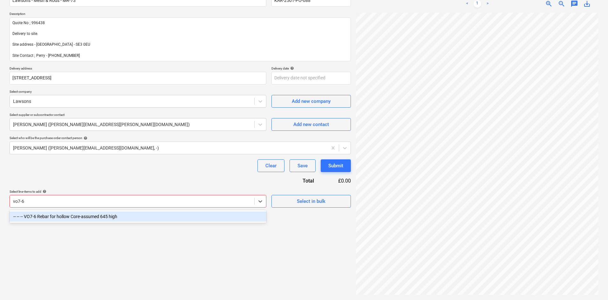
click at [111, 217] on div "-- -- -- VO7-6 Rebar for hollow Core-assumed 645 high" at bounding box center [138, 217] width 257 height 10
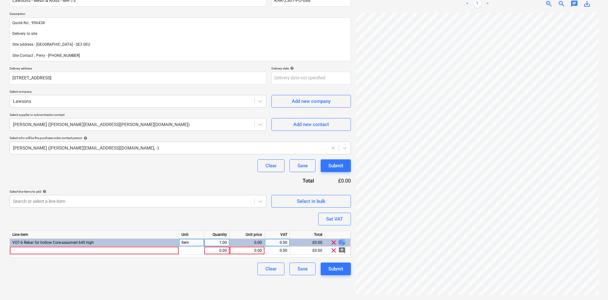
click at [340, 242] on span "playlist_add" at bounding box center [342, 243] width 8 height 8
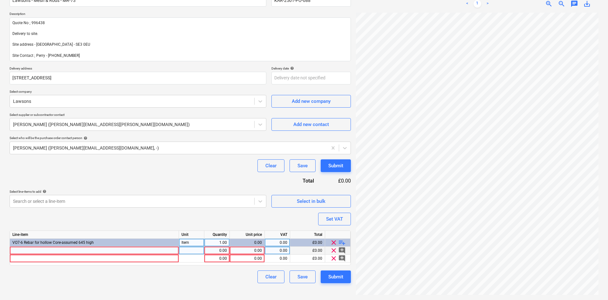
click at [55, 252] on div at bounding box center [94, 251] width 169 height 8
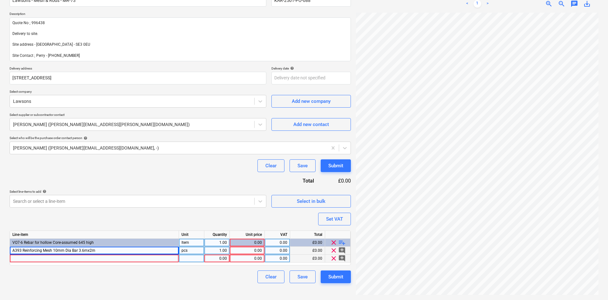
click at [46, 259] on div at bounding box center [94, 259] width 169 height 8
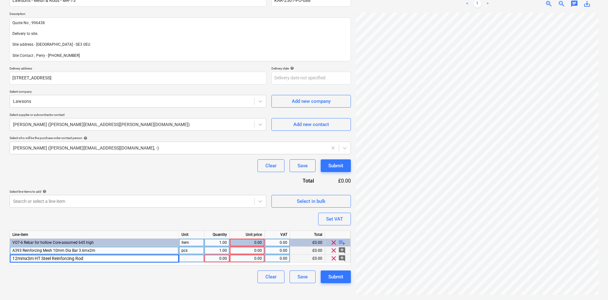
click at [190, 250] on div "pcs" at bounding box center [191, 251] width 25 height 8
click at [196, 260] on div "pcs" at bounding box center [191, 259] width 25 height 8
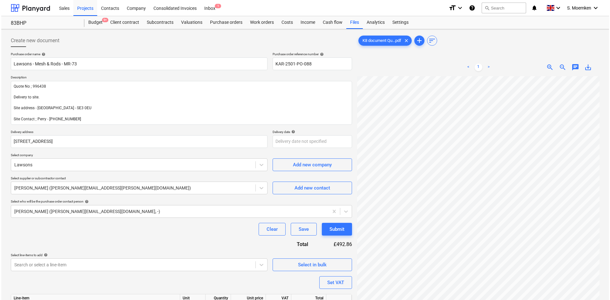
scroll to position [64, 0]
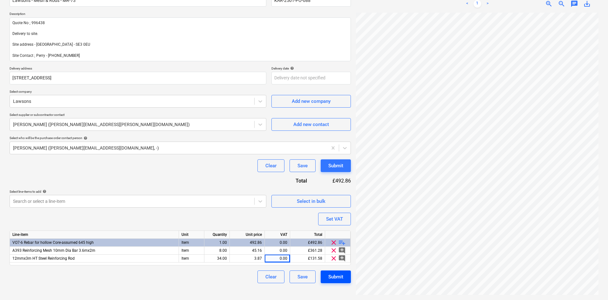
click at [337, 280] on div "Submit" at bounding box center [335, 277] width 15 height 8
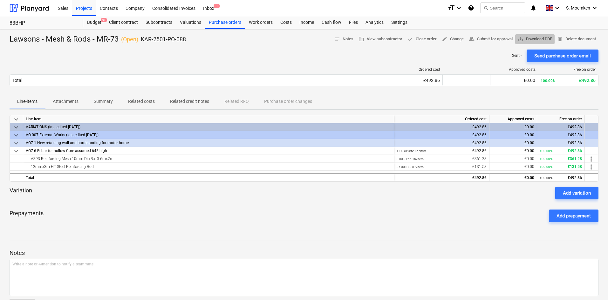
click at [541, 40] on span "save_alt Download PDF" at bounding box center [534, 39] width 34 height 7
click at [454, 40] on span "edit Change" at bounding box center [452, 39] width 22 height 7
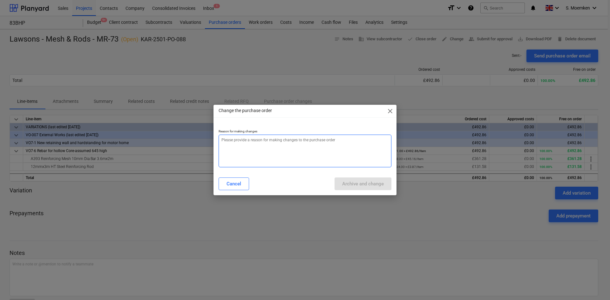
click at [264, 148] on textarea at bounding box center [304, 151] width 173 height 33
click at [390, 110] on span "close" at bounding box center [390, 111] width 8 height 8
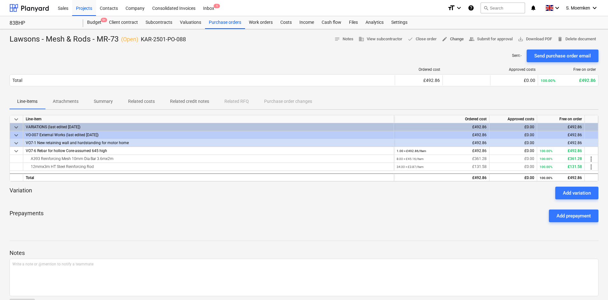
click at [452, 40] on span "edit Change" at bounding box center [452, 39] width 22 height 7
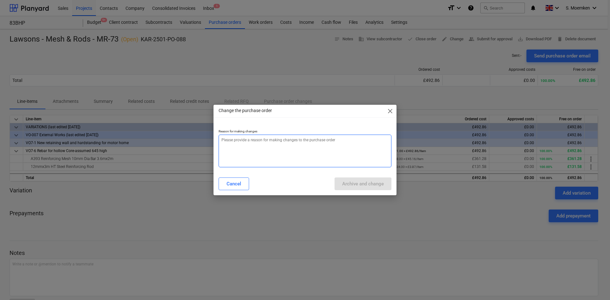
click at [271, 141] on textarea at bounding box center [304, 151] width 173 height 33
type textarea "x"
type textarea "Q"
type textarea "x"
type textarea "Qt"
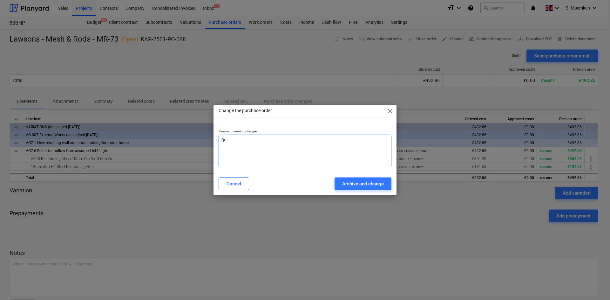
type textarea "x"
type textarea "Qts"
type textarea "x"
type textarea "Qts"
type textarea "x"
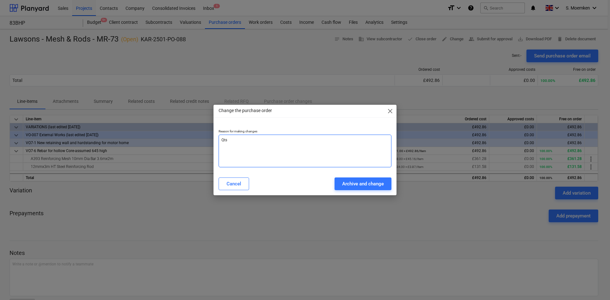
type textarea "Qts c"
type textarea "x"
type textarea "Qts ch"
type textarea "x"
type textarea "Qts chn"
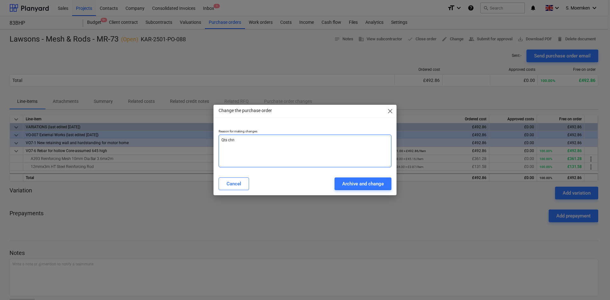
type textarea "x"
type textarea "Qts chna"
type textarea "x"
type textarea "Qts chnag"
type textarea "x"
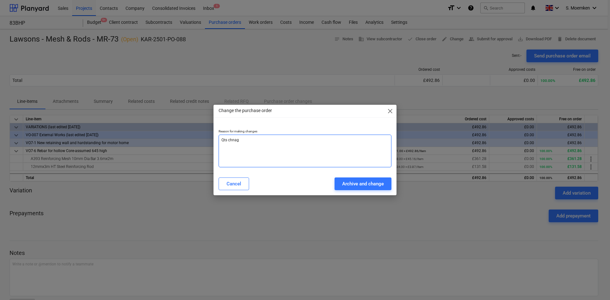
type textarea "Qts chnage"
type textarea "x"
type textarea "Qts chnaged"
click at [233, 140] on textarea "Qts chnaged" at bounding box center [304, 151] width 173 height 33
type textarea "x"
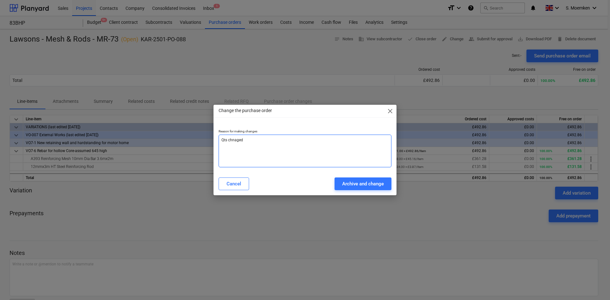
type textarea "Qts chaged"
type textarea "x"
type textarea "Qts changed"
click at [370, 185] on div "Archive and change" at bounding box center [363, 184] width 42 height 8
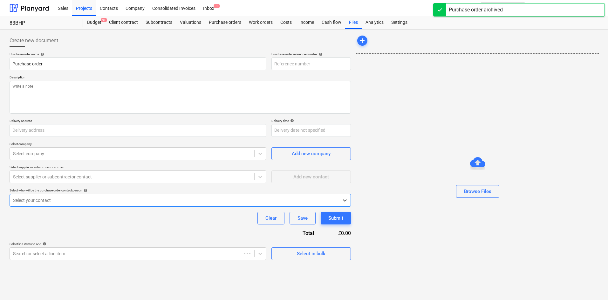
type textarea "x"
type input "KAR-2501-PO-094"
type textarea "x"
type input "Lawsons - Mesh & Rods - MR-73"
type input "KAR-2501-PO-088"
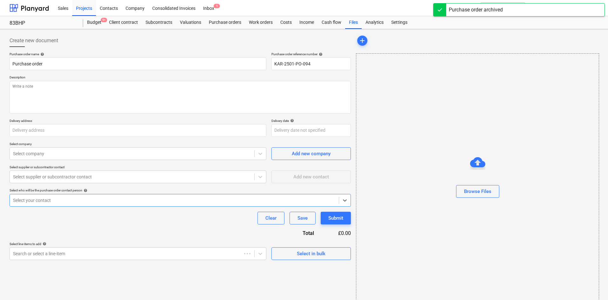
type textarea "Quote No ; 996438 Delivery to site. Site address - [GEOGRAPHIC_DATA] - SE3 0EU …"
type input "[STREET_ADDRESS]"
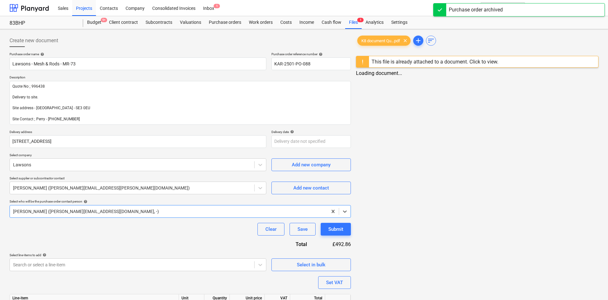
type textarea "x"
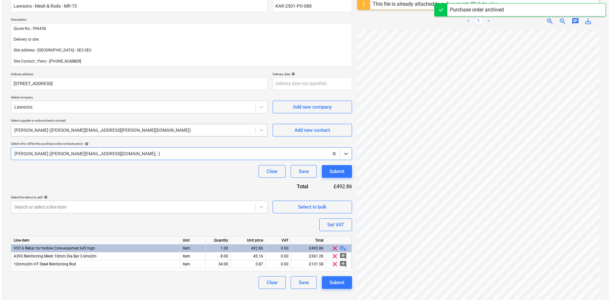
scroll to position [75, 0]
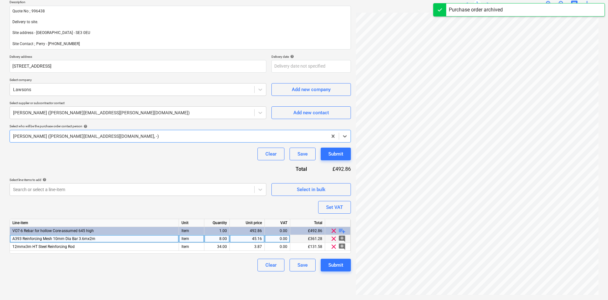
click at [219, 240] on div "8.00" at bounding box center [217, 239] width 20 height 8
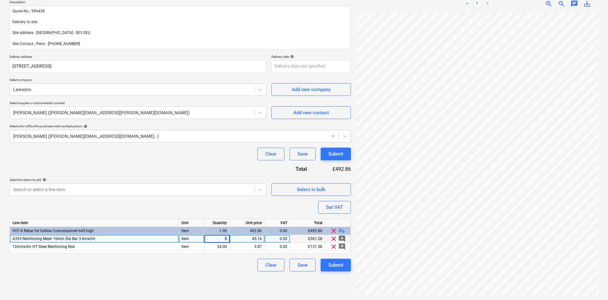
type input "6"
type textarea "x"
type input "36"
click at [338, 266] on div "Submit" at bounding box center [335, 265] width 15 height 8
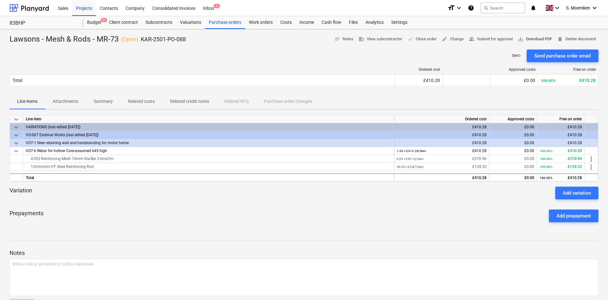
click at [525, 38] on span "save_alt Download PDF" at bounding box center [534, 39] width 34 height 7
click at [103, 98] on p "Summary" at bounding box center [103, 101] width 19 height 7
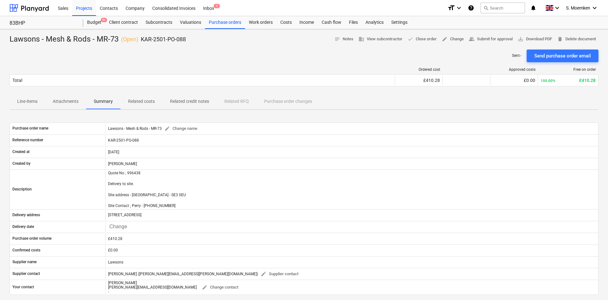
click at [65, 102] on p "Attachments" at bounding box center [66, 101] width 26 height 7
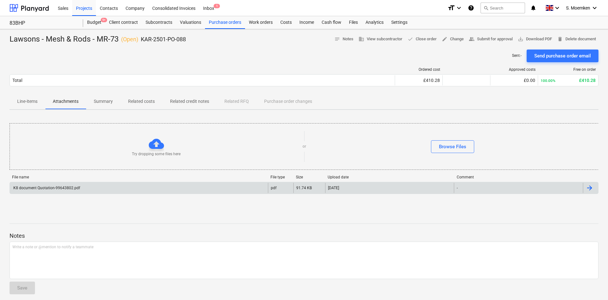
click at [133, 185] on div "K8 document Quotation-99643802.pdf" at bounding box center [139, 188] width 258 height 10
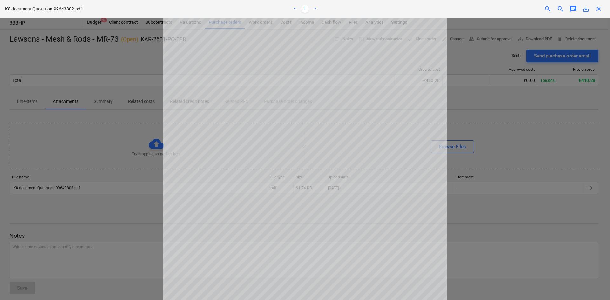
click at [597, 8] on span "close" at bounding box center [598, 9] width 8 height 8
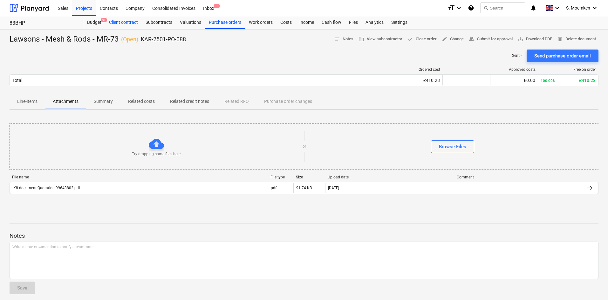
click at [124, 22] on div "Client contract" at bounding box center [123, 22] width 37 height 13
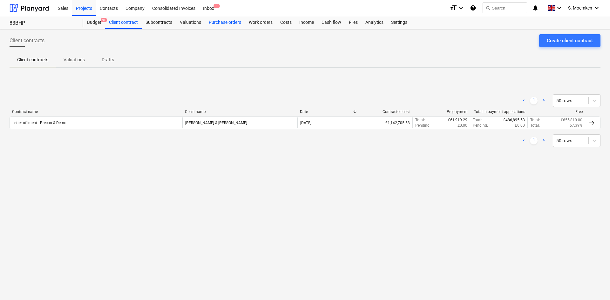
click at [223, 23] on div "Purchase orders" at bounding box center [225, 22] width 40 height 13
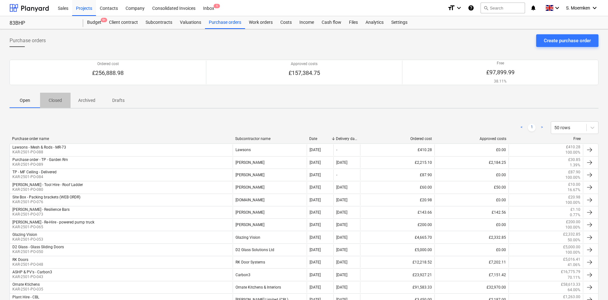
click at [53, 100] on p "Closed" at bounding box center [55, 100] width 15 height 7
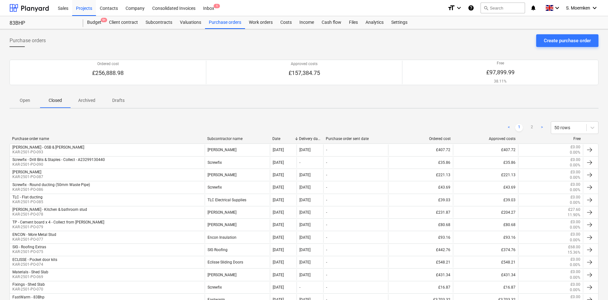
click at [24, 97] on span "Open" at bounding box center [25, 100] width 30 height 10
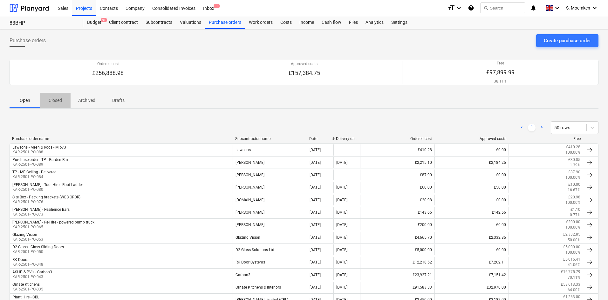
click at [58, 98] on p "Closed" at bounding box center [55, 100] width 15 height 7
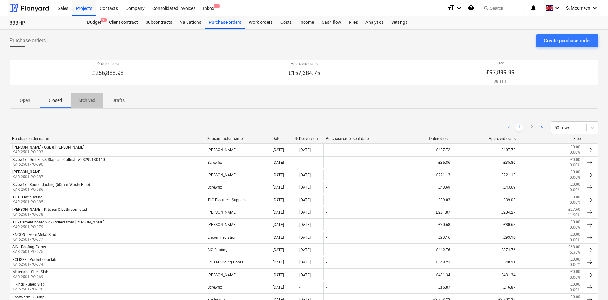
click at [98, 100] on span "Archived" at bounding box center [87, 100] width 32 height 10
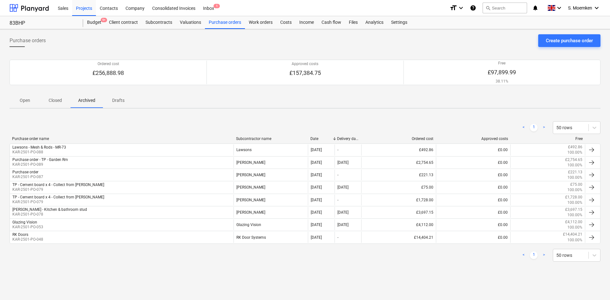
click at [192, 47] on div "Purchase orders Create purchase order" at bounding box center [305, 43] width 591 height 18
click at [225, 19] on div "Purchase orders" at bounding box center [225, 22] width 40 height 13
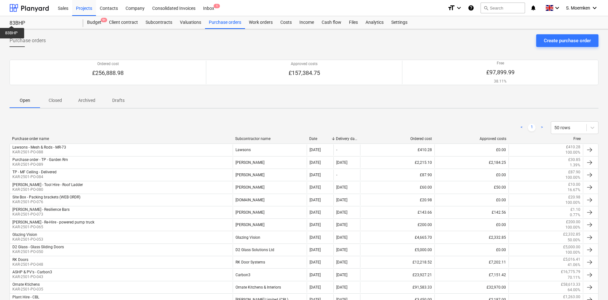
click at [215, 39] on div "Purchase orders Create purchase order" at bounding box center [304, 43] width 588 height 18
click at [84, 7] on div "Projects" at bounding box center [84, 8] width 24 height 16
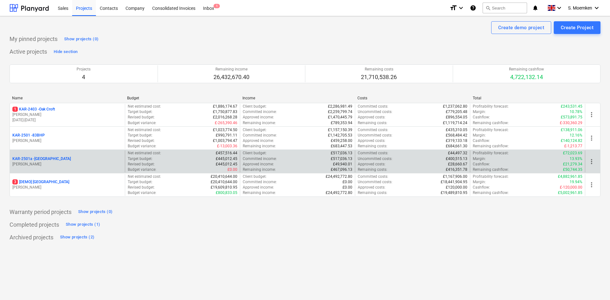
click at [80, 162] on p "[PERSON_NAME]" at bounding box center [67, 164] width 110 height 5
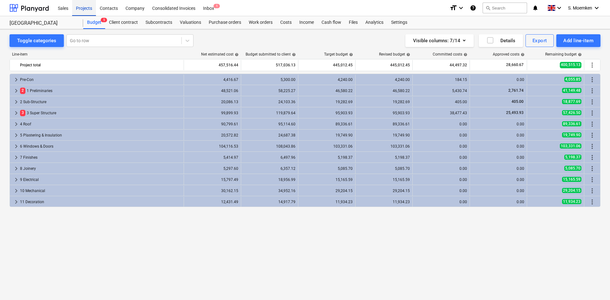
click at [81, 8] on div "Projects" at bounding box center [84, 8] width 24 height 16
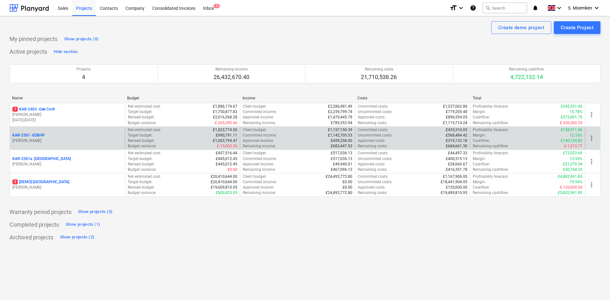
click at [62, 145] on div "KAR-2501 - 83BHP [PERSON_NAME]" at bounding box center [67, 138] width 115 height 22
click at [75, 133] on div "KAR-2501 - 83BHP" at bounding box center [67, 135] width 110 height 5
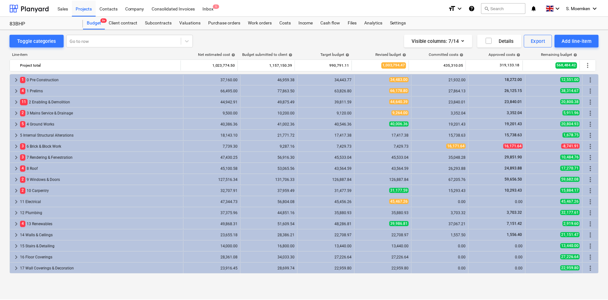
scroll to position [232, 0]
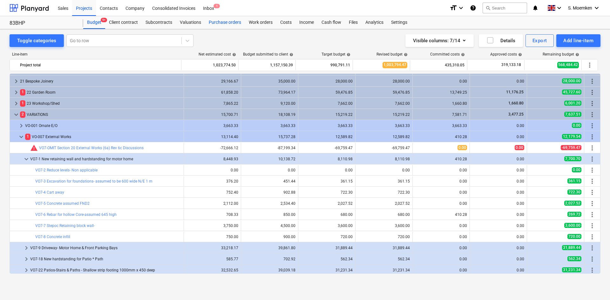
click at [225, 24] on div "Purchase orders" at bounding box center [225, 22] width 40 height 13
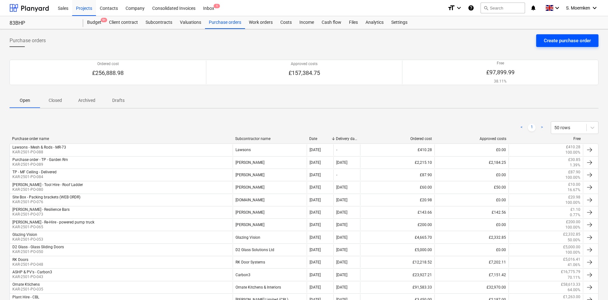
click at [548, 40] on div "Create purchase order" at bounding box center [566, 41] width 47 height 8
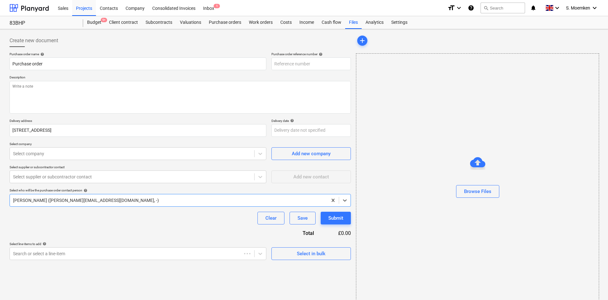
type textarea "x"
type input "KAR-2501-PO-095"
drag, startPoint x: 58, startPoint y: 63, endPoint x: -4, endPoint y: 63, distance: 62.9
click at [0, 63] on html "Sales Projects Contacts Company Consolidated Invoices Inbox 1 format_size keybo…" at bounding box center [304, 150] width 608 height 300
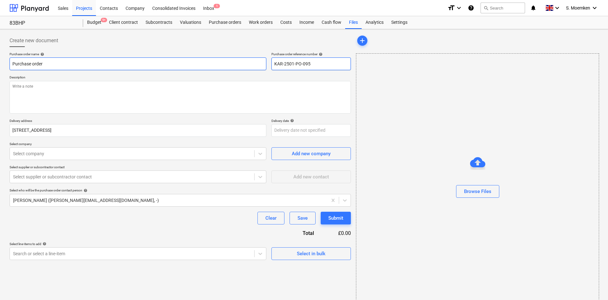
type textarea "x"
type input "J"
type textarea "x"
type input "Je"
type textarea "x"
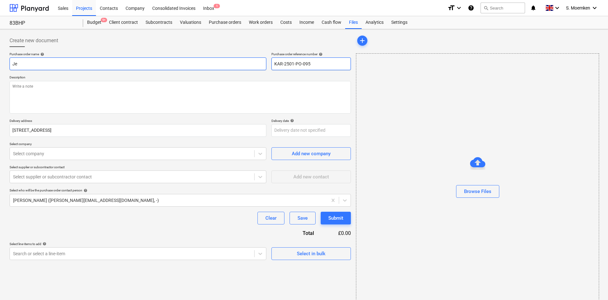
type input "Jew"
type textarea "x"
type input "Jews"
type textarea "x"
type input "Jewso"
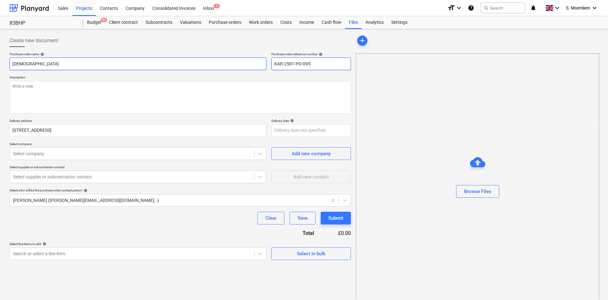
type textarea "x"
type input "Jewson"
type textarea "x"
type input "Jewson"
type textarea "x"
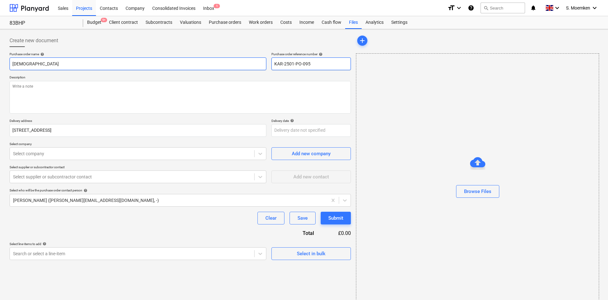
type input "Jewson -"
type textarea "x"
type input "Jewson -"
type textarea "x"
type input "Jewson - S"
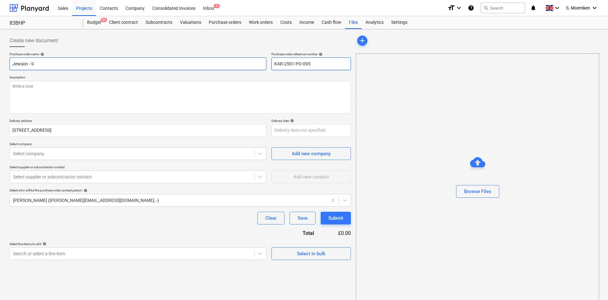
type textarea "x"
type input "Jewson - St"
type textarea "x"
type input "Jewson - Ste"
type textarea "x"
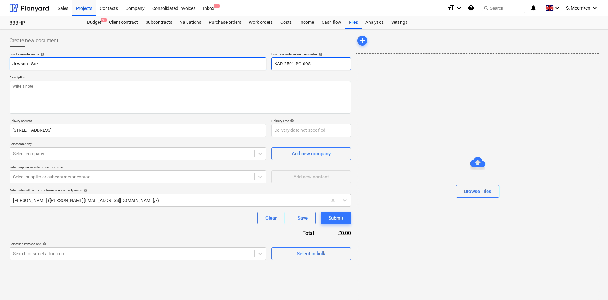
type input "Jewson - Step"
type textarea "x"
type input "Jewson - Stepo"
type textarea "x"
type input "Jewson - Stepoc"
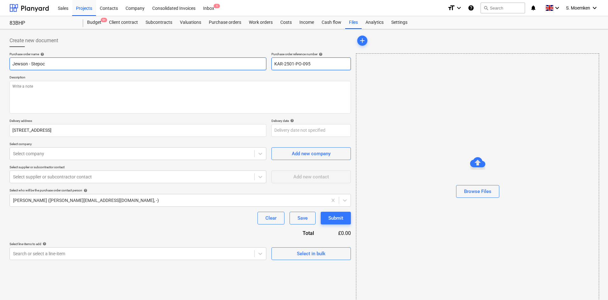
type textarea "x"
type input "Jewson - Stepoc"
type textarea "x"
type input "Jewson - Stepoc B"
type textarea "x"
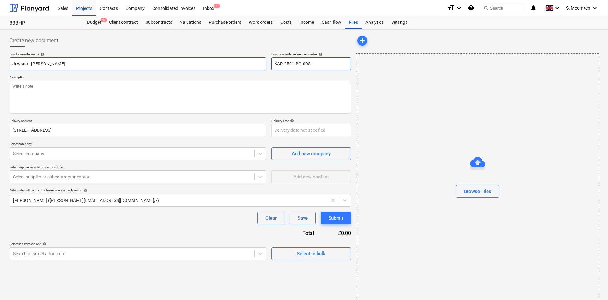
type input "Jewson - Stepoc Bl"
type textarea "x"
type input "Jewson - Stepoc Blo"
type textarea "x"
type input "Jewson - Stepoc Bloc"
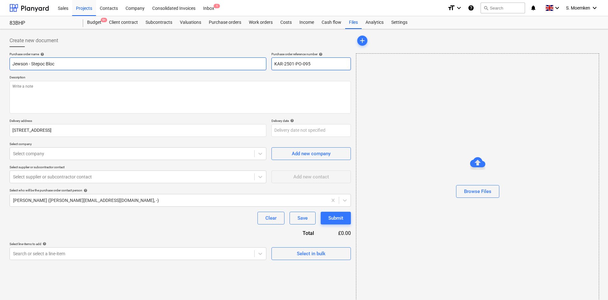
type textarea "x"
type input "Jewson - Stepoc Block"
type textarea "x"
type input "Jewson - Stepoc Blocks"
type textarea "x"
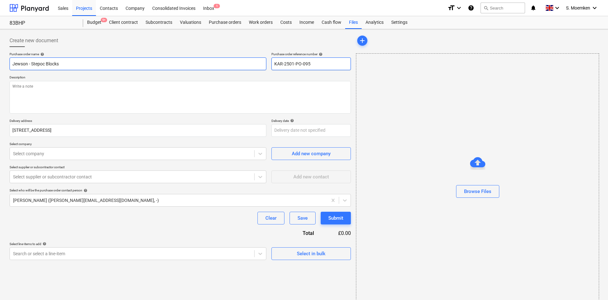
type input "Jewson - Stepoc Blocks"
type textarea "x"
type input "Jewson - Stepoc Blocks -"
type textarea "x"
type input "Jewson - Stepoc Blocks -"
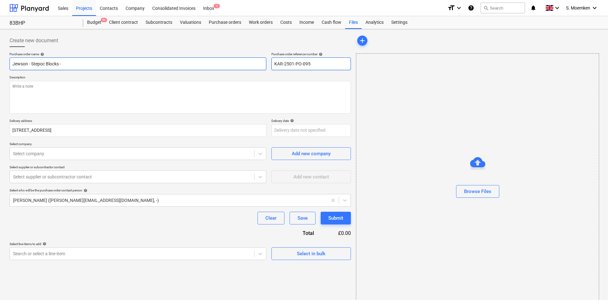
type textarea "x"
type input "Jewson - Stepoc Blocks - R"
type textarea "x"
type input "Jewson - Stepoc Blocks - Re"
type textarea "x"
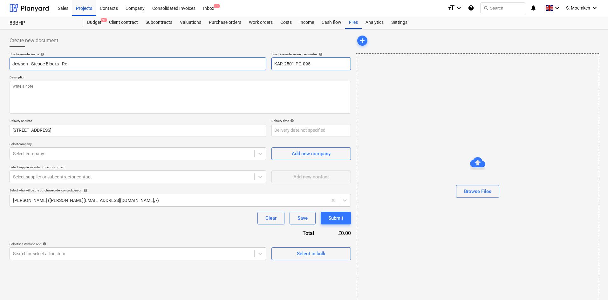
type input "Jewson - Stepoc Blocks - Ret"
type textarea "x"
type input "Jewson - Stepoc Blocks - Reta"
type textarea "x"
type input "Jewson - Stepoc Blocks - Retai"
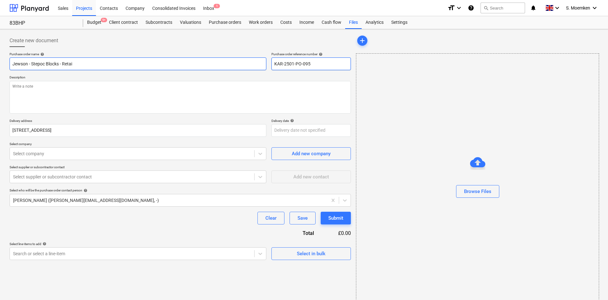
type textarea "x"
type input "Jewson - Stepoc Blocks - Retain"
type textarea "x"
type input "Jewson - Stepoc Blocks - Retaini"
type textarea "x"
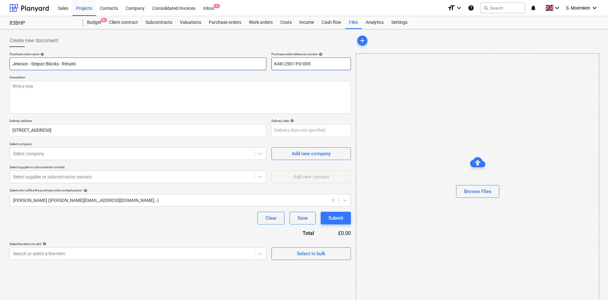
type input "Jewson - Stepoc Blocks - Retainin"
type textarea "x"
type input "Jewson - Stepoc Blocks - Retaining"
type textarea "x"
type input "Jewson - Stepoc Blocks - Retaining"
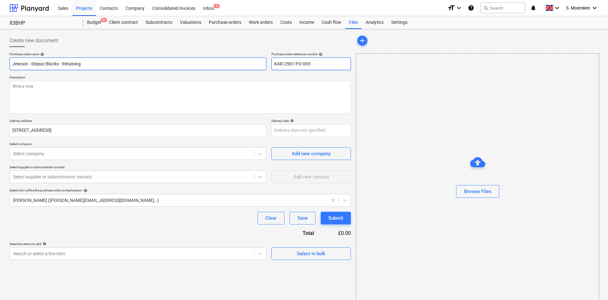
type textarea "x"
type input "Jewson - Stepoc Blocks - Retaining W"
type textarea "x"
type input "Jewson - Stepoc Blocks - Retaining Wa"
type textarea "x"
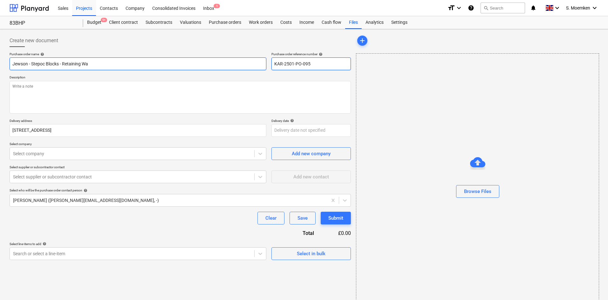
type input "Jewson - Stepoc Blocks - Retaining Wal"
type textarea "x"
type input "Jewson - Stepoc Blocks - Retaining Wall"
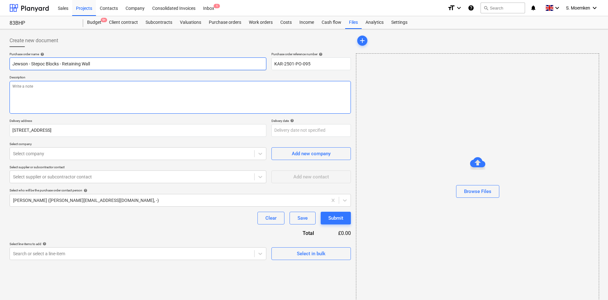
type textarea "x"
type input "Jewson - Stepoc Blocks - Retaining Wall"
type textarea "x"
type input "Jewson - Stepoc Blocks - Retaining Wall -"
type textarea "x"
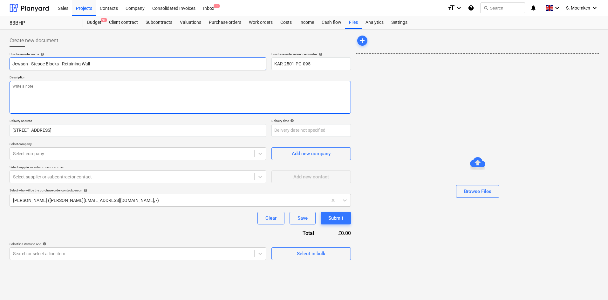
type input "Jewson - Stepoc Blocks - Retaining Wall -"
type textarea "x"
type input "Jewson - Stepoc Blocks - Retaining Wall - M"
type textarea "x"
type input "Jewson - Stepoc Blocks - Retaining Wall - MT"
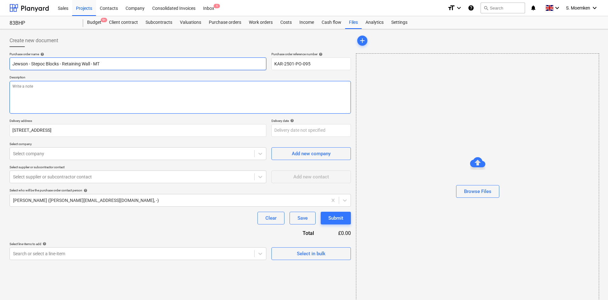
type textarea "x"
type input "Jewson - Stepoc Blocks - Retaining Wall - M"
type textarea "x"
type input "Jewson - Stepoc Blocks - Retaining Wall - MR"
type textarea "x"
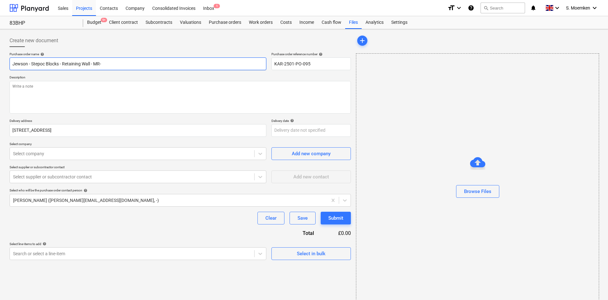
type input "Jewson - Stepoc Blocks - Retaining Wall - MR-"
type textarea "x"
type input "Jewson - Stepoc Blocks - Retaining Wall - MR-7"
type textarea "x"
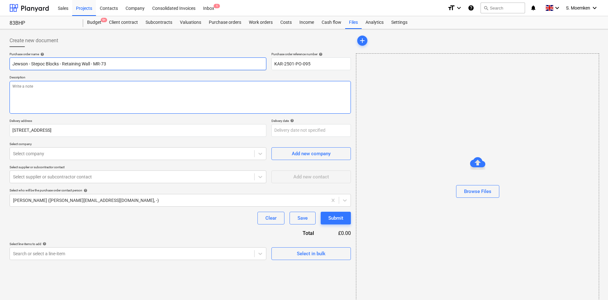
type input "Jewson - Stepoc Blocks - Retaining Wall - MR-73"
click at [45, 88] on textarea at bounding box center [180, 97] width 341 height 33
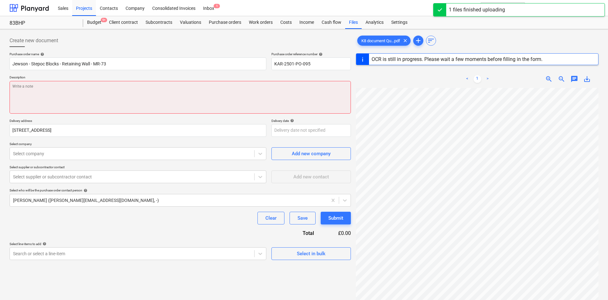
click at [65, 99] on textarea at bounding box center [180, 97] width 341 height 33
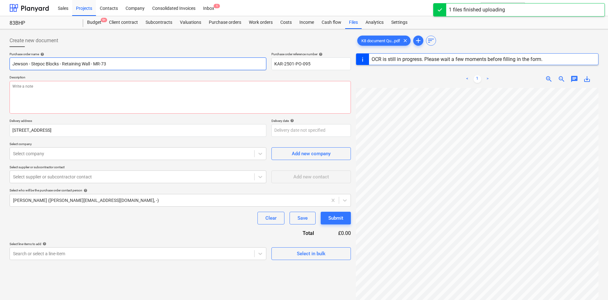
drag, startPoint x: 113, startPoint y: 63, endPoint x: 10, endPoint y: 64, distance: 102.3
click at [10, 64] on input "Jewson - Stepoc Blocks - Retaining Wall - MR-73" at bounding box center [138, 63] width 257 height 13
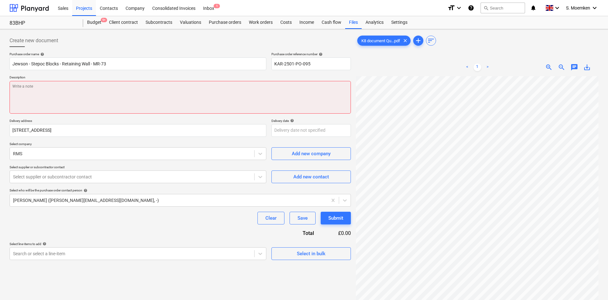
click at [48, 88] on textarea at bounding box center [180, 97] width 341 height 33
type textarea "x"
type textarea "D"
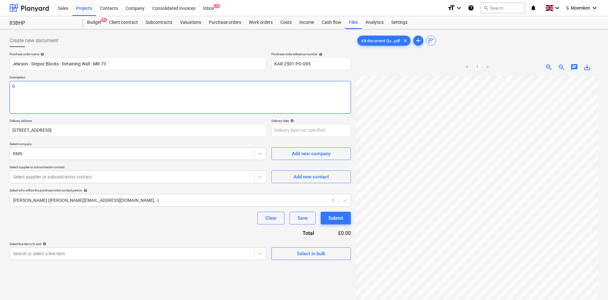
type textarea "x"
type textarea "De"
type textarea "x"
type textarea "Dei"
type textarea "x"
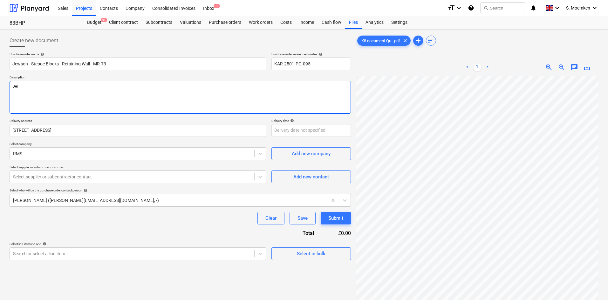
type textarea "Deil"
type textarea "x"
type textarea "Deili"
type textarea "x"
type textarea "Deilie"
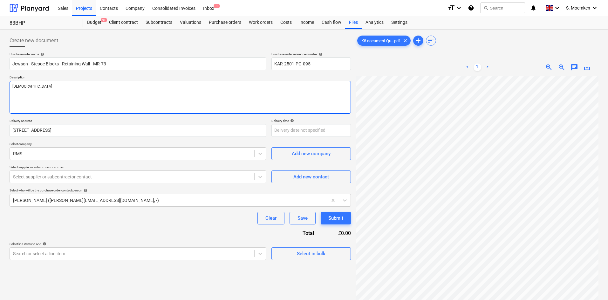
type textarea "x"
type textarea "Deilier"
type textarea "x"
type textarea "Deiliery"
type textarea "x"
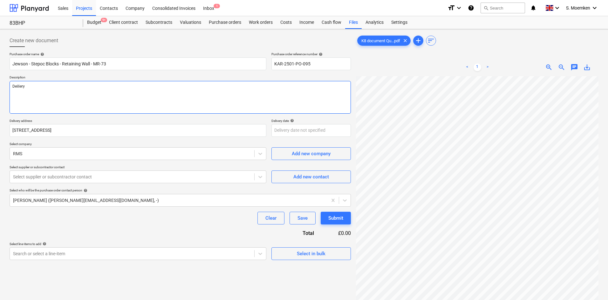
type textarea "Deiliery"
type textarea "x"
type textarea "Deiliery t"
type textarea "x"
type textarea "Deiliery to"
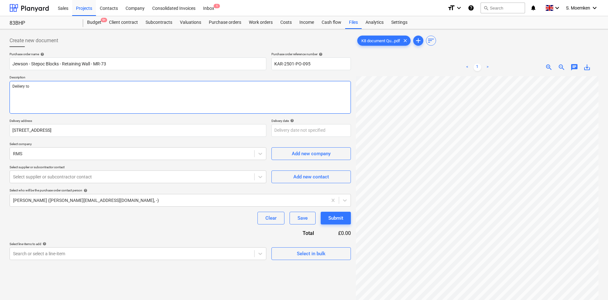
type textarea "x"
type textarea "Deiliery to"
type textarea "x"
type textarea "Deiliery to S"
type textarea "x"
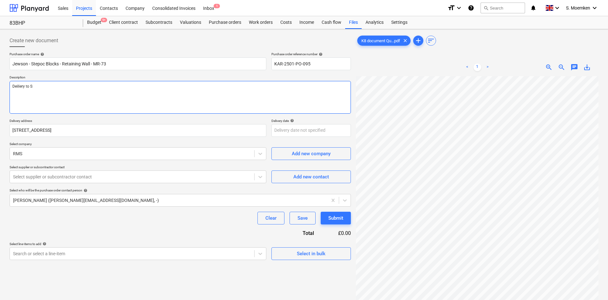
type textarea "Deiliery to Si"
type textarea "x"
type textarea "Deiliery to Sit"
type textarea "x"
type textarea "Deiliery to Site"
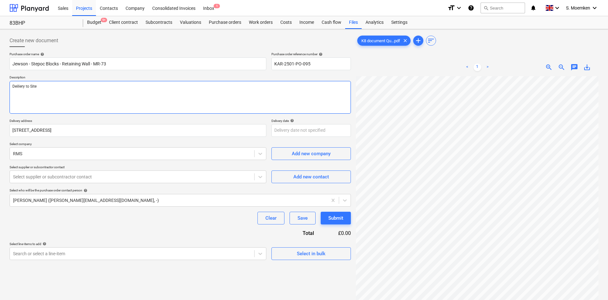
type textarea "x"
type textarea "Delivery to Site"
click at [47, 87] on textarea "Delivery to Site" at bounding box center [180, 97] width 341 height 33
type textarea "x"
type textarea "Delivery to Site"
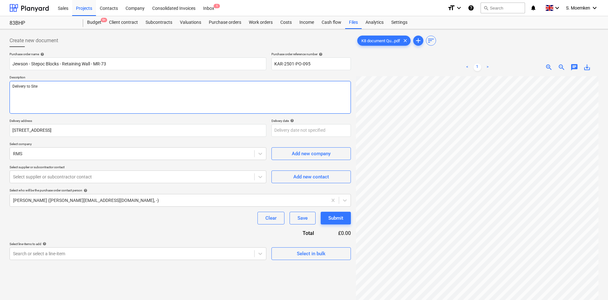
type textarea "x"
type textarea "Delivery to Site"
type textarea "x"
type textarea "Delivery to Site S"
type textarea "x"
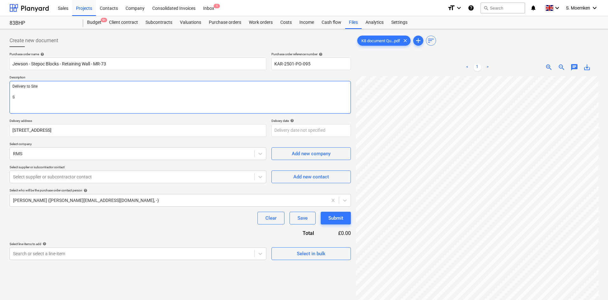
type textarea "Delivery to Site Si"
type textarea "x"
type textarea "Delivery to Site Sit"
type textarea "x"
type textarea "Delivery to Site Site"
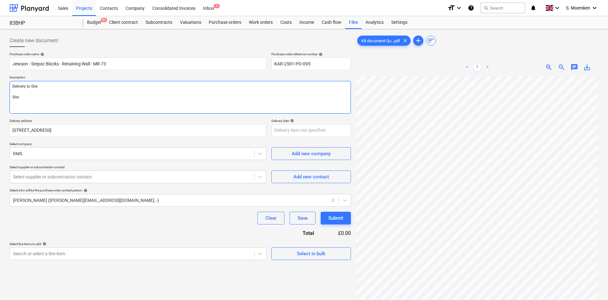
type textarea "x"
type textarea "Delivery to Site Site"
type textarea "x"
type textarea "Delivery to Site Site A"
type textarea "x"
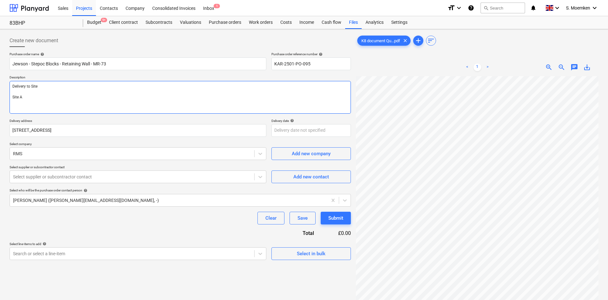
type textarea "Delivery to Site Site Ad"
type textarea "x"
type textarea "Delivery to Site Site Add"
type textarea "x"
type textarea "Delivery to Site Site Addr"
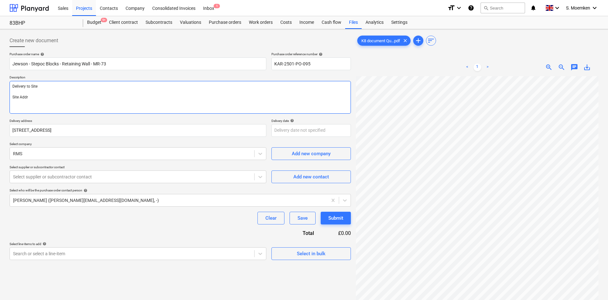
type textarea "x"
type textarea "Delivery to Site Site Addre"
type textarea "x"
type textarea "Delivery to Site Site Addres"
type textarea "x"
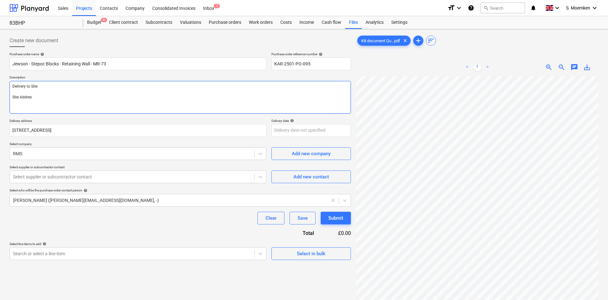
type textarea "Delivery to Site Site Address"
type textarea "x"
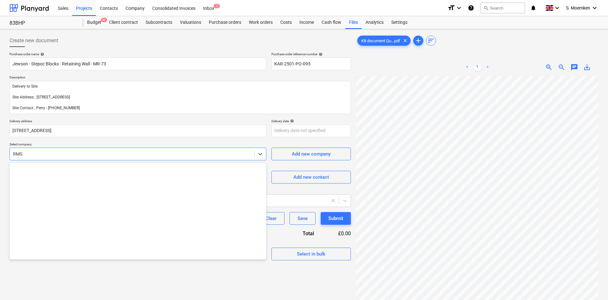
click at [103, 149] on div "RMS" at bounding box center [138, 154] width 257 height 13
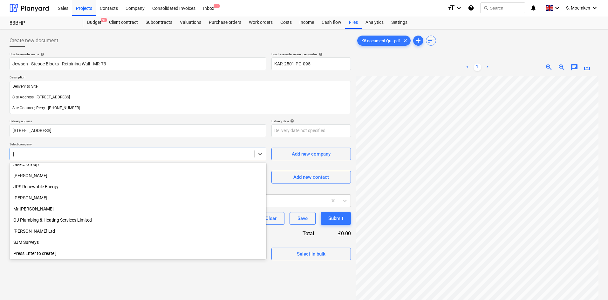
scroll to position [171, 0]
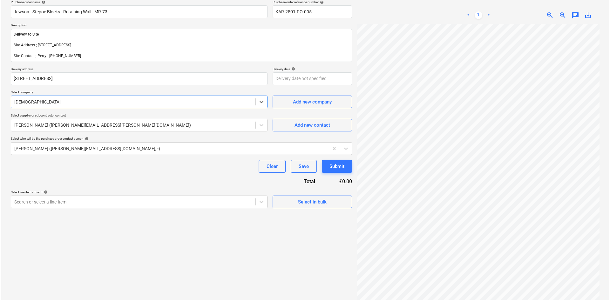
scroll to position [64, 0]
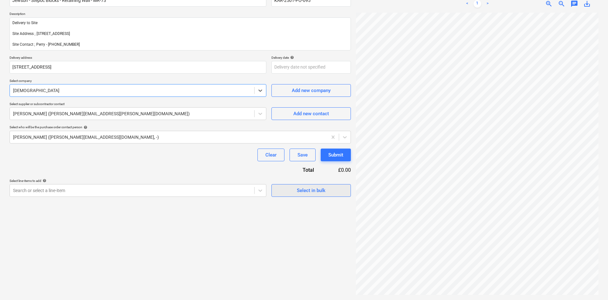
click at [297, 192] on div "Select in bulk" at bounding box center [311, 190] width 29 height 8
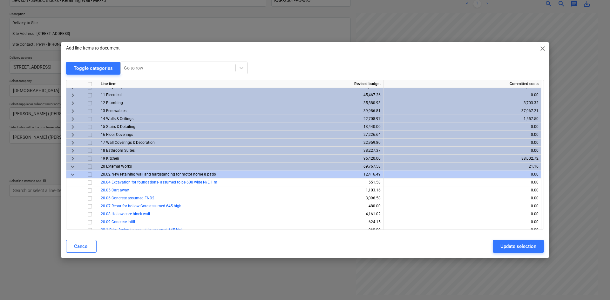
scroll to position [95, 0]
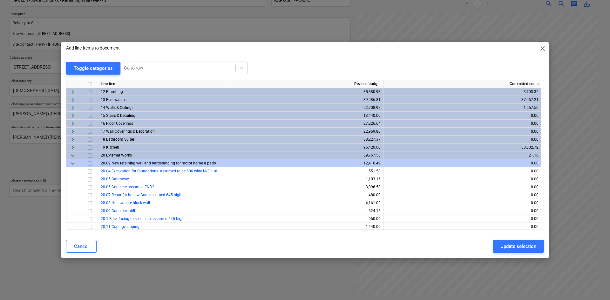
click at [73, 154] on span "keyboard_arrow_down" at bounding box center [73, 156] width 8 height 8
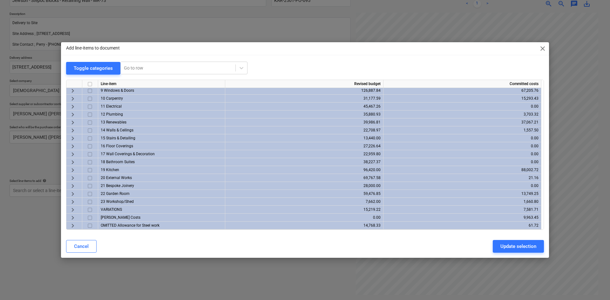
scroll to position [73, 0]
click at [73, 208] on span "keyboard_arrow_right" at bounding box center [73, 210] width 8 height 8
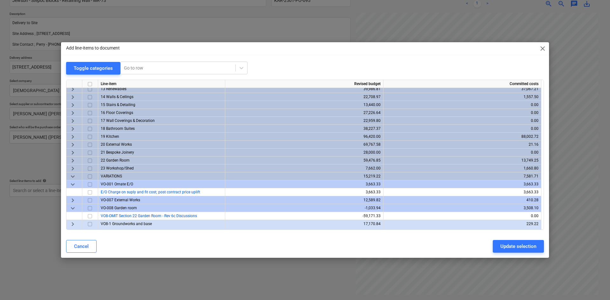
scroll to position [144, 0]
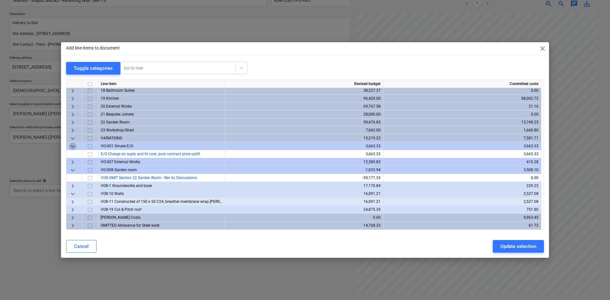
click at [73, 146] on span "keyboard_arrow_down" at bounding box center [73, 147] width 8 height 8
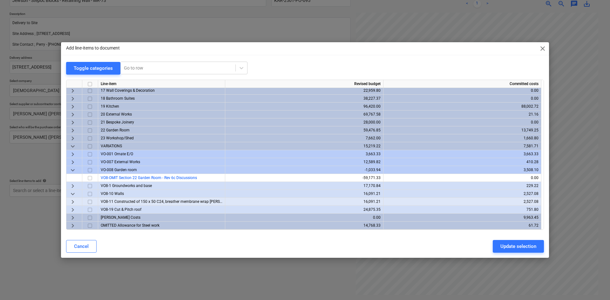
click at [71, 171] on span "keyboard_arrow_down" at bounding box center [73, 170] width 8 height 8
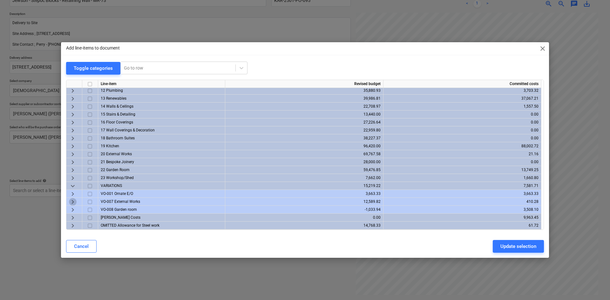
click at [72, 201] on span "keyboard_arrow_right" at bounding box center [73, 202] width 8 height 8
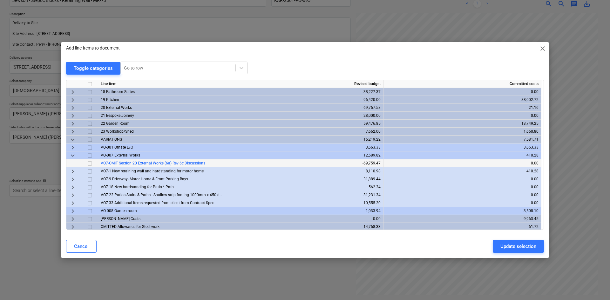
scroll to position [144, 0]
click at [71, 171] on span "keyboard_arrow_right" at bounding box center [73, 170] width 8 height 8
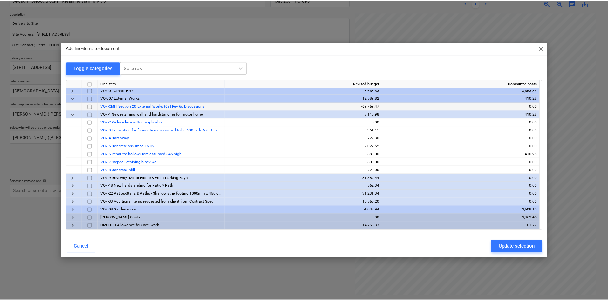
scroll to position [168, 0]
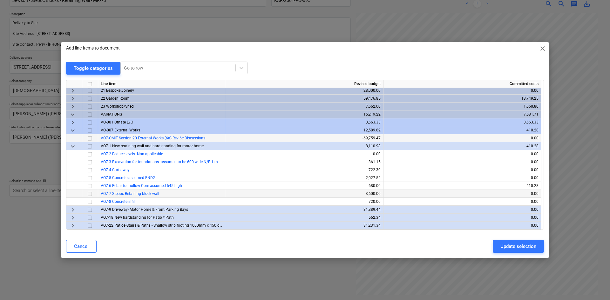
click at [89, 195] on input "checkbox" at bounding box center [90, 194] width 8 height 8
click at [509, 245] on div "Update selection" at bounding box center [518, 246] width 36 height 8
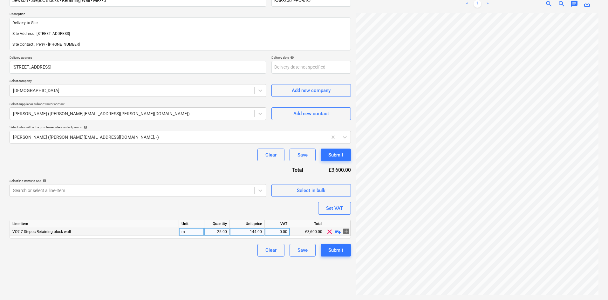
click at [338, 232] on span "playlist_add" at bounding box center [338, 232] width 8 height 8
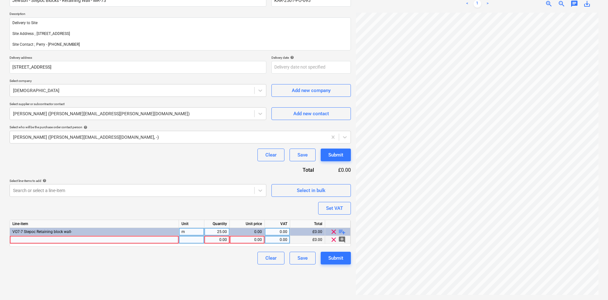
click at [58, 240] on div at bounding box center [94, 240] width 169 height 8
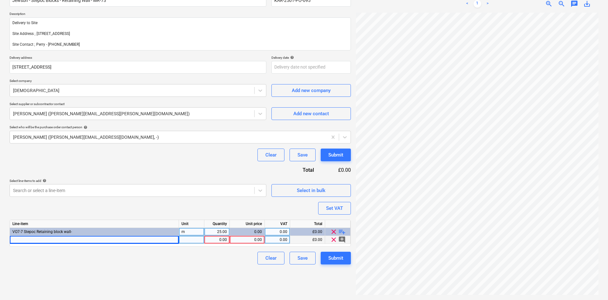
click at [31, 240] on div at bounding box center [94, 240] width 169 height 8
click at [101, 240] on div "M2 Stepoc full length std L2 400x200x225mm" at bounding box center [94, 240] width 169 height 8
click at [115, 240] on input "M2 Stepoc full length std L2 400x200x225mm" at bounding box center [94, 240] width 169 height 8
click at [189, 238] on div "pcs" at bounding box center [191, 240] width 25 height 8
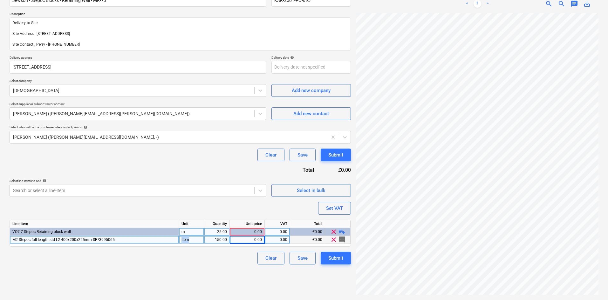
drag, startPoint x: 189, startPoint y: 239, endPoint x: 178, endPoint y: 239, distance: 10.8
click at [0, 0] on div "M2 Stepoc full length std L2 400x200x225mm SP/3995065 Item 150.00 0.00 0.00 £0.…" at bounding box center [0, 0] width 0 height 0
click at [191, 240] on div "Item" at bounding box center [191, 240] width 25 height 8
click at [262, 240] on div "0.00" at bounding box center [247, 240] width 35 height 8
click at [126, 239] on div "M2 Stepoc full length std L2 400x200x225mm SP/3995065" at bounding box center [94, 240] width 169 height 8
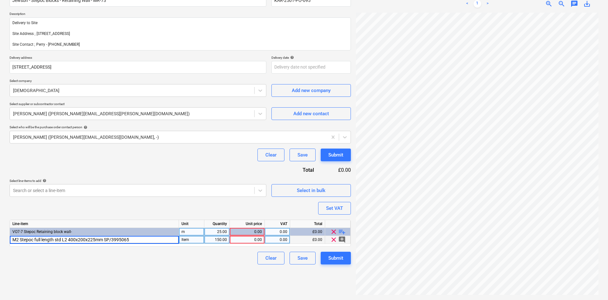
click at [140, 239] on input "M2 Stepoc full length std L2 400x200x225mm SP/3995065" at bounding box center [94, 240] width 169 height 8
click at [225, 238] on div "150.00" at bounding box center [217, 240] width 20 height 8
click at [114, 238] on span "M2 Stepoc full length std L2 400x200x225mm SP/3995065 x 150 blocks" at bounding box center [74, 240] width 125 height 4
click at [158, 238] on input "M2 Stepoc full length std L2 400x200x225mm SP/3995065 x 150 blocks" at bounding box center [94, 240] width 169 height 8
click at [131, 239] on input "M2 Stepoc full length std L2 400x200x225mm SP/3995065 x 150 blocks" at bounding box center [94, 240] width 169 height 8
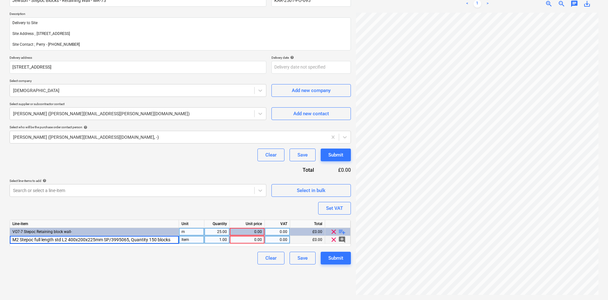
click at [245, 239] on div "0.00" at bounding box center [247, 240] width 30 height 8
click at [130, 239] on span "M2 Stepoc full length std L2 400x200x225mm SP/3995065, Quantity 150 blocks" at bounding box center [81, 240] width 138 height 4
click at [150, 238] on input "M2 Stepoc full length std L2 400x200x225mm SP/3995065, Quantity 150 blocks" at bounding box center [94, 240] width 169 height 8
click at [245, 239] on div "0.00" at bounding box center [247, 240] width 30 height 8
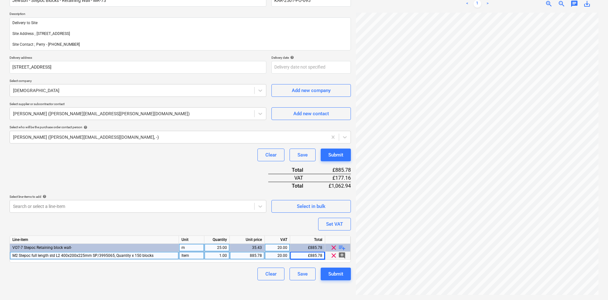
click at [341, 247] on span "playlist_add" at bounding box center [342, 248] width 8 height 8
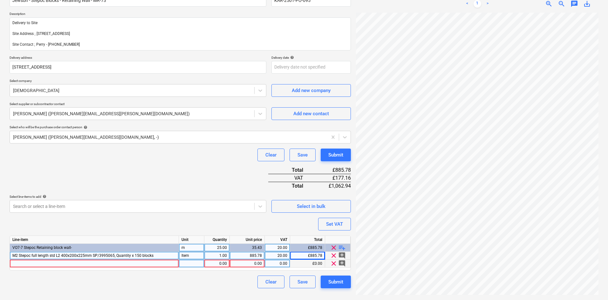
click at [43, 263] on div at bounding box center [94, 264] width 169 height 8
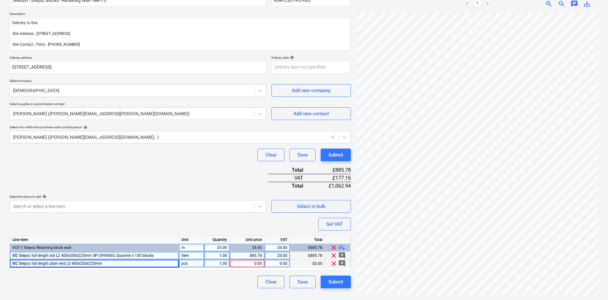
click at [111, 265] on div "M2 Stepoc full length plain end L3 400x200x225mm" at bounding box center [94, 264] width 169 height 8
click at [121, 263] on input "M2 Stepoc full length plain end L3 400x200x225mm" at bounding box center [94, 264] width 169 height 8
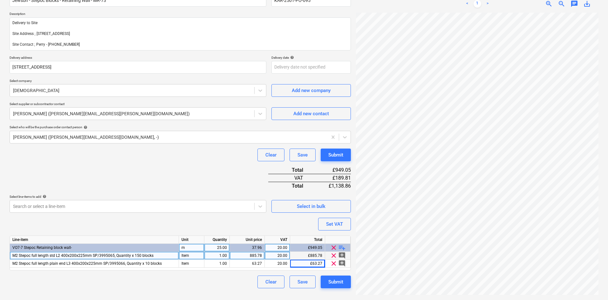
click at [183, 170] on div "Purchase order name help Jewson - Stepoc Blocks - Retaining Wall - MR-73 Purcha…" at bounding box center [180, 139] width 341 height 300
click at [341, 247] on span "playlist_add" at bounding box center [342, 248] width 8 height 8
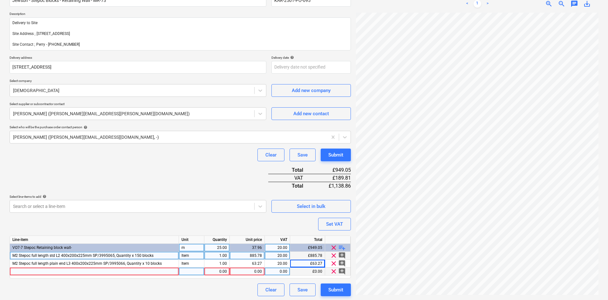
click at [43, 270] on div at bounding box center [94, 272] width 169 height 8
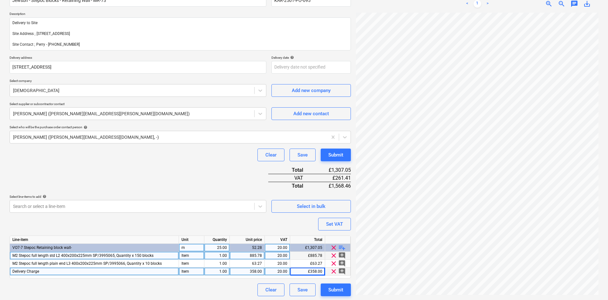
click at [143, 254] on span "M2 Stepoc full length std L2 400x200x225mm SP/3995065, Quantity x 150 blocks" at bounding box center [82, 255] width 141 height 4
click at [159, 256] on input "M2 Stepoc full length std L2 400x200x225mm SP/3995065, Quantity x 150 blocks" at bounding box center [94, 256] width 169 height 8
drag, startPoint x: 175, startPoint y: 254, endPoint x: 129, endPoint y: 256, distance: 46.4
click at [129, 256] on input "M2 Stepoc full length std L2 400x200x225mm SP/3995065, Quantity x 150 blocks" at bounding box center [94, 256] width 169 height 8
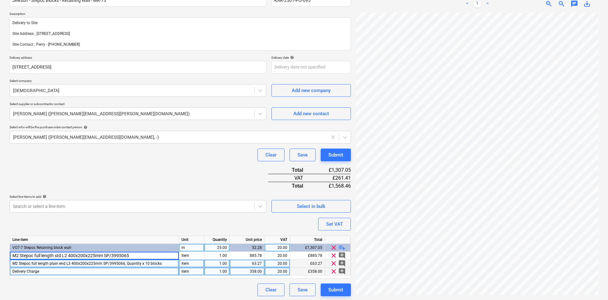
click at [149, 264] on span "M2 Stepoc full length plain end L3 400x200x225mm SP/3995066, Quantity x 10 bloc…" at bounding box center [86, 263] width 149 height 4
click at [156, 264] on input "M2 Stepoc full length plain end L3 400x200x225mm SP/3995066, Quantity x 10 bloc…" at bounding box center [94, 264] width 169 height 8
drag, startPoint x: 175, startPoint y: 263, endPoint x: 133, endPoint y: 265, distance: 42.0
click at [133, 265] on input "M2 Stepoc full length plain end L3 400x200x225mm SP/3995066, Quantity x 10 bloc…" at bounding box center [94, 264] width 169 height 8
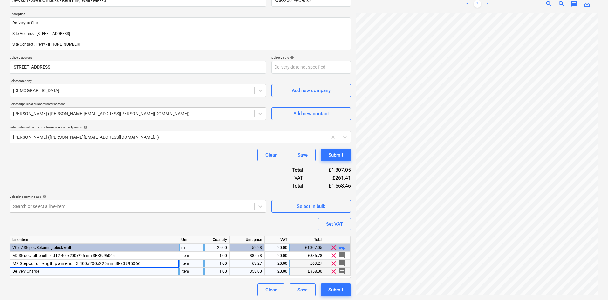
scroll to position [0, 0]
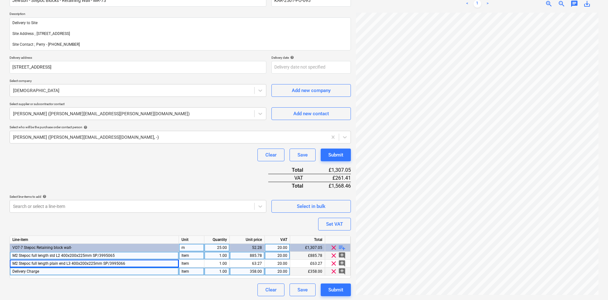
click at [186, 256] on div "Item" at bounding box center [191, 256] width 25 height 8
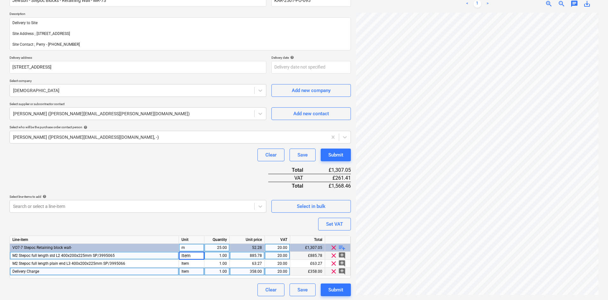
click at [216, 255] on div "1.00" at bounding box center [217, 256] width 20 height 8
click at [254, 255] on div "885.78" at bounding box center [247, 256] width 30 height 8
click at [194, 178] on div "Purchase order name help Jewson - Stepoc Blocks - Retaining Wall - MR-73 Purcha…" at bounding box center [180, 143] width 341 height 308
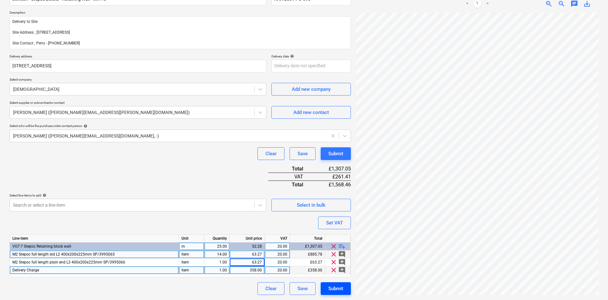
click at [336, 290] on div "Submit" at bounding box center [335, 289] width 15 height 8
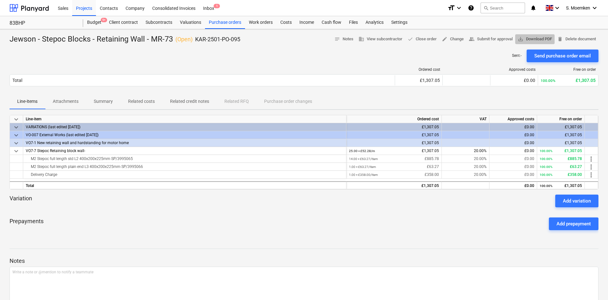
click at [528, 39] on span "save_alt Download PDF" at bounding box center [534, 39] width 34 height 7
click at [221, 24] on div "Purchase orders" at bounding box center [225, 22] width 40 height 13
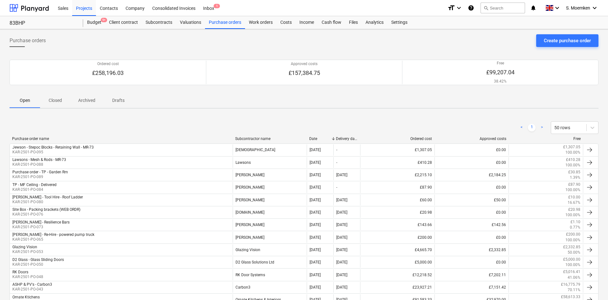
click at [54, 99] on p "Closed" at bounding box center [55, 100] width 15 height 7
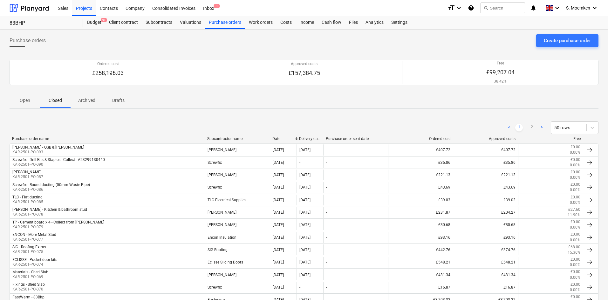
click at [24, 100] on p "Open" at bounding box center [24, 100] width 15 height 7
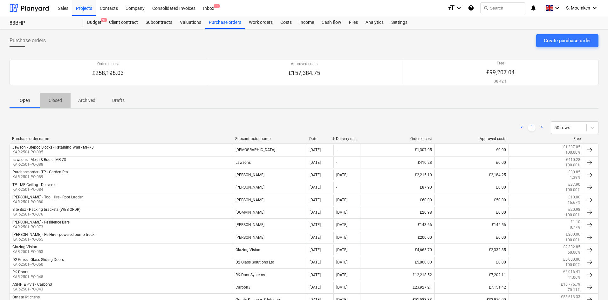
click at [55, 99] on p "Closed" at bounding box center [55, 100] width 15 height 7
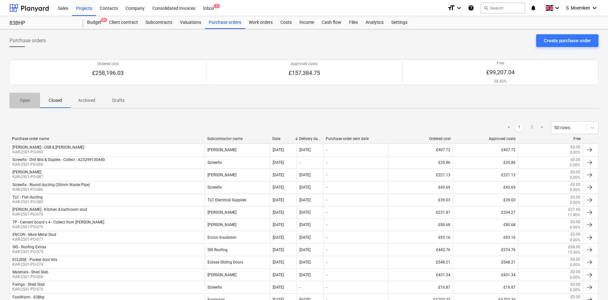
click at [29, 99] on p "Open" at bounding box center [24, 100] width 15 height 7
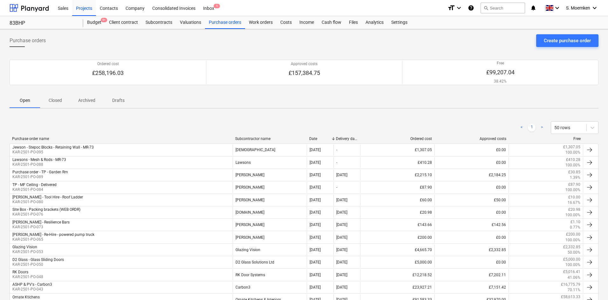
click at [84, 100] on p "Archived" at bounding box center [86, 100] width 17 height 7
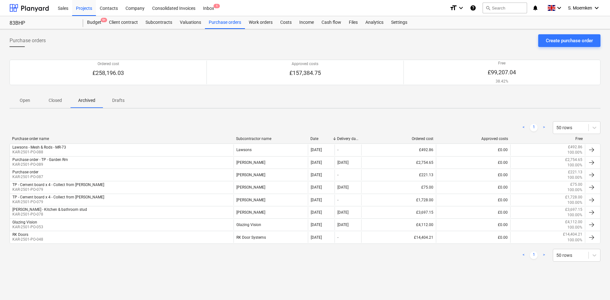
click at [118, 100] on p "Drafts" at bounding box center [118, 100] width 15 height 7
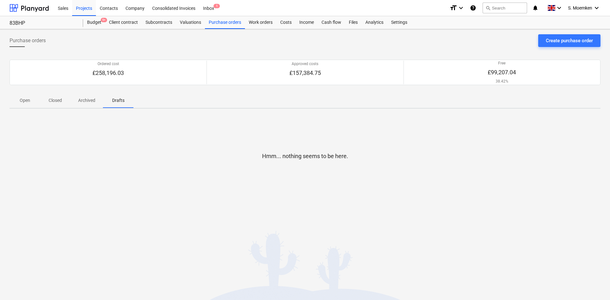
click at [87, 100] on p "Archived" at bounding box center [86, 100] width 17 height 7
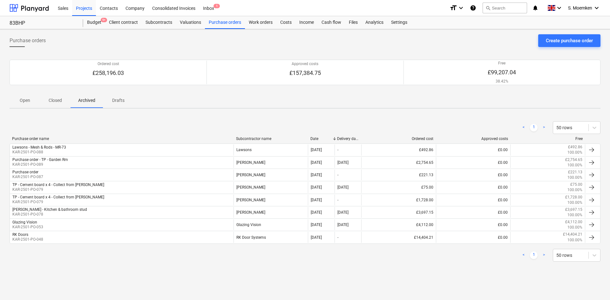
click at [48, 101] on p "Closed" at bounding box center [55, 100] width 15 height 7
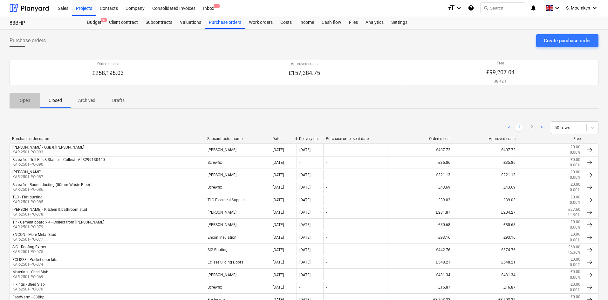
click at [17, 102] on p "Open" at bounding box center [24, 100] width 15 height 7
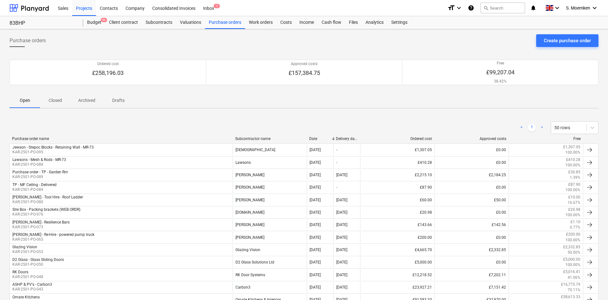
click at [282, 44] on div "Purchase orders Create purchase order" at bounding box center [304, 43] width 588 height 18
click at [51, 99] on p "Closed" at bounding box center [55, 100] width 15 height 7
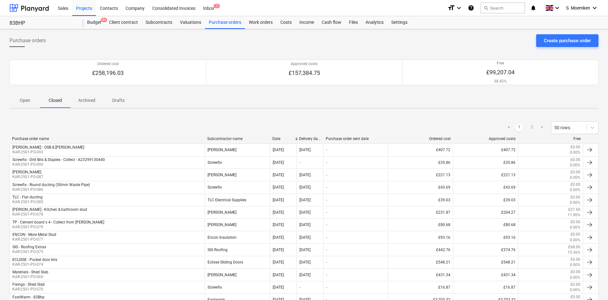
click at [88, 99] on p "Archived" at bounding box center [86, 100] width 17 height 7
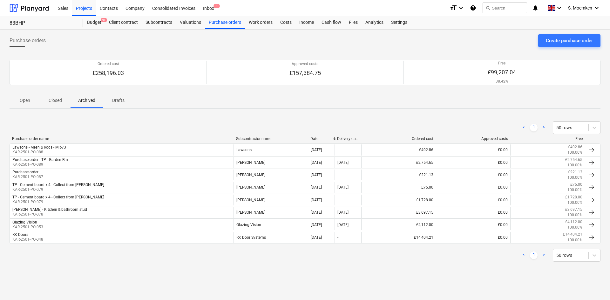
click at [53, 96] on span "Closed" at bounding box center [55, 100] width 30 height 10
